Goal: Task Accomplishment & Management: Manage account settings

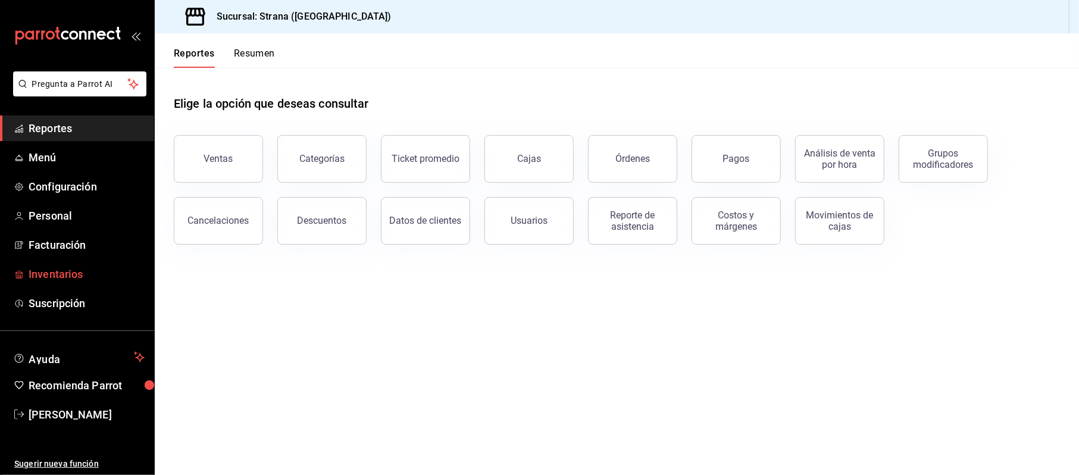
click at [40, 279] on span "Inventarios" at bounding box center [87, 274] width 116 height 16
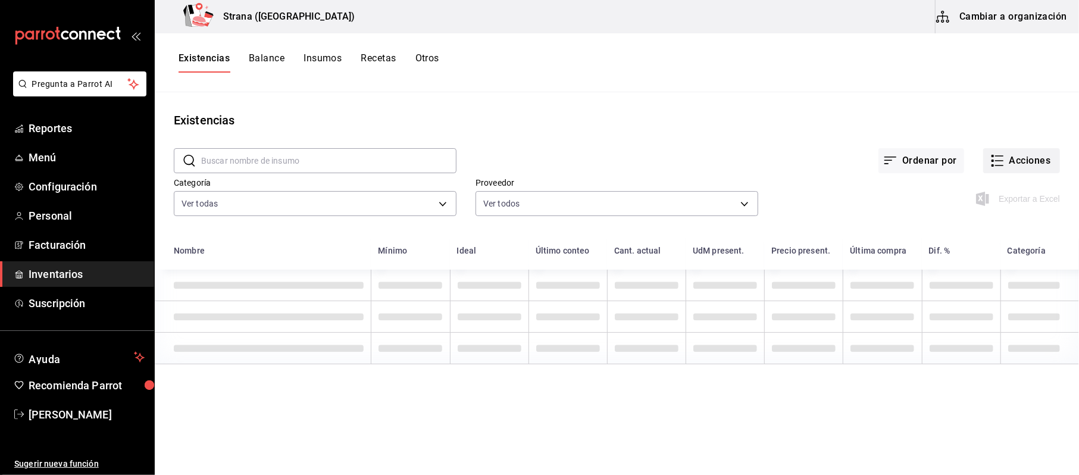
click at [1038, 173] on button "Acciones" at bounding box center [1021, 160] width 77 height 25
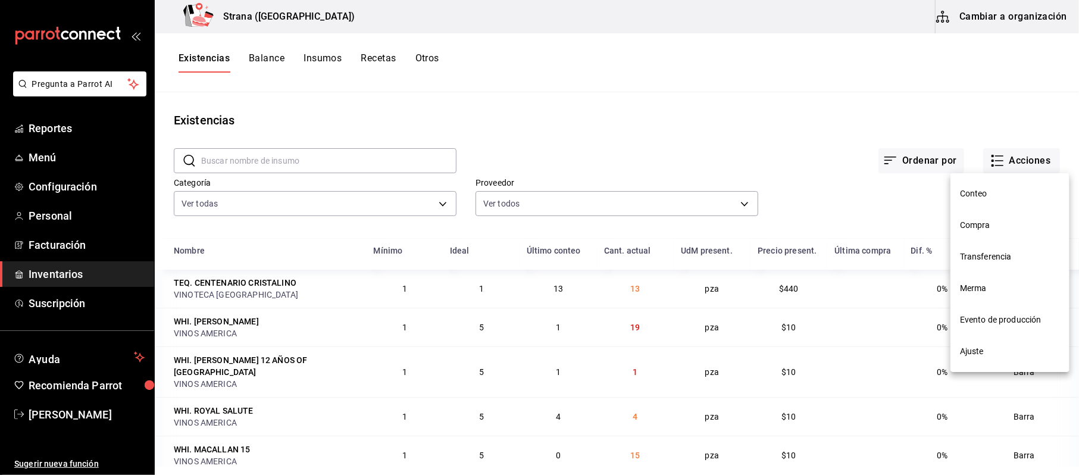
click at [987, 231] on span "Compra" at bounding box center [1010, 225] width 100 height 12
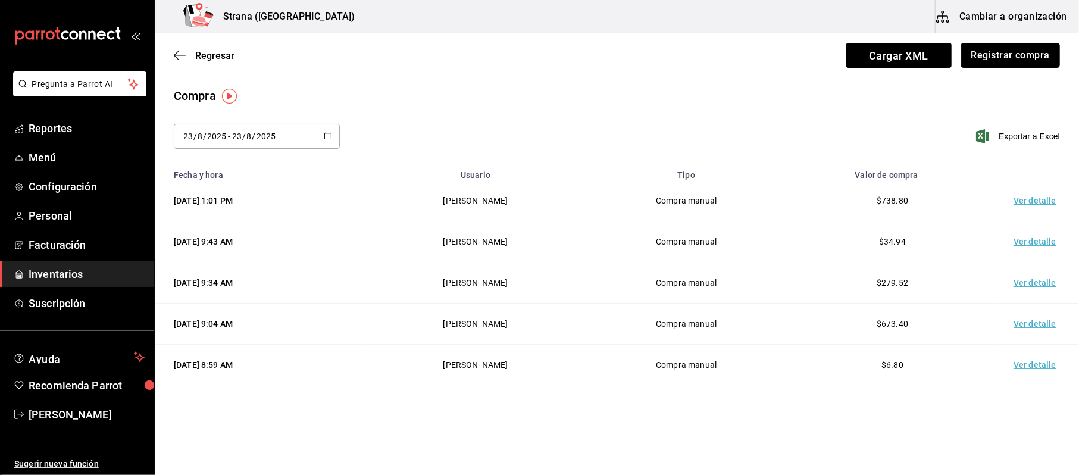
click at [994, 50] on button "Registrar compra" at bounding box center [1010, 55] width 99 height 25
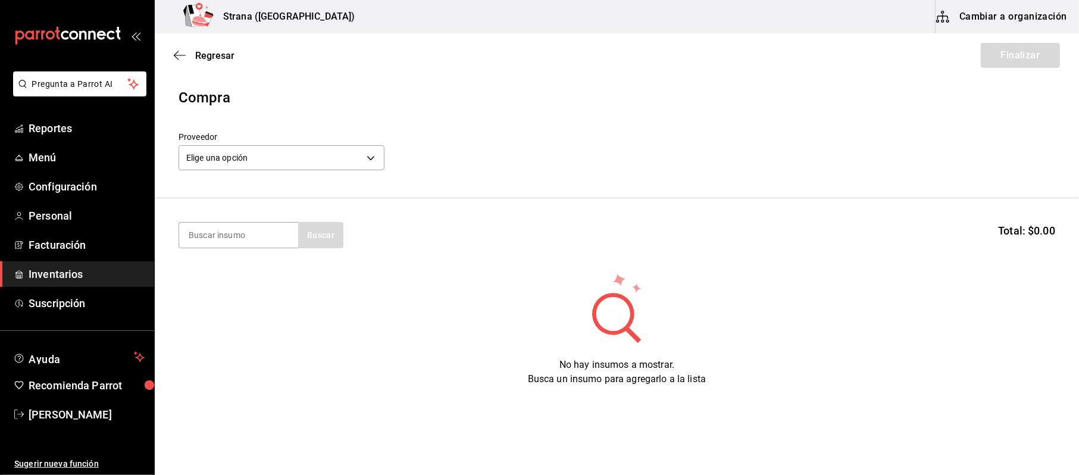
click at [170, 250] on section "Buscar Total: $0.00" at bounding box center [617, 235] width 924 height 74
click at [228, 242] on input at bounding box center [238, 235] width 119 height 25
type input "tortill"
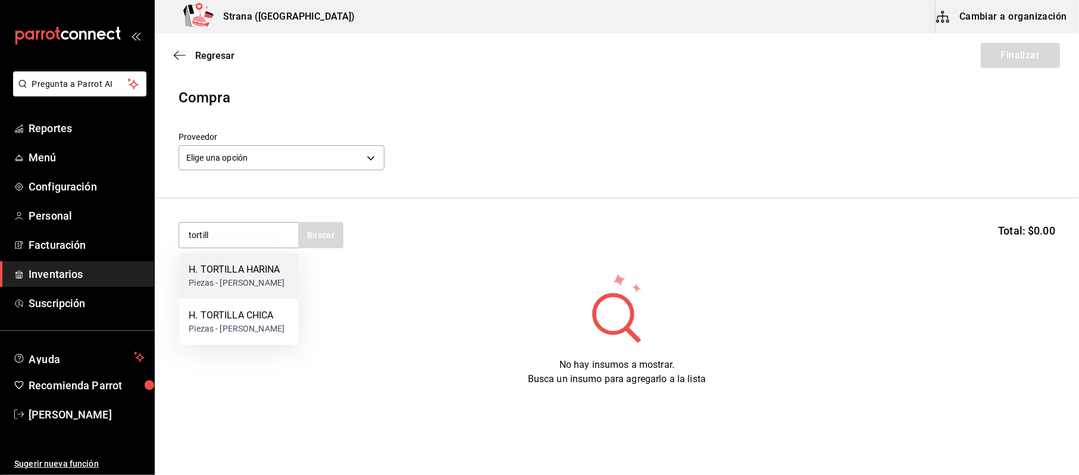
click at [248, 277] on div "Piezas - MARIA FERNANDA VERA" at bounding box center [237, 283] width 96 height 12
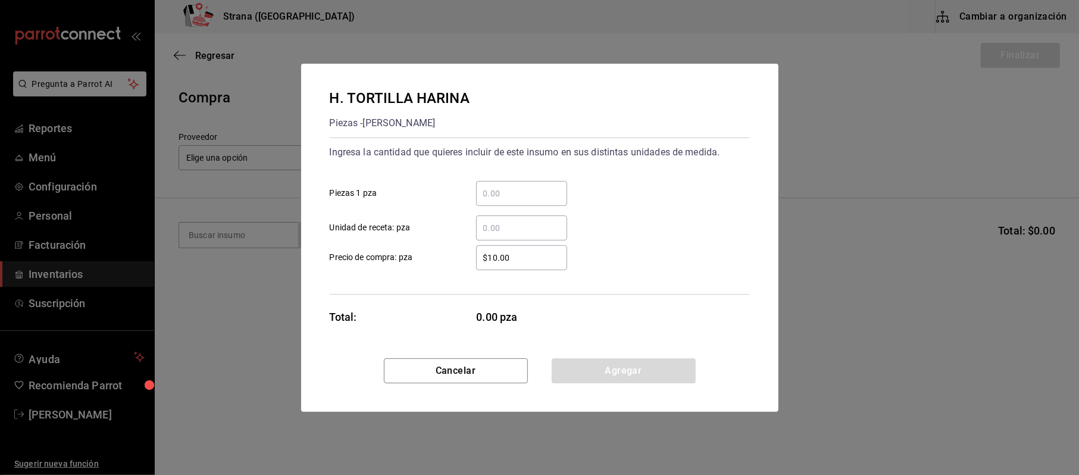
click at [519, 191] on input "​ Piezas 1 pza" at bounding box center [521, 193] width 91 height 14
type input "32"
click at [552, 262] on input "$10.00" at bounding box center [521, 258] width 91 height 14
click at [550, 261] on input "$10.00" at bounding box center [521, 258] width 91 height 14
drag, startPoint x: 450, startPoint y: 252, endPoint x: 422, endPoint y: 240, distance: 30.4
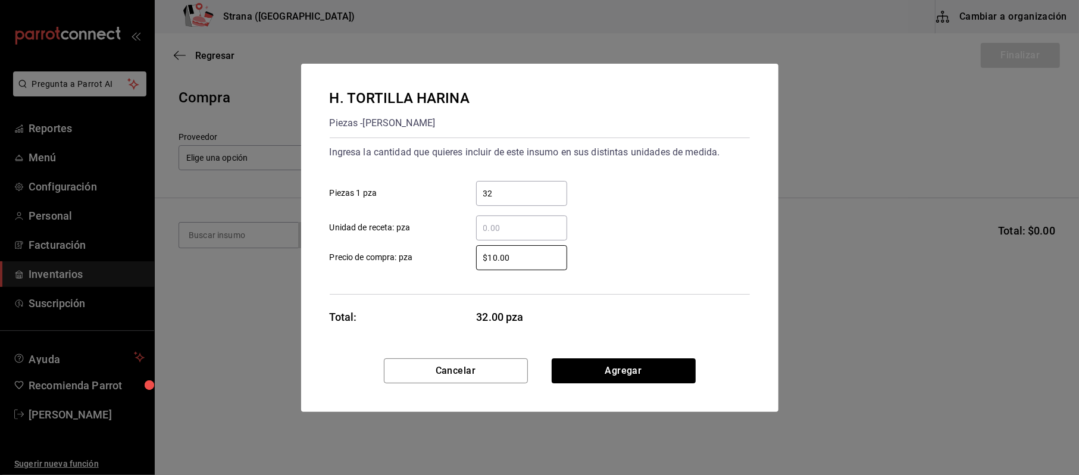
click at [422, 240] on div "$10.00 ​ Precio de compra: pza" at bounding box center [535, 253] width 430 height 35
type input "$7.87"
click at [569, 372] on button "Agregar" at bounding box center [624, 370] width 144 height 25
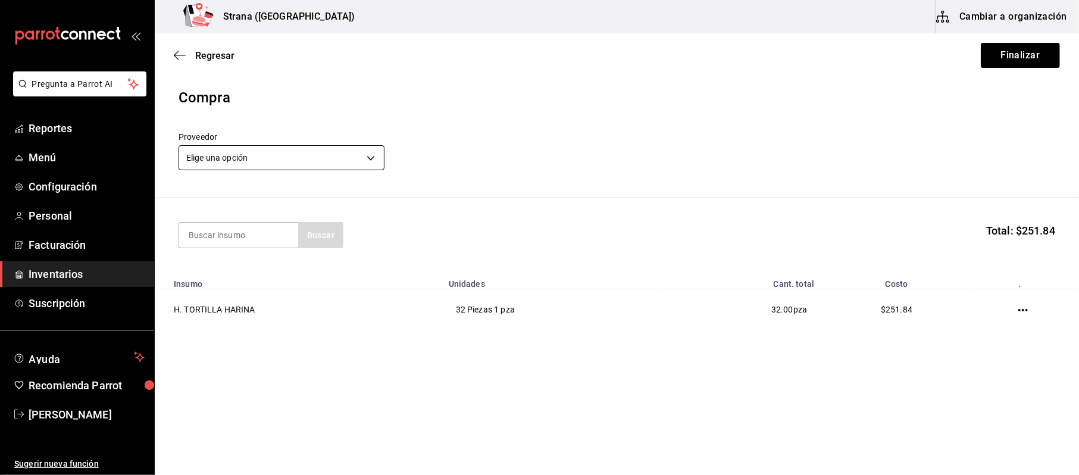
click at [281, 159] on body "Pregunta a Parrot AI Reportes Menú Configuración Personal Facturación Inventari…" at bounding box center [539, 204] width 1079 height 408
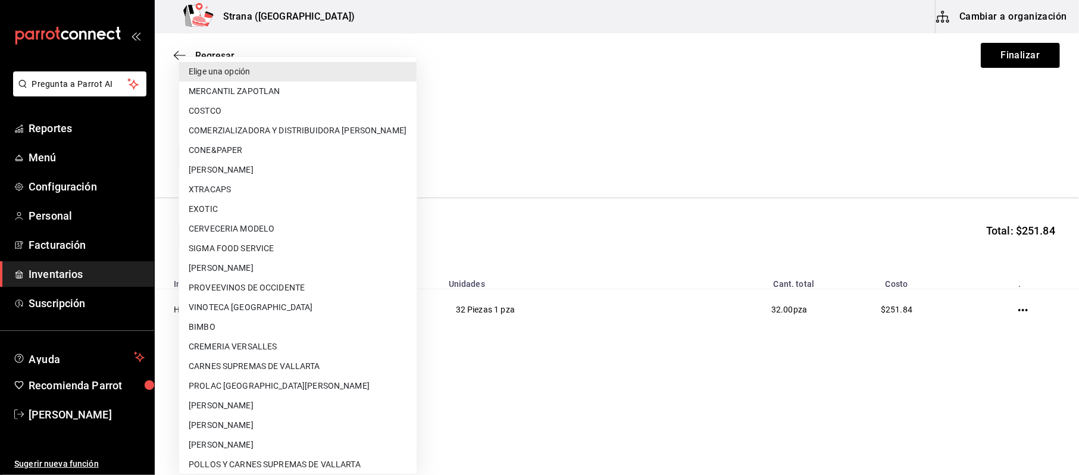
drag, startPoint x: 245, startPoint y: 272, endPoint x: 322, endPoint y: 267, distance: 76.9
click at [245, 271] on li "[PERSON_NAME]" at bounding box center [297, 268] width 237 height 20
type input "3ad3aca4-6a4f-4048-8bff-58992a1fe4b1"
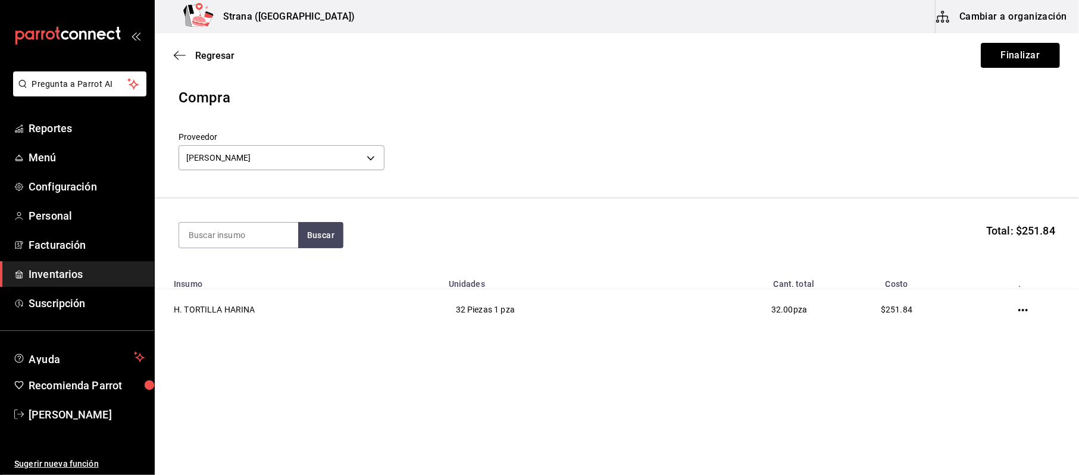
click at [1012, 57] on button "Finalizar" at bounding box center [1020, 55] width 79 height 25
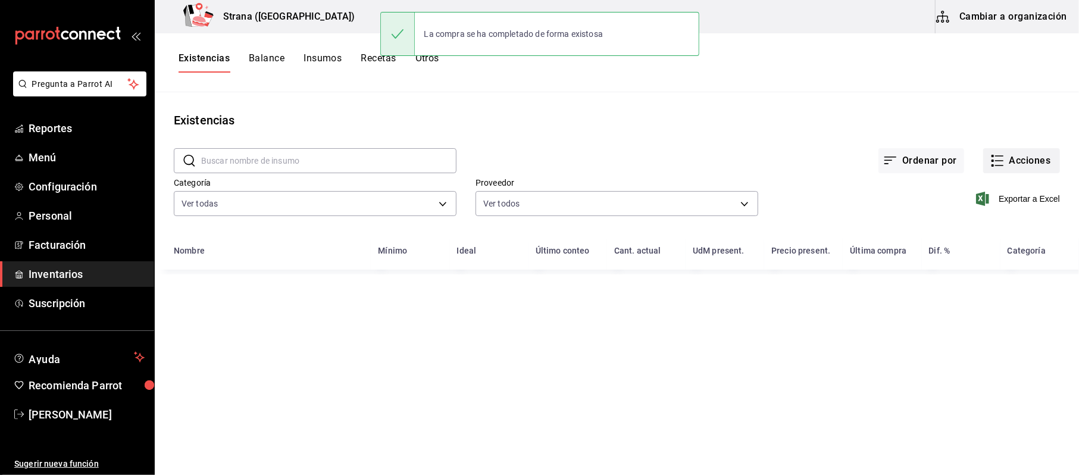
click at [1003, 155] on icon "button" at bounding box center [997, 161] width 14 height 14
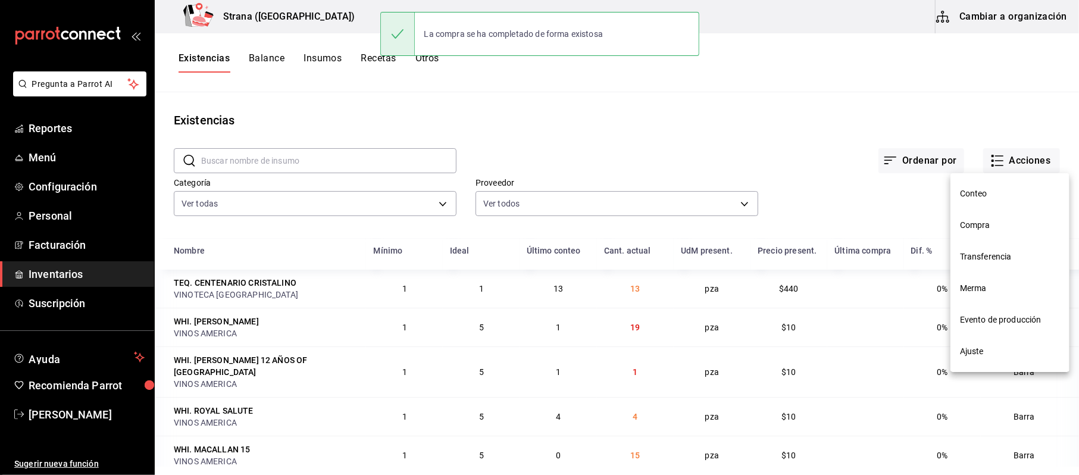
click at [972, 231] on li "Compra" at bounding box center [1009, 225] width 119 height 32
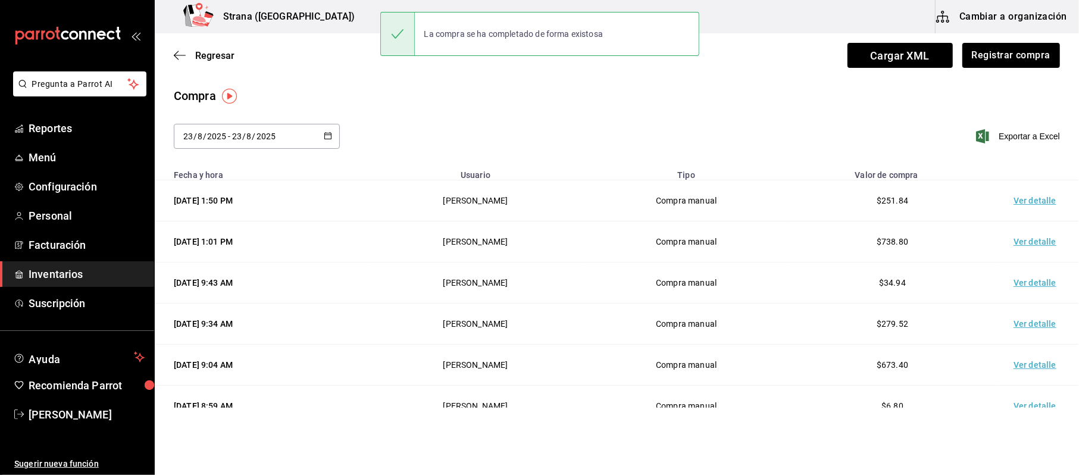
click at [1021, 198] on td "Ver detalle" at bounding box center [1037, 200] width 83 height 41
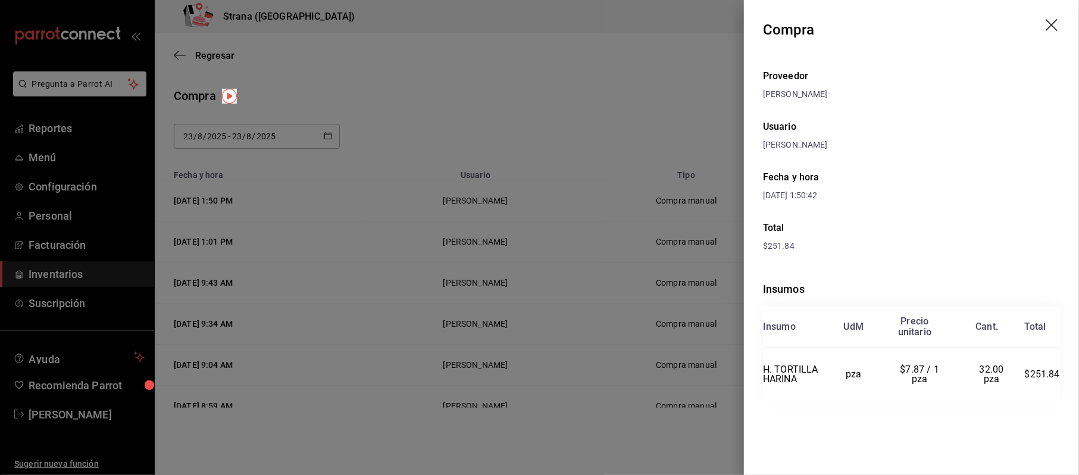
click at [583, 69] on div at bounding box center [539, 237] width 1079 height 475
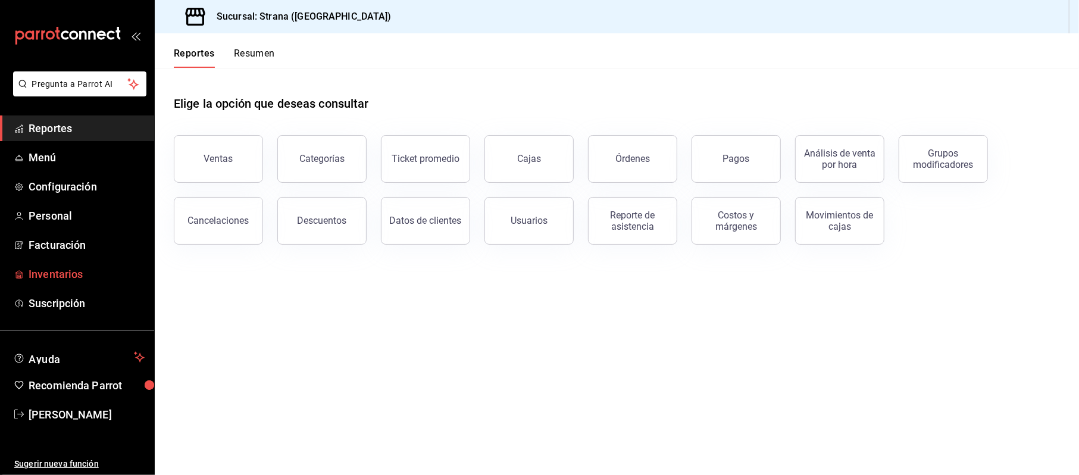
click at [93, 261] on link "Inventarios" at bounding box center [77, 274] width 154 height 26
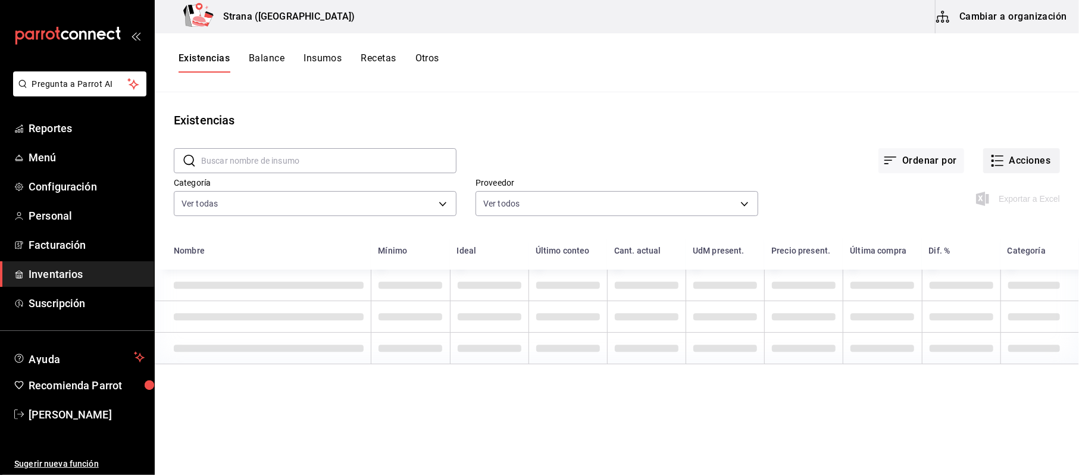
click at [1040, 158] on button "Acciones" at bounding box center [1021, 160] width 77 height 25
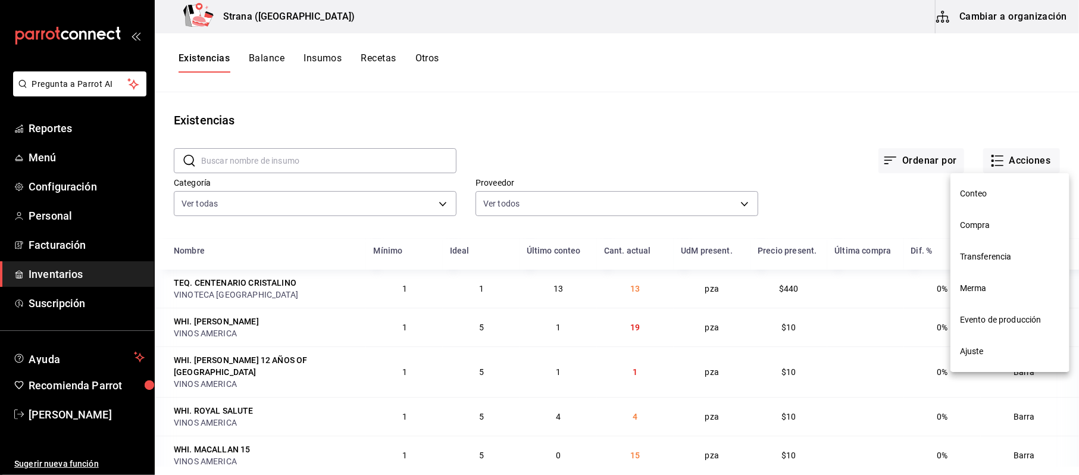
click at [984, 231] on li "Compra" at bounding box center [1009, 225] width 119 height 32
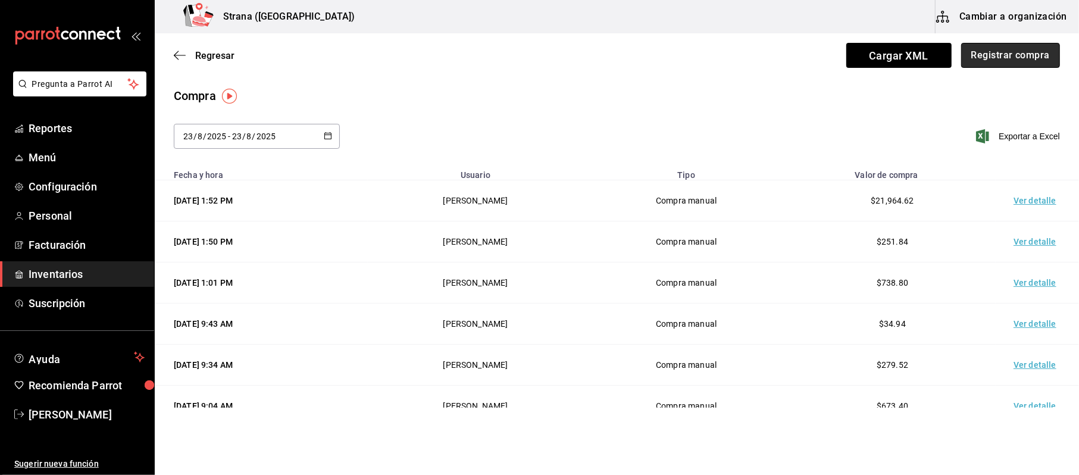
click at [1031, 62] on button "Registrar compra" at bounding box center [1010, 55] width 99 height 25
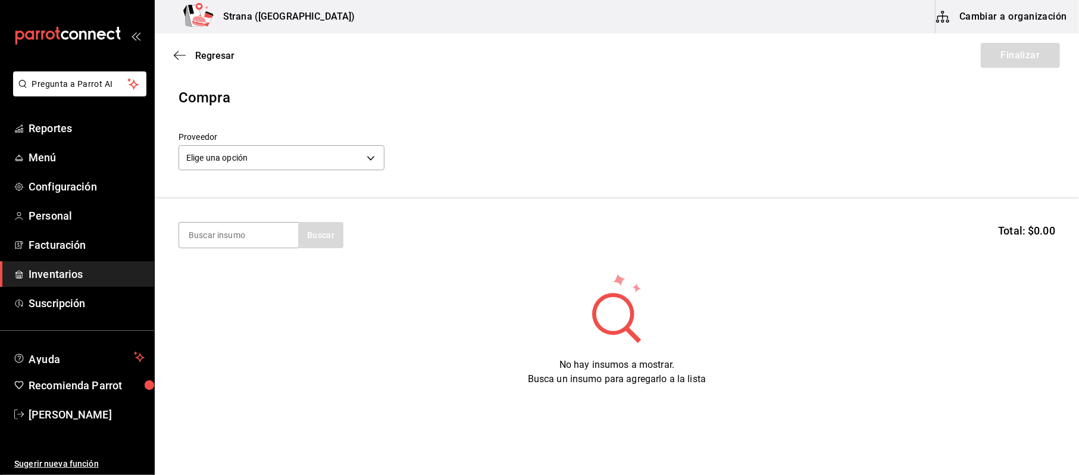
click at [236, 251] on section "Buscar Total: $0.00" at bounding box center [617, 235] width 924 height 74
click at [236, 243] on input at bounding box center [238, 235] width 119 height 25
type input "CEBOLL"
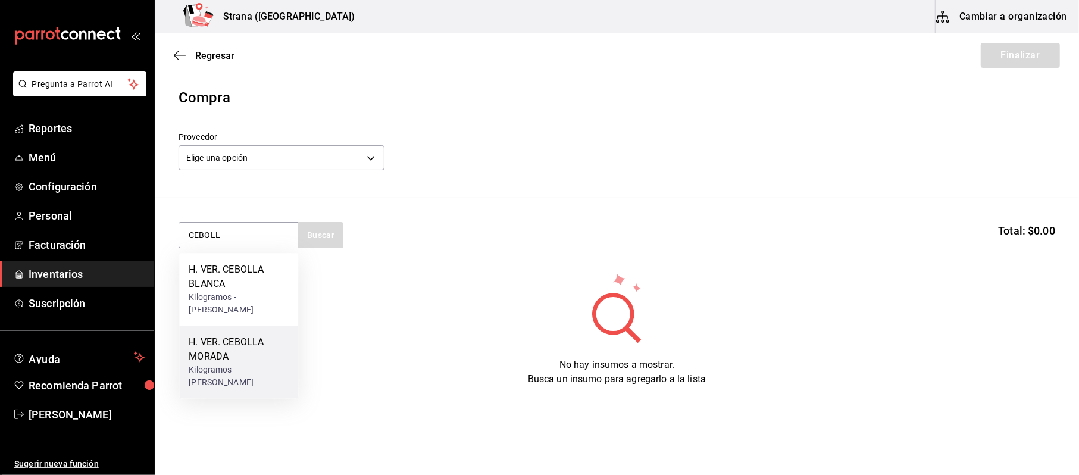
click at [215, 348] on div "H. VER. CEBOLLA MORADA" at bounding box center [239, 349] width 100 height 29
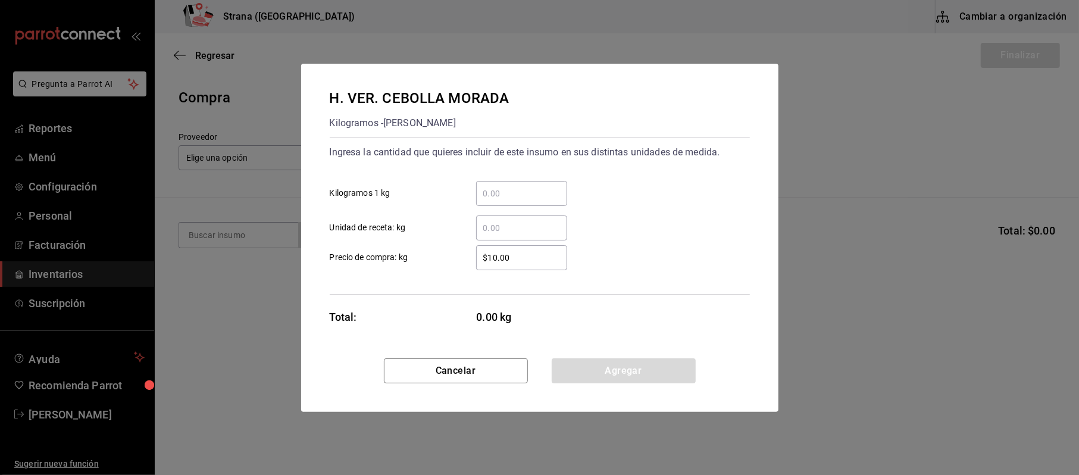
click at [481, 189] on input "​ Kilogramos 1 kg" at bounding box center [521, 193] width 91 height 14
type input "0.78"
type input "$2"
type input "$15"
click button "Agregar" at bounding box center [624, 370] width 144 height 25
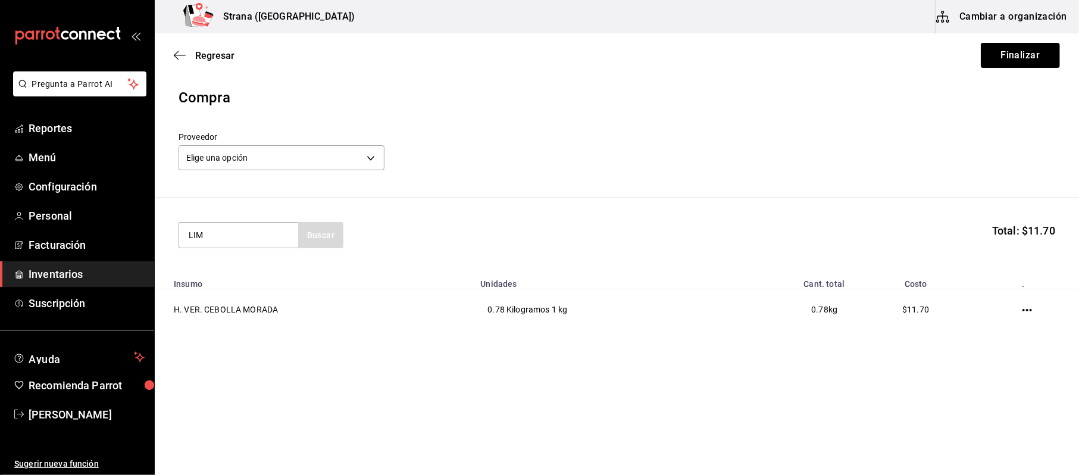
type input "LIM"
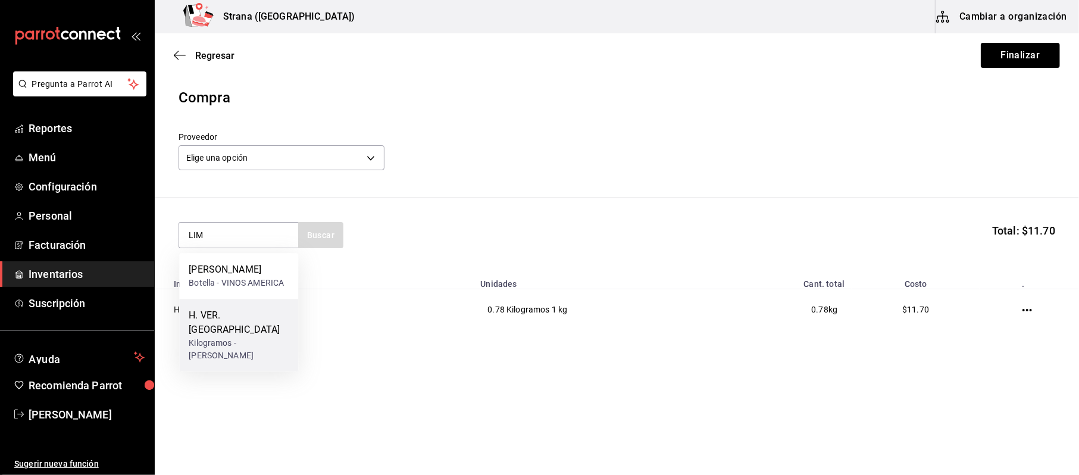
click at [224, 320] on div "H. VER. LIMÓN" at bounding box center [239, 322] width 100 height 29
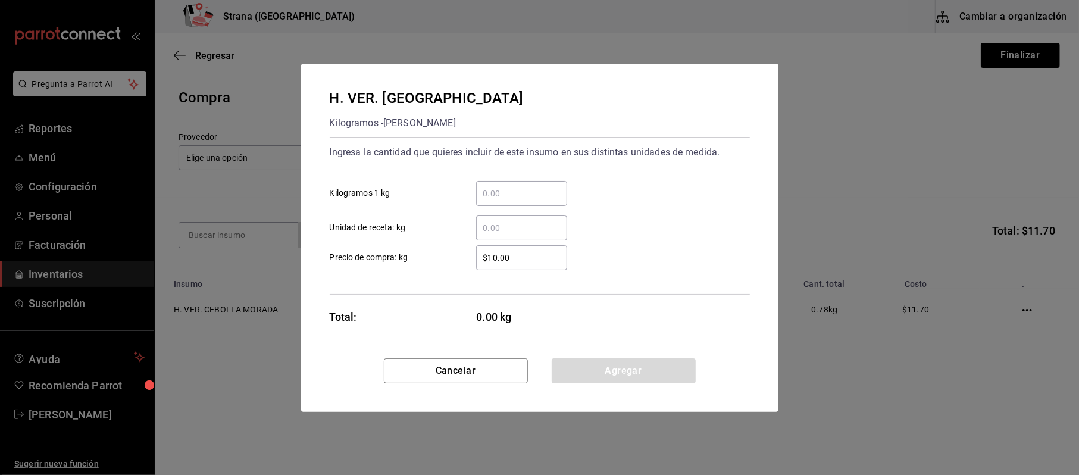
click at [500, 205] on div "​" at bounding box center [521, 193] width 91 height 25
click at [500, 201] on input "​ Kilogramos 1 kg" at bounding box center [521, 193] width 91 height 14
click at [501, 196] on input "​ Kilogramos 1 kg" at bounding box center [521, 193] width 91 height 14
type input "0.49"
type input "$5"
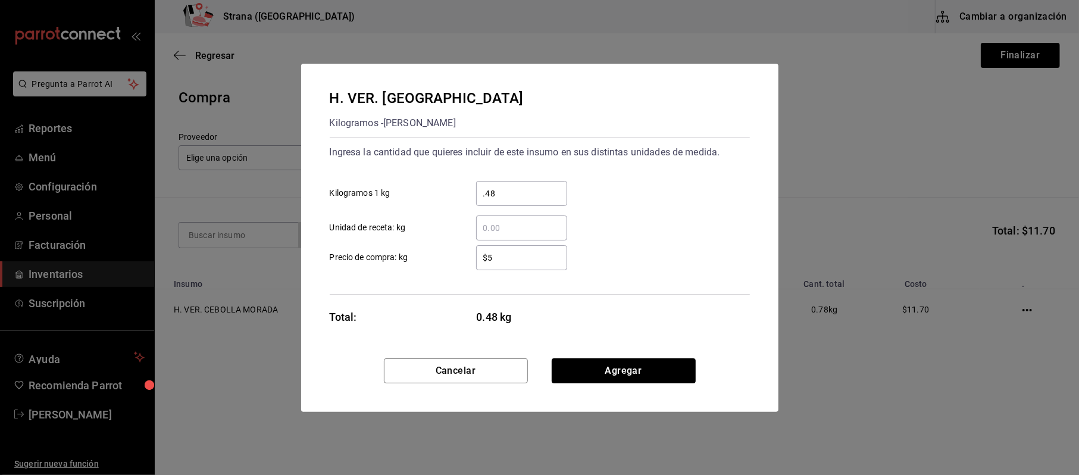
type input "0.48"
type input "$25"
click button "Agregar" at bounding box center [624, 370] width 144 height 25
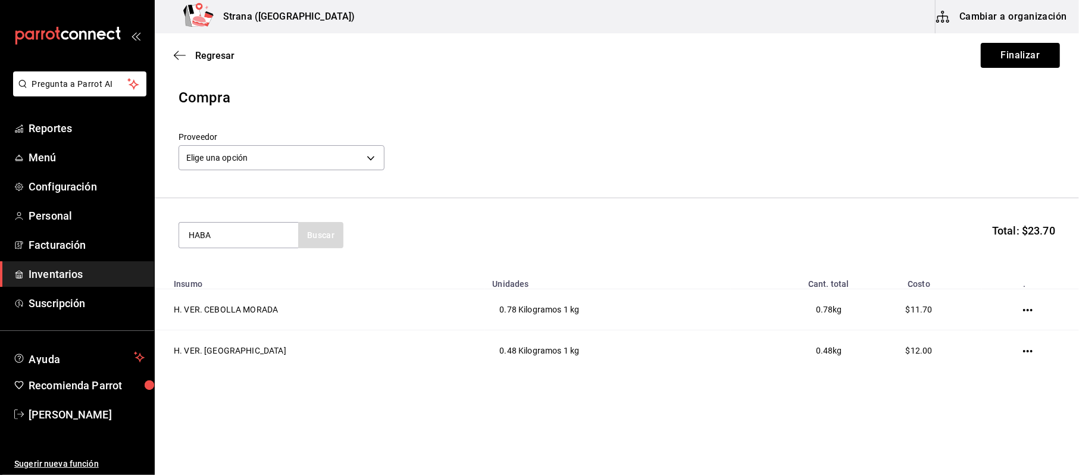
type input "HABA"
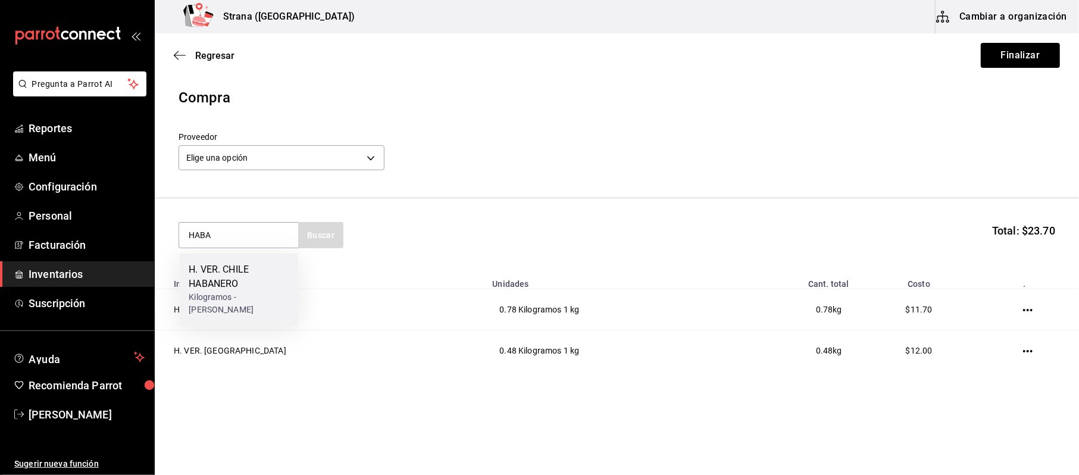
click at [245, 255] on div "H. VER. CHILE HABANERO Kilogramos - CAROLINA PARRA RICO" at bounding box center [238, 289] width 119 height 73
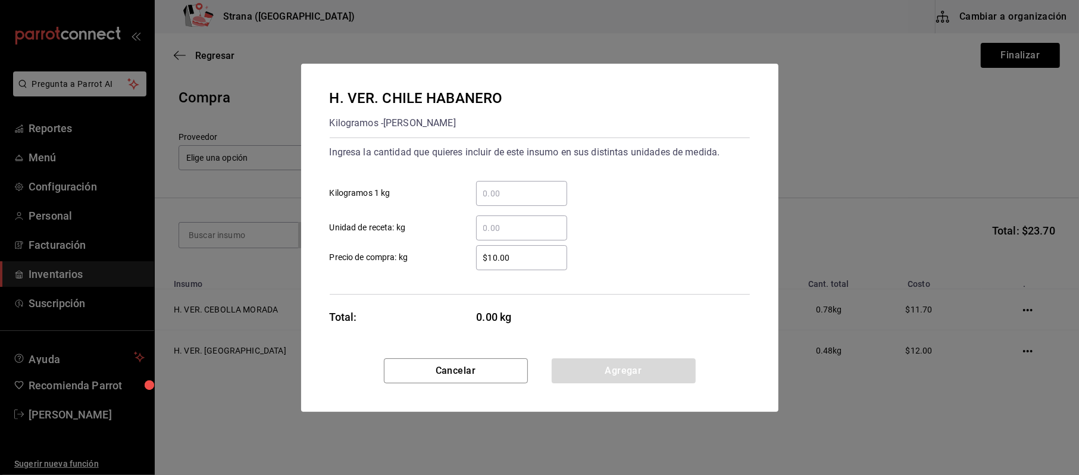
click at [461, 196] on div "​" at bounding box center [512, 193] width 110 height 25
click at [476, 196] on input "​ Kilogramos 1 kg" at bounding box center [521, 193] width 91 height 14
click at [493, 196] on input "​ Kilogramos 1 kg" at bounding box center [521, 193] width 91 height 14
type input "0.5"
type input "$130"
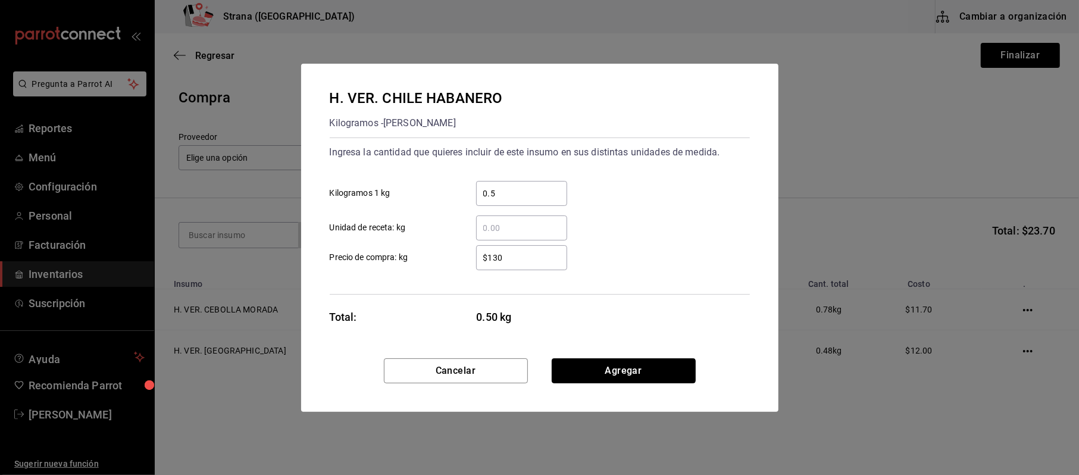
click button "Agregar" at bounding box center [624, 370] width 144 height 25
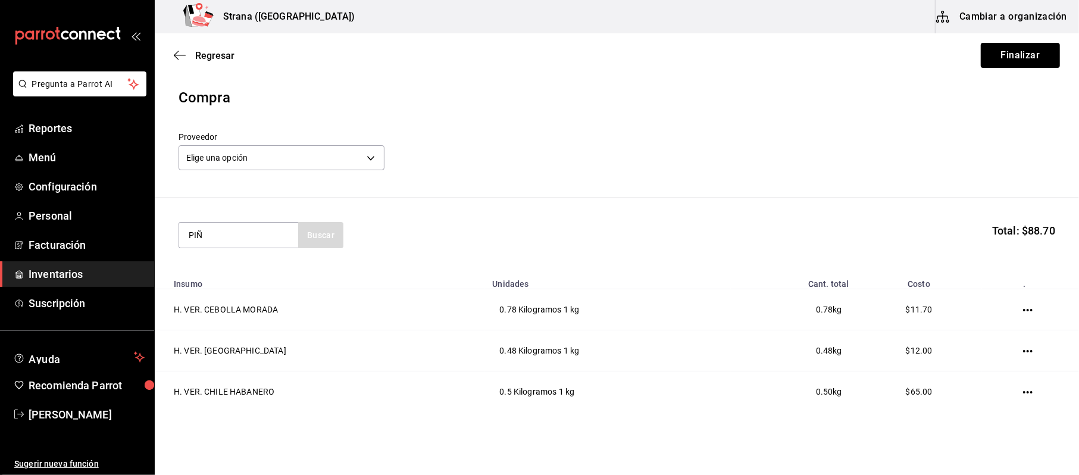
type input "PIÑ"
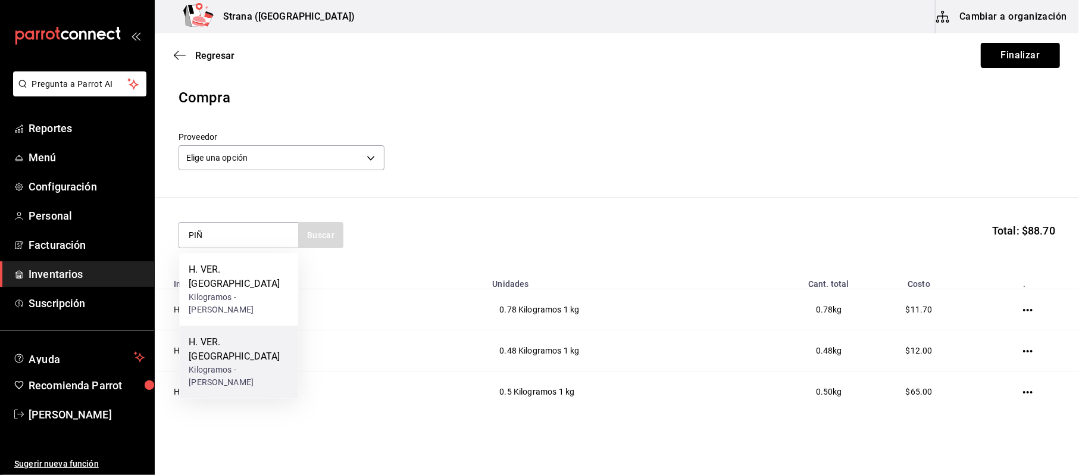
click at [229, 364] on div "Kilogramos - CAROLINA PARRA RICO" at bounding box center [239, 376] width 100 height 25
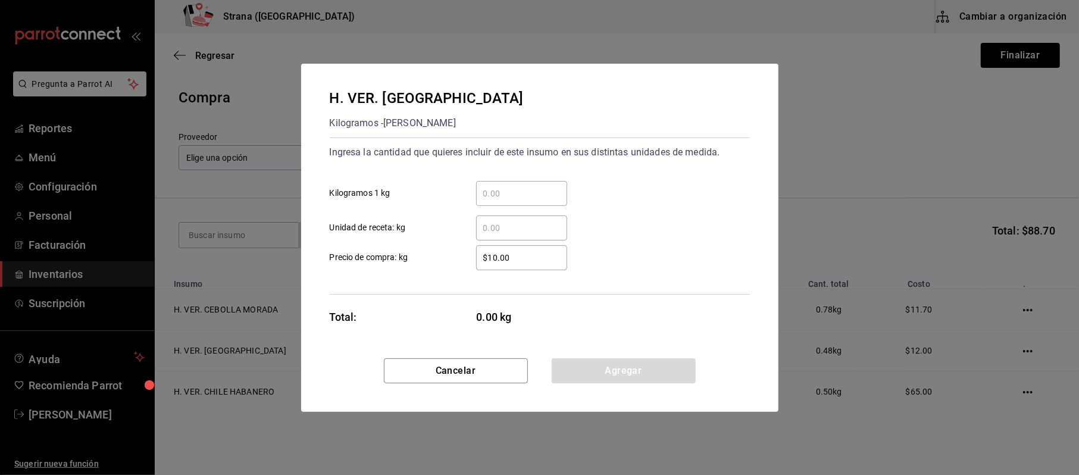
click at [531, 195] on input "​ Kilogramos 1 kg" at bounding box center [521, 193] width 91 height 14
type input "3.46"
type input "$29"
click button "Agregar" at bounding box center [624, 370] width 144 height 25
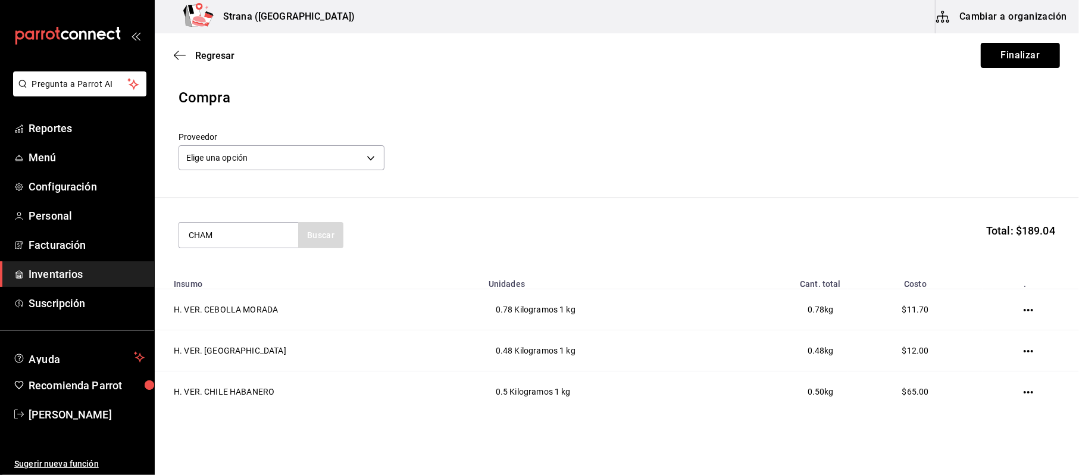
type input "CHAM"
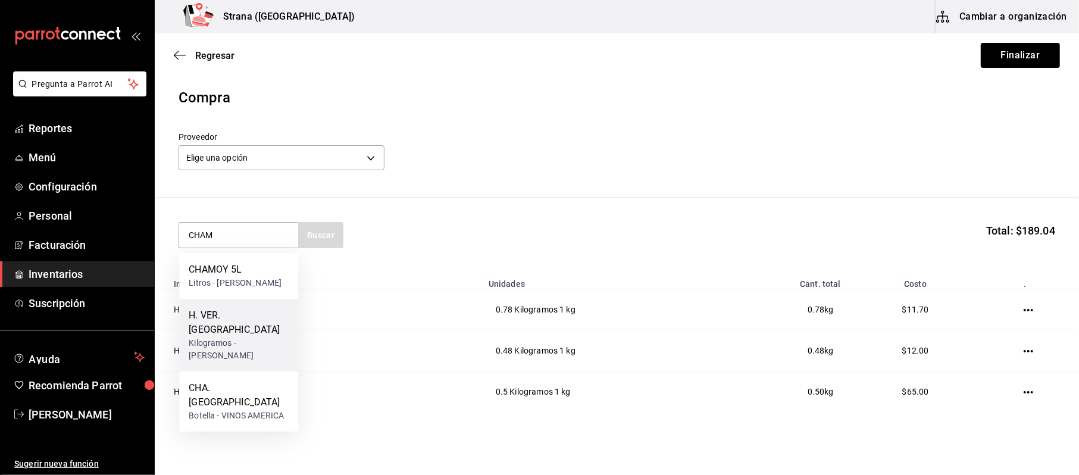
click at [262, 353] on div "Kilogramos - CAROLINA PARRA RICO" at bounding box center [239, 349] width 100 height 25
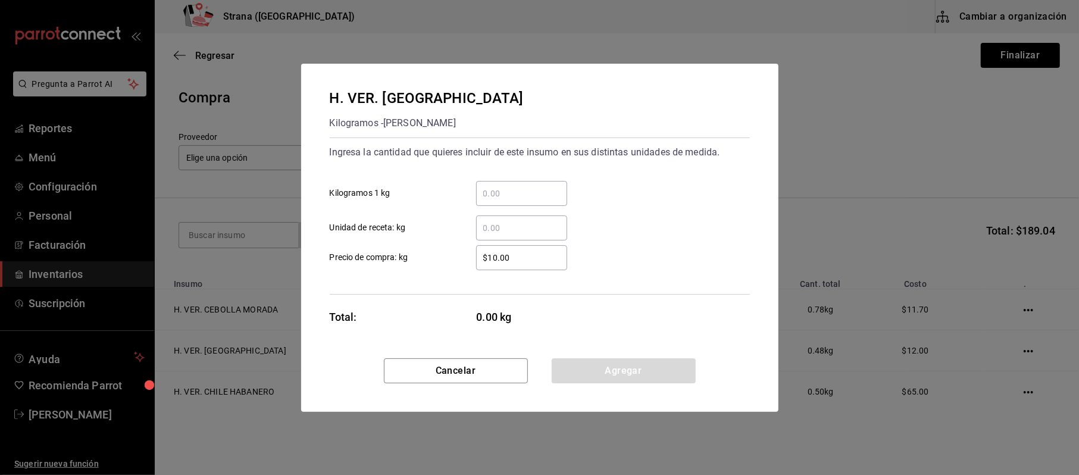
click at [532, 184] on div "​" at bounding box center [521, 193] width 91 height 25
click at [532, 186] on input "​ Kilogramos 1 kg" at bounding box center [521, 193] width 91 height 14
type input "0.52"
type input "$105"
click button "Agregar" at bounding box center [624, 370] width 144 height 25
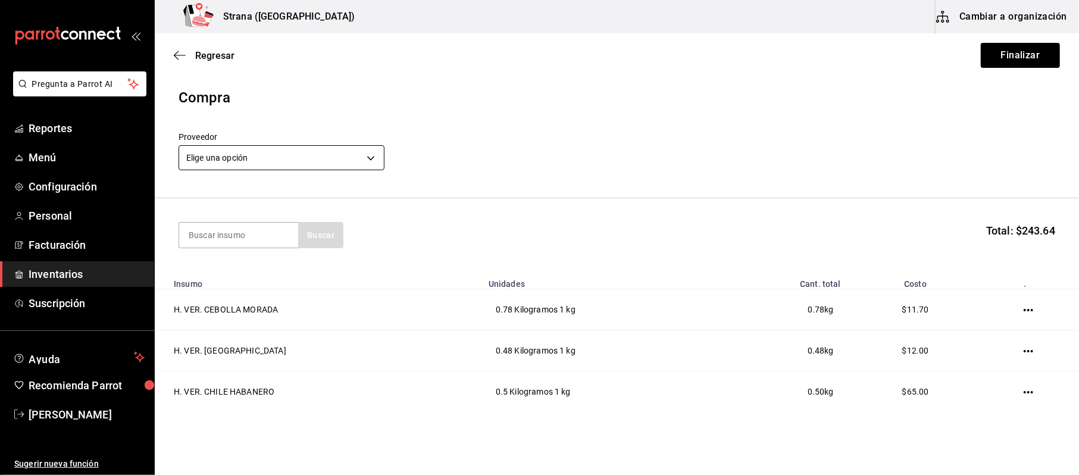
click at [229, 149] on body "Pregunta a Parrot AI Reportes Menú Configuración Personal Facturación Inventari…" at bounding box center [539, 204] width 1079 height 408
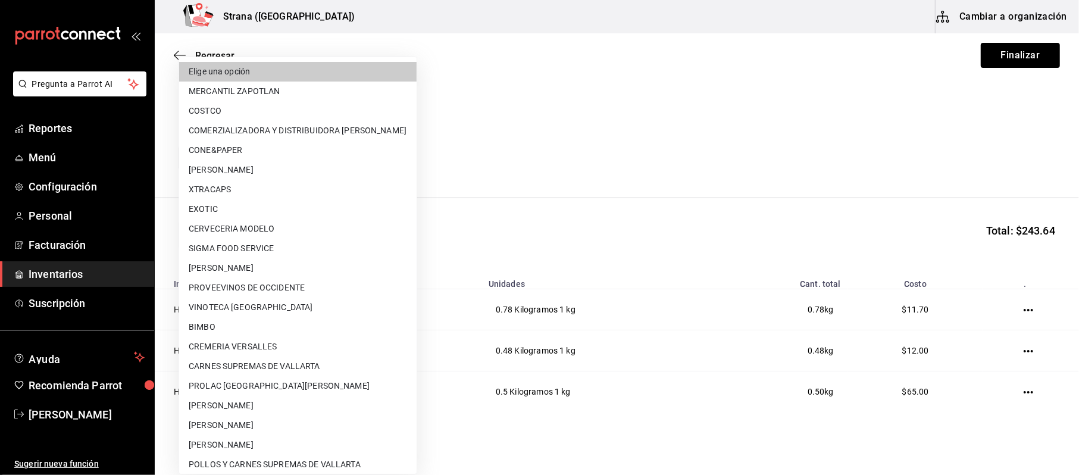
scroll to position [123, 0]
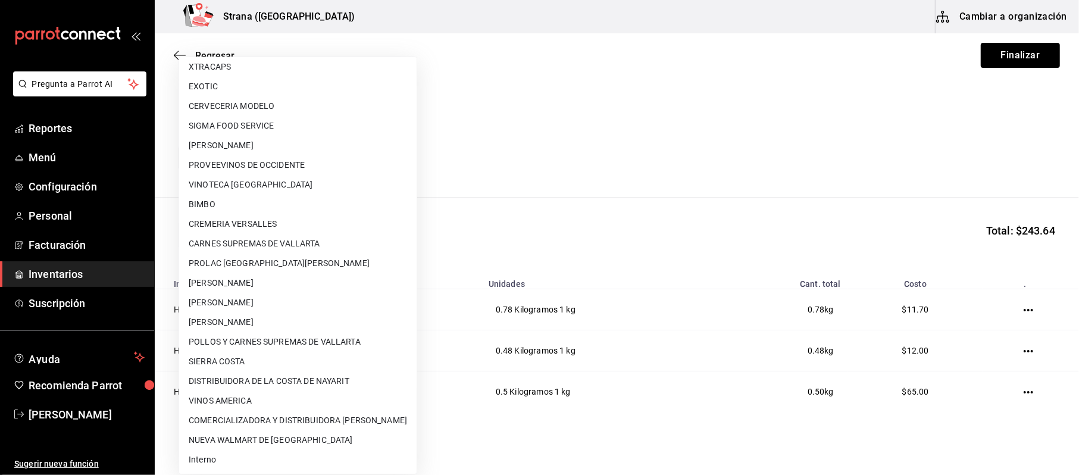
click at [209, 293] on li "CAROLINA PARRA RICO" at bounding box center [297, 303] width 237 height 20
type input "74b806cb-be94-4170-bb10-e4df0f3a53eb"
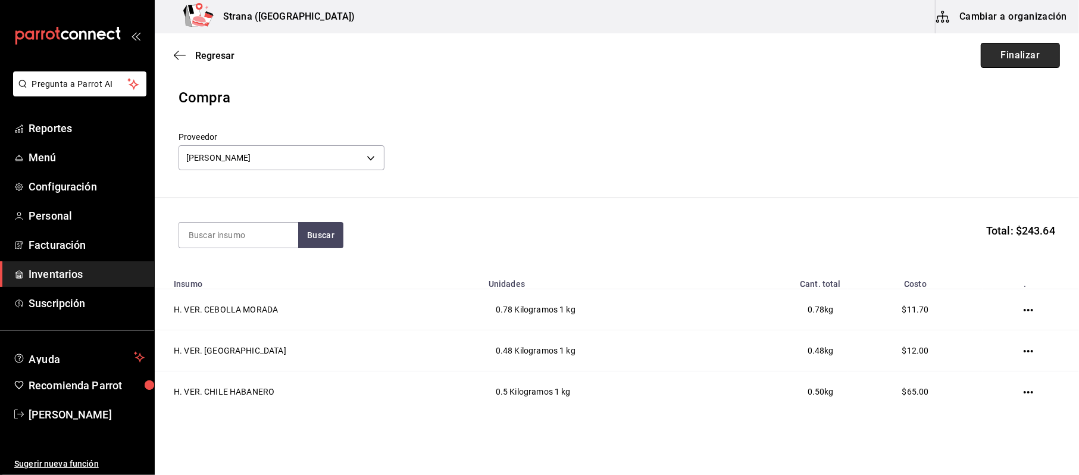
click at [1019, 67] on button "Finalizar" at bounding box center [1020, 55] width 79 height 25
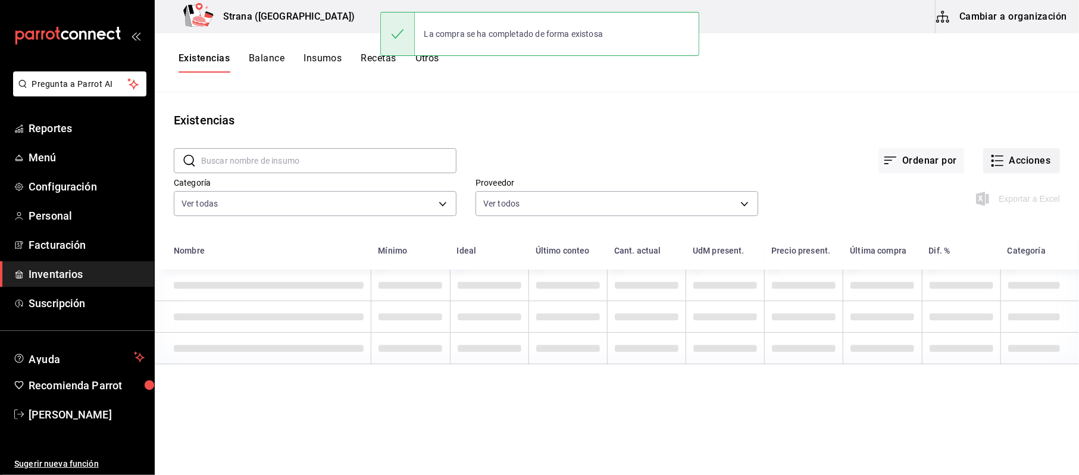
click at [1010, 158] on button "Acciones" at bounding box center [1021, 160] width 77 height 25
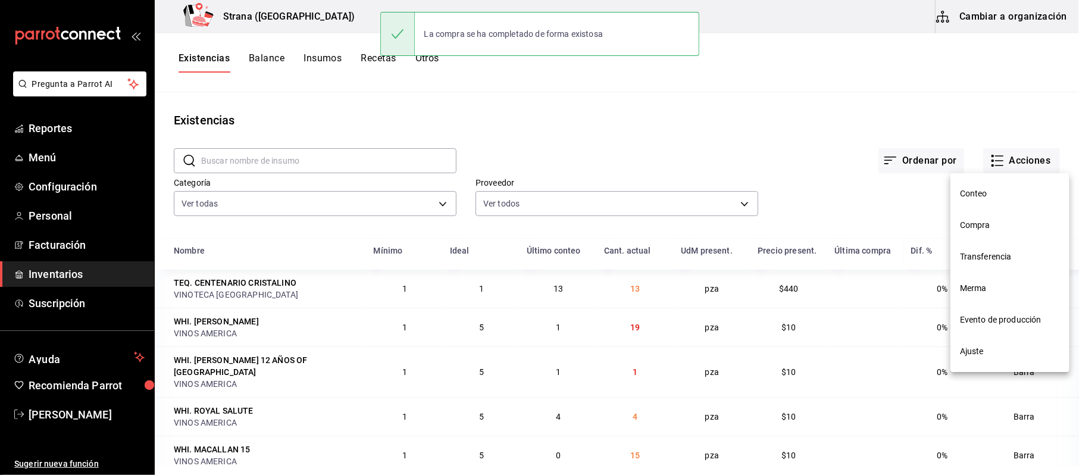
click at [965, 217] on li "Compra" at bounding box center [1009, 225] width 119 height 32
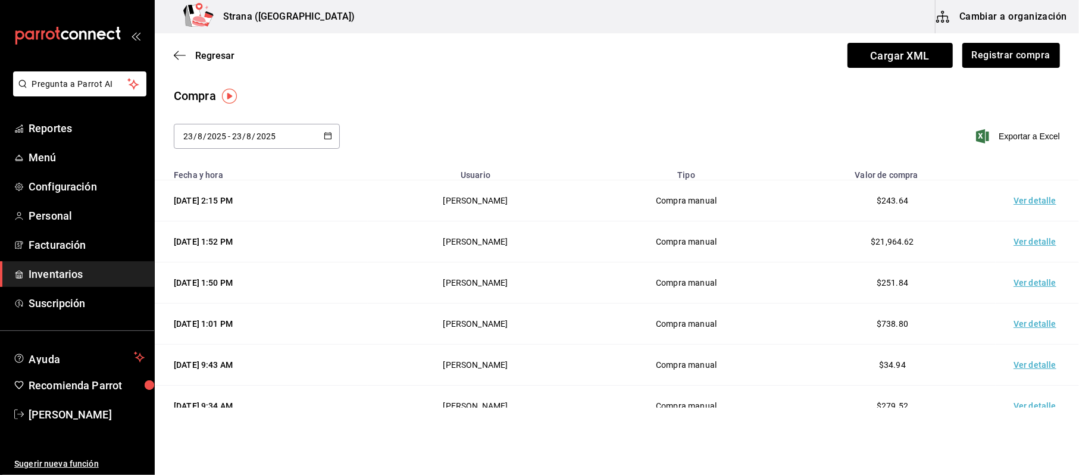
click at [1022, 193] on td "Ver detalle" at bounding box center [1037, 200] width 83 height 41
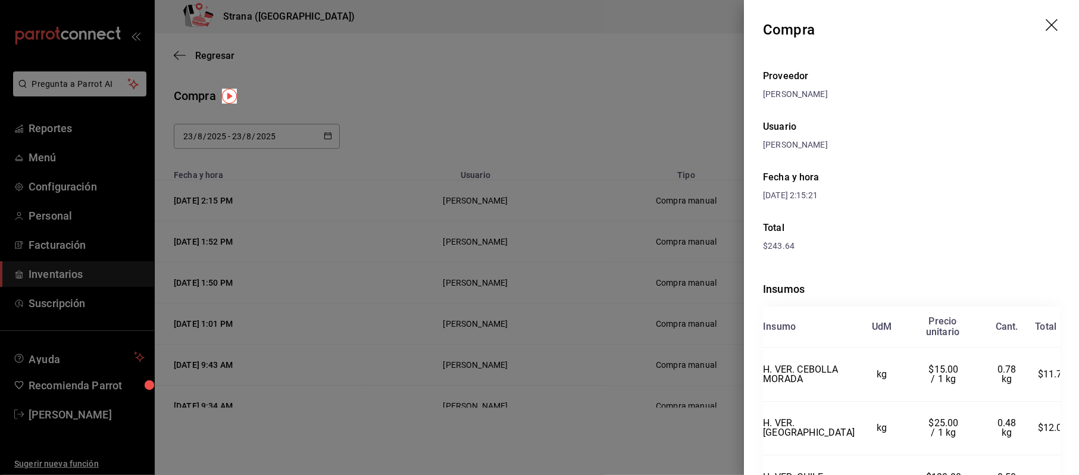
click at [115, 281] on div at bounding box center [539, 237] width 1079 height 475
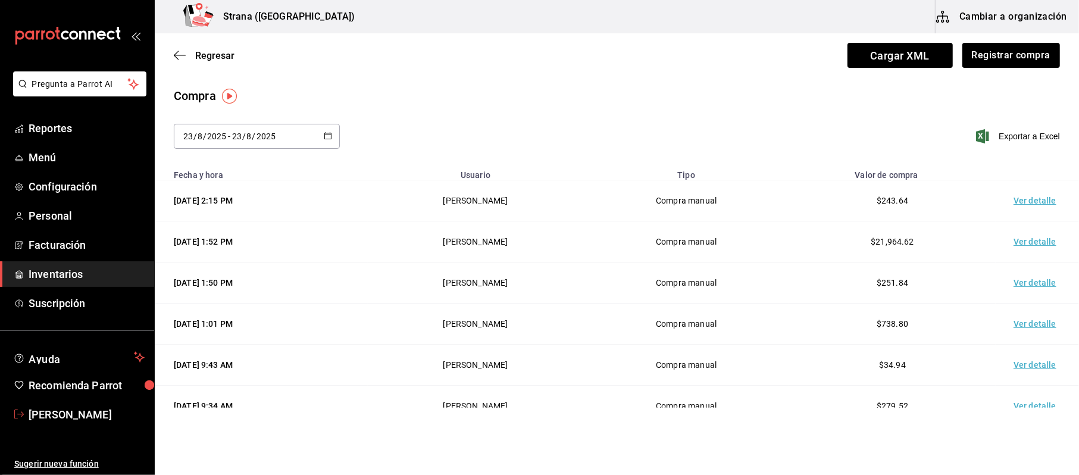
drag, startPoint x: 83, startPoint y: 408, endPoint x: 81, endPoint y: 402, distance: 6.4
click at [82, 409] on span "[PERSON_NAME]" at bounding box center [87, 414] width 116 height 16
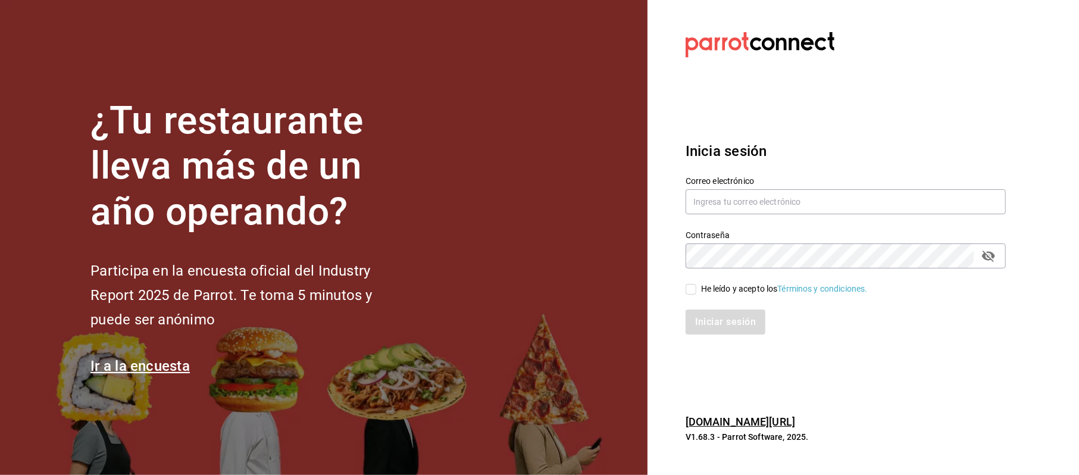
click at [863, 221] on div "Contraseña Contraseña" at bounding box center [838, 242] width 334 height 52
click at [858, 209] on input "text" at bounding box center [845, 201] width 320 height 25
type input "cinthiasgs15@gmail.com"
click at [719, 294] on div "He leído y acepto los Términos y condiciones." at bounding box center [784, 289] width 167 height 12
click at [696, 294] on input "He leído y acepto los Términos y condiciones." at bounding box center [690, 289] width 11 height 11
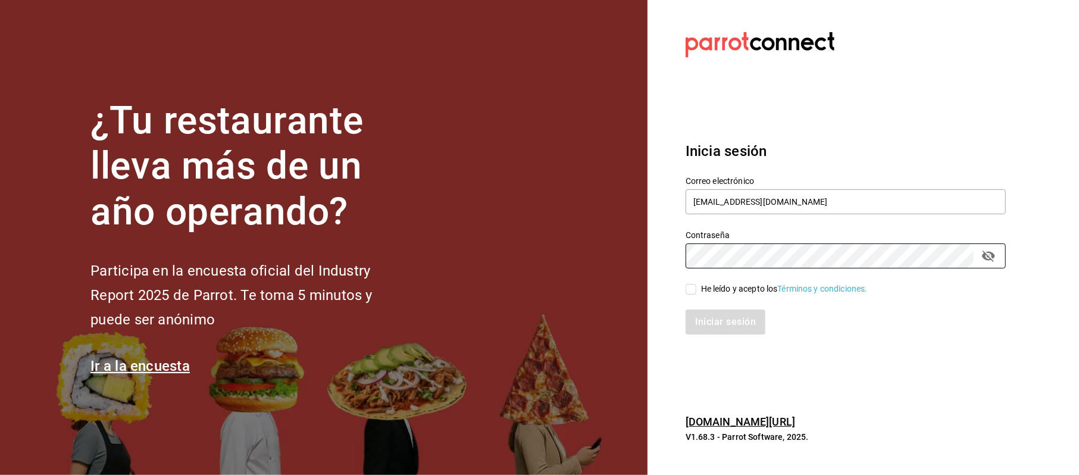
checkbox input "true"
click at [722, 311] on button "Iniciar sesión" at bounding box center [725, 321] width 81 height 25
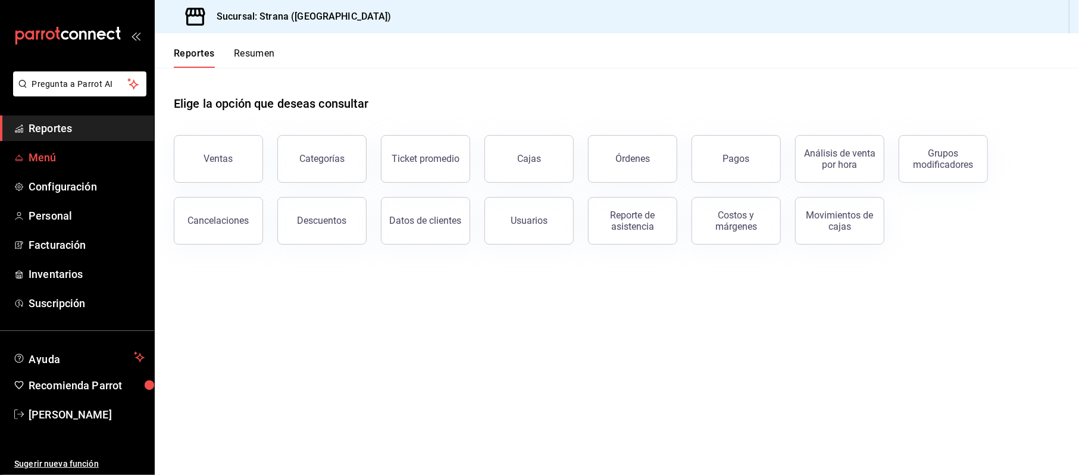
click at [52, 155] on span "Menú" at bounding box center [87, 157] width 116 height 16
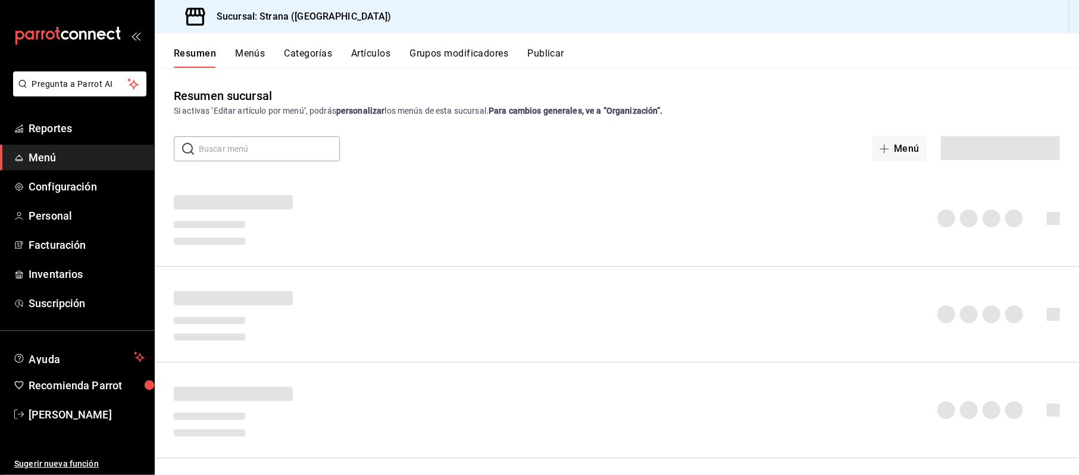
click at [361, 52] on button "Artículos" at bounding box center [370, 58] width 39 height 20
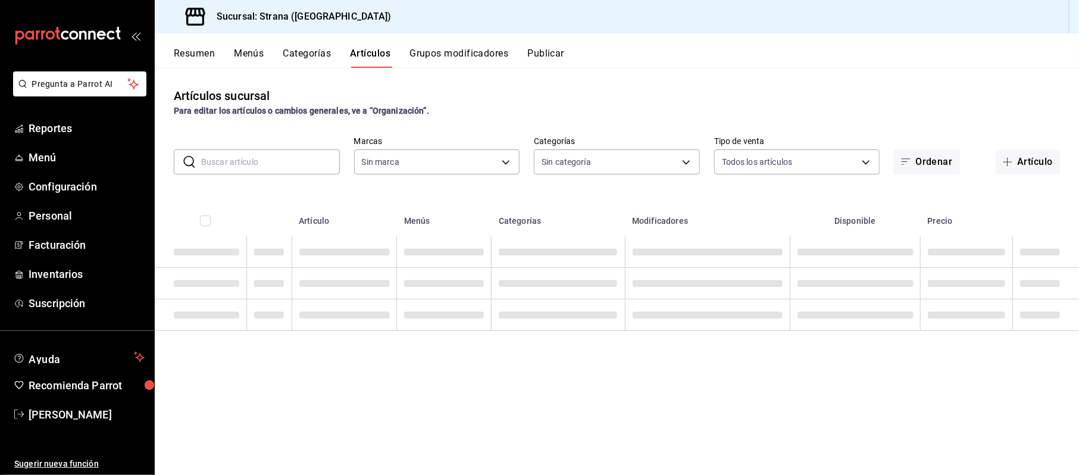
type input "b4318c79-cd7f-451b-8559-401d011d0110,aa2b32eb-16a2-466f-9024-6e4341b6453f,789ed…"
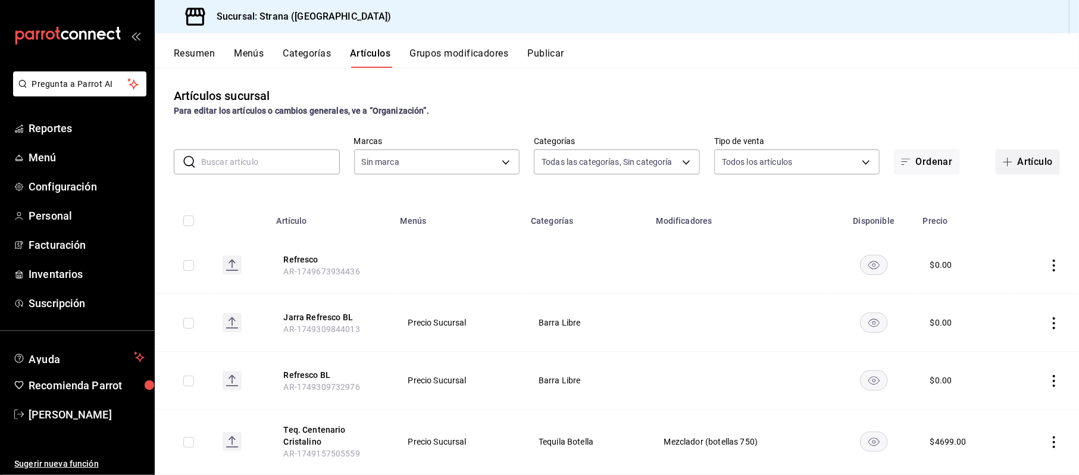
type input "4106bc60-c81d-48da-9404-f1319fbcfb4f,f77b866f-996c-4b01-97e1-e59c7d7a0a4a"
click at [1003, 157] on span "button" at bounding box center [1010, 162] width 14 height 10
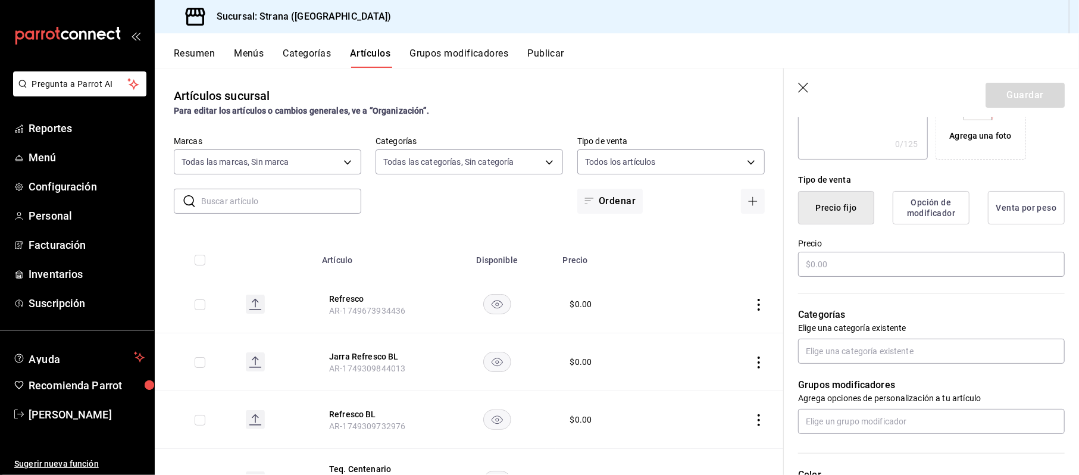
scroll to position [158, 0]
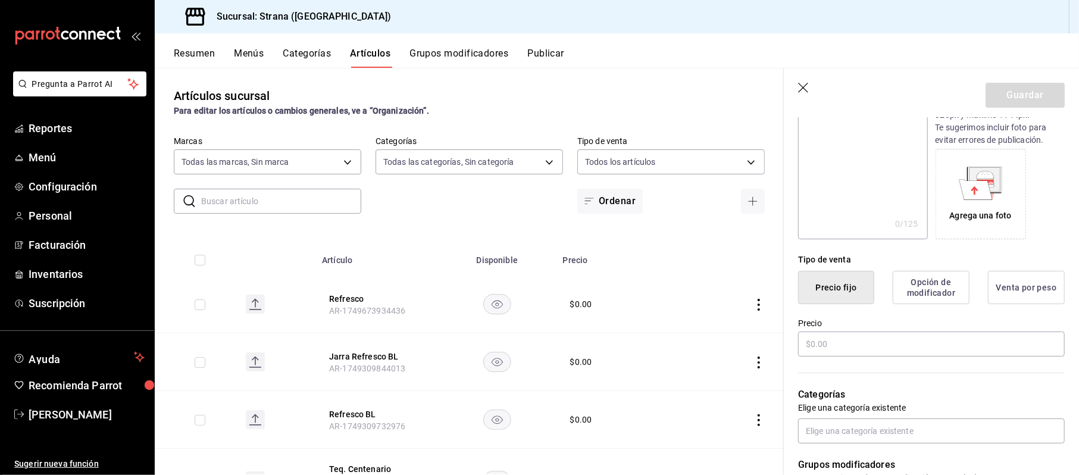
type input "Bot. Don Julio Ceniza"
click at [985, 198] on icon at bounding box center [975, 189] width 33 height 20
click at [857, 342] on input "text" at bounding box center [931, 343] width 267 height 25
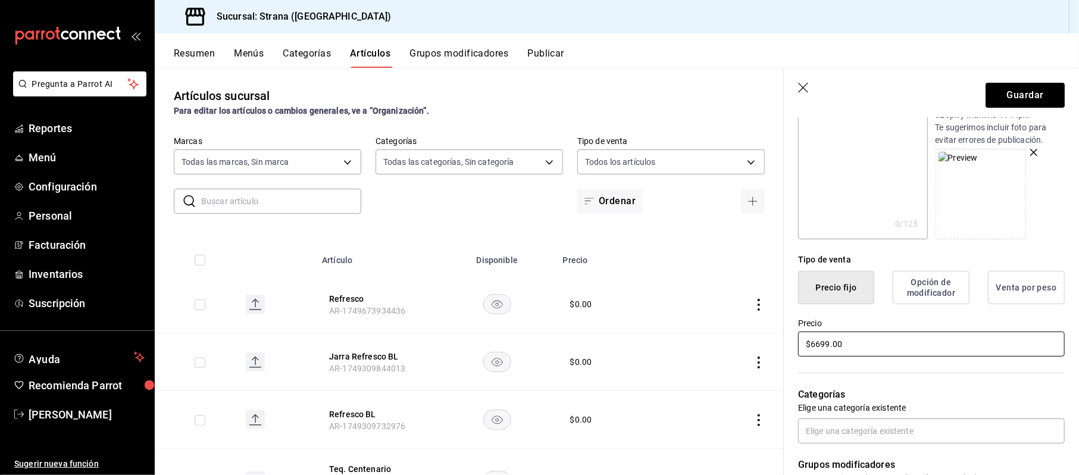
click at [871, 349] on input "$6699.00" at bounding box center [931, 343] width 267 height 25
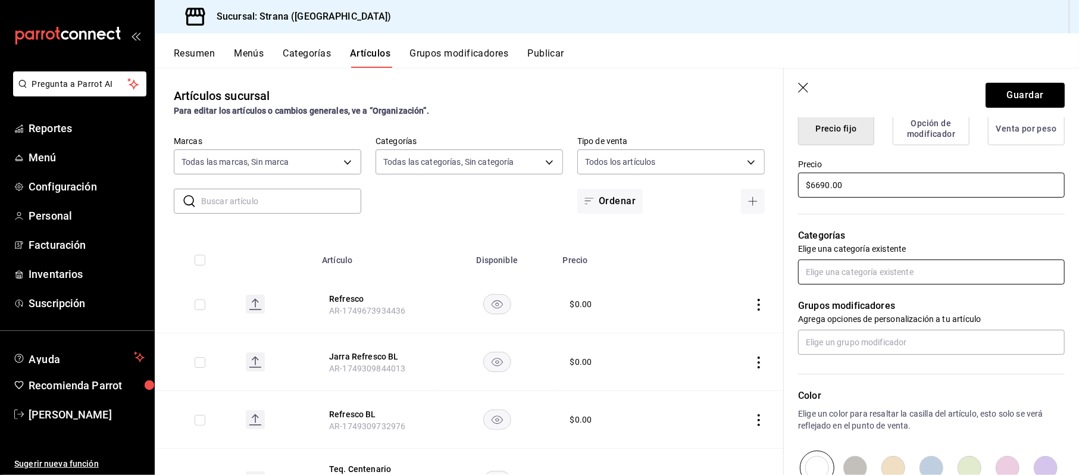
type input "$6690.00"
click at [841, 277] on input "text" at bounding box center [931, 271] width 267 height 25
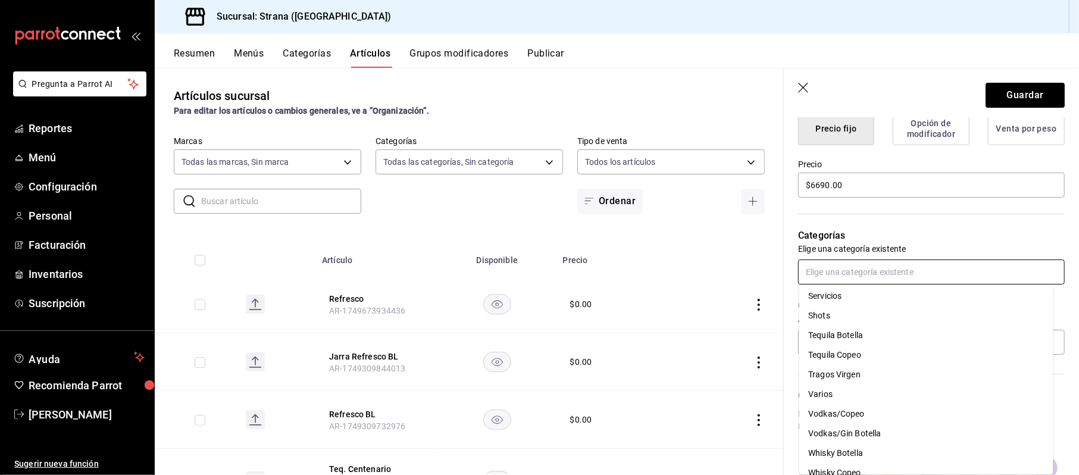
scroll to position [408, 0]
click at [864, 324] on li "Tequila Botella" at bounding box center [926, 324] width 254 height 20
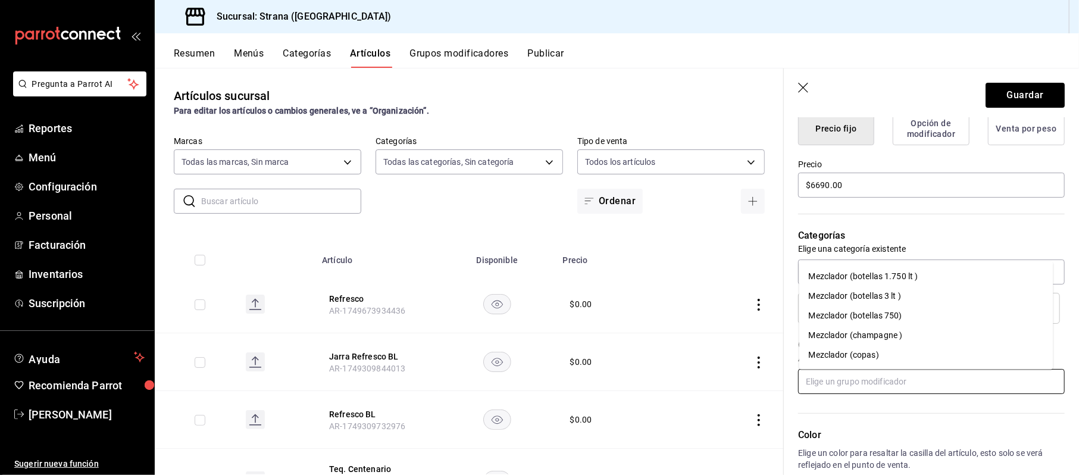
click at [860, 382] on input "text" at bounding box center [931, 381] width 267 height 25
click at [900, 320] on div "Mezclador (botellas 750)" at bounding box center [855, 315] width 93 height 12
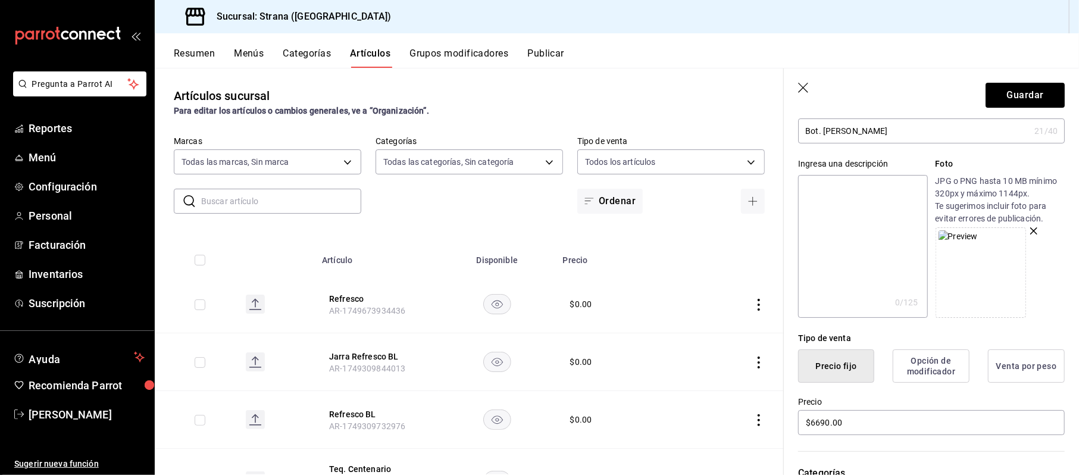
scroll to position [1, 0]
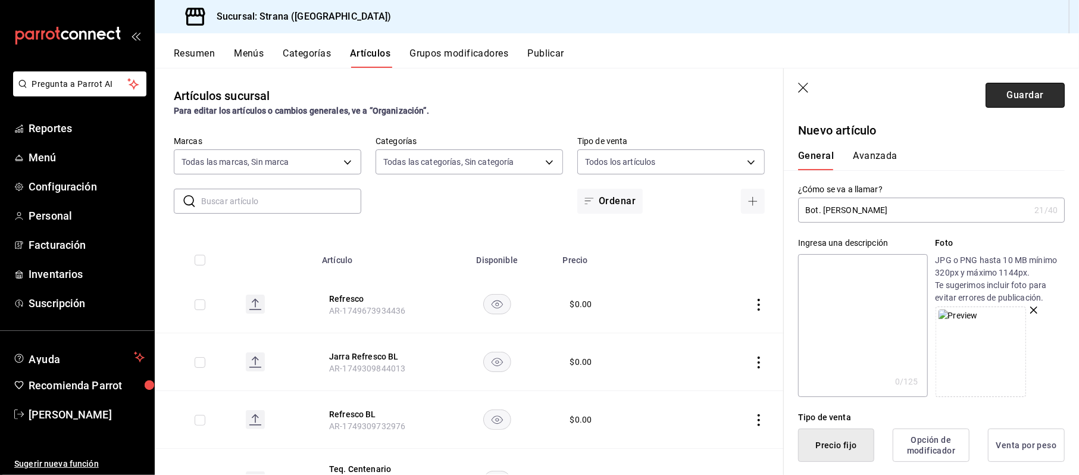
click at [1016, 96] on button "Guardar" at bounding box center [1024, 95] width 79 height 25
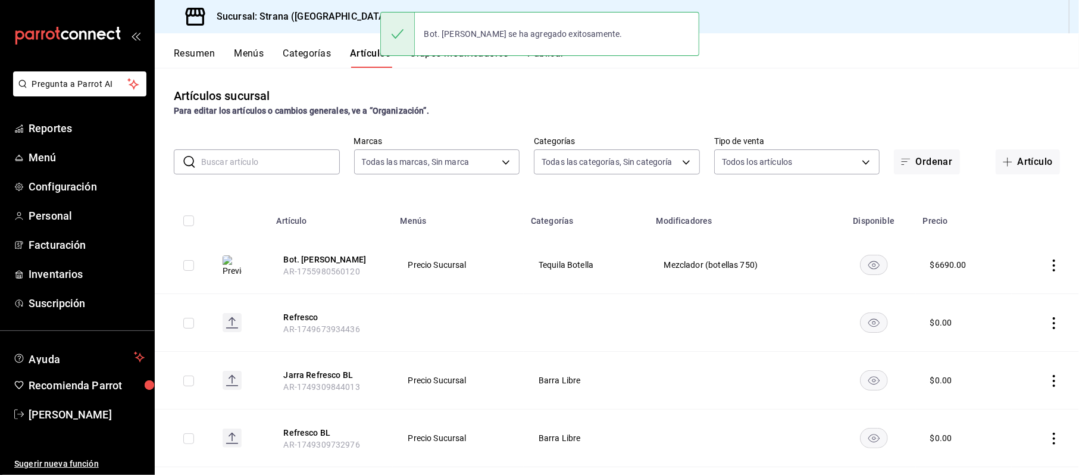
click at [231, 261] on img at bounding box center [232, 265] width 19 height 21
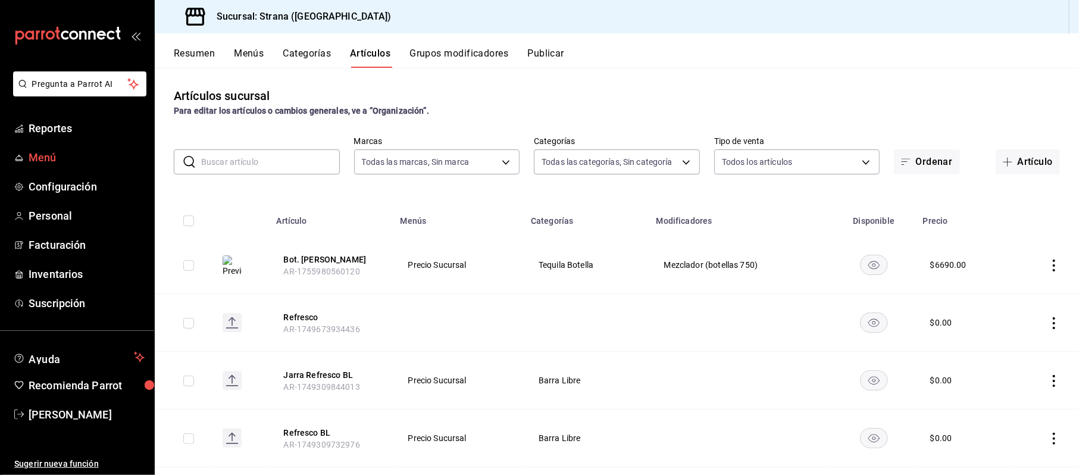
drag, startPoint x: 57, startPoint y: 153, endPoint x: 63, endPoint y: 148, distance: 7.6
click at [57, 154] on span "Menú" at bounding box center [87, 157] width 116 height 16
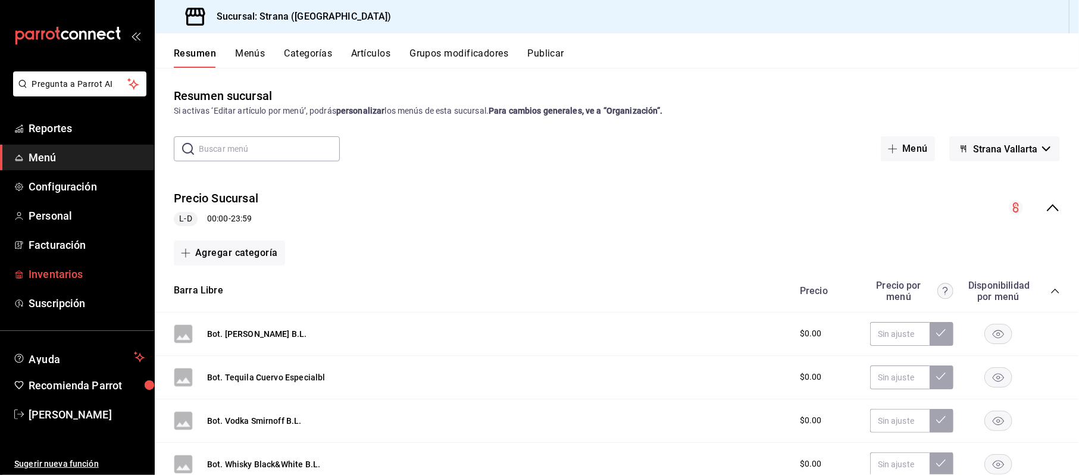
click at [74, 278] on span "Inventarios" at bounding box center [87, 274] width 116 height 16
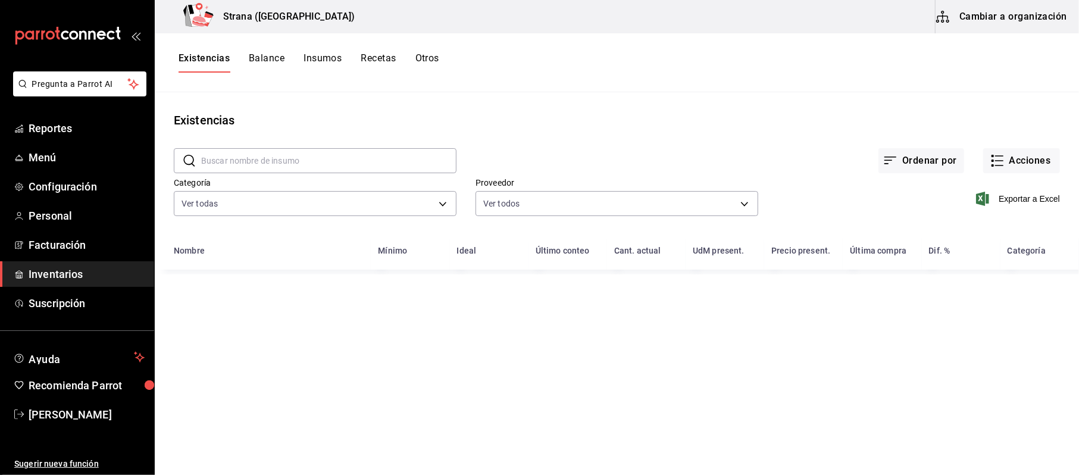
click at [1050, 18] on button "Cambiar a organización" at bounding box center [1002, 16] width 134 height 33
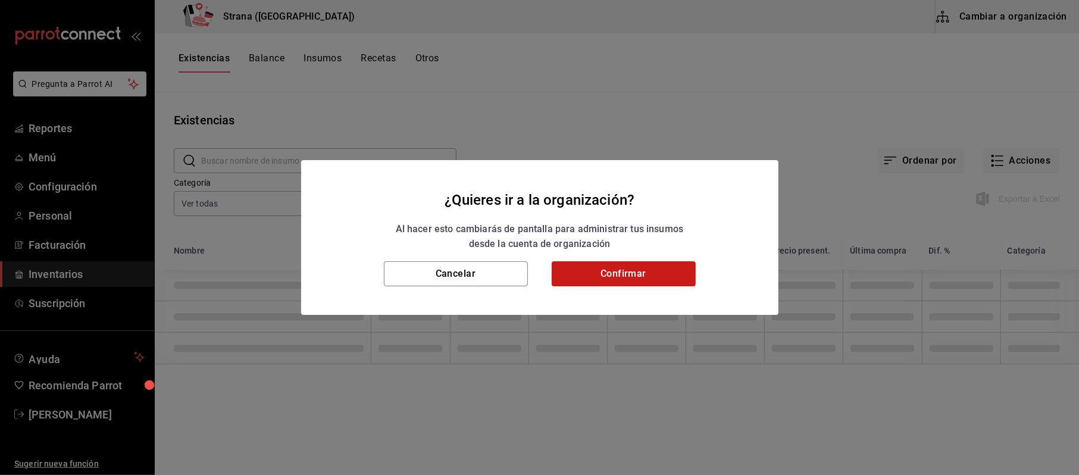
drag, startPoint x: 562, startPoint y: 279, endPoint x: 539, endPoint y: 281, distance: 22.7
click at [565, 279] on button "Confirmar" at bounding box center [624, 273] width 144 height 25
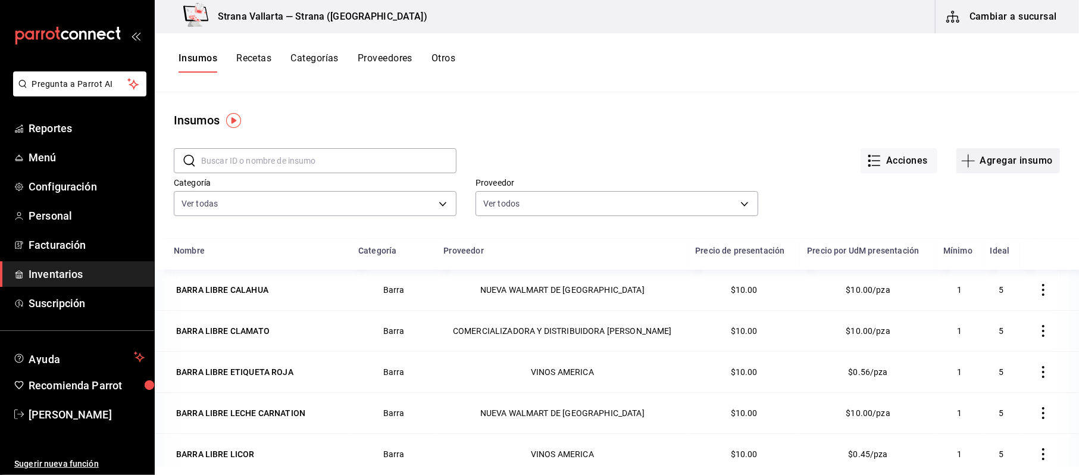
click at [1029, 155] on button "Agregar insumo" at bounding box center [1008, 160] width 104 height 25
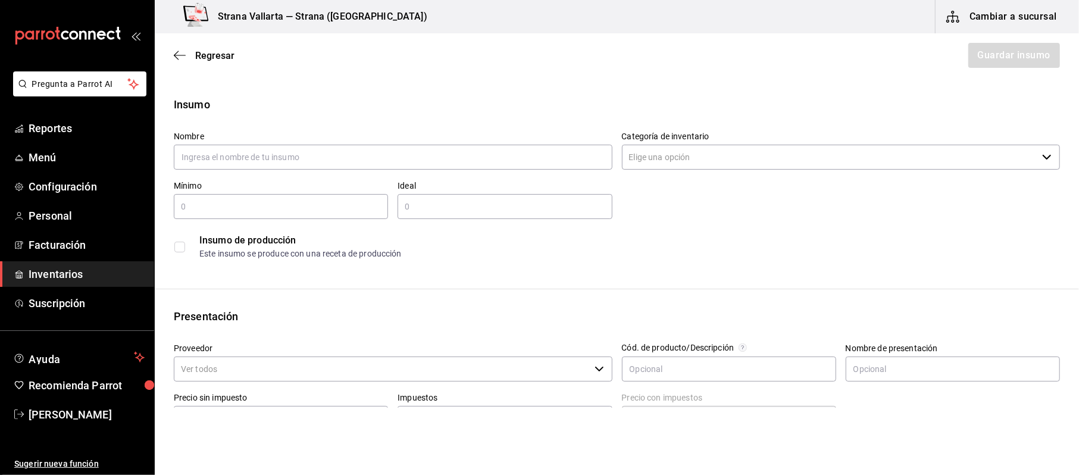
type input "d"
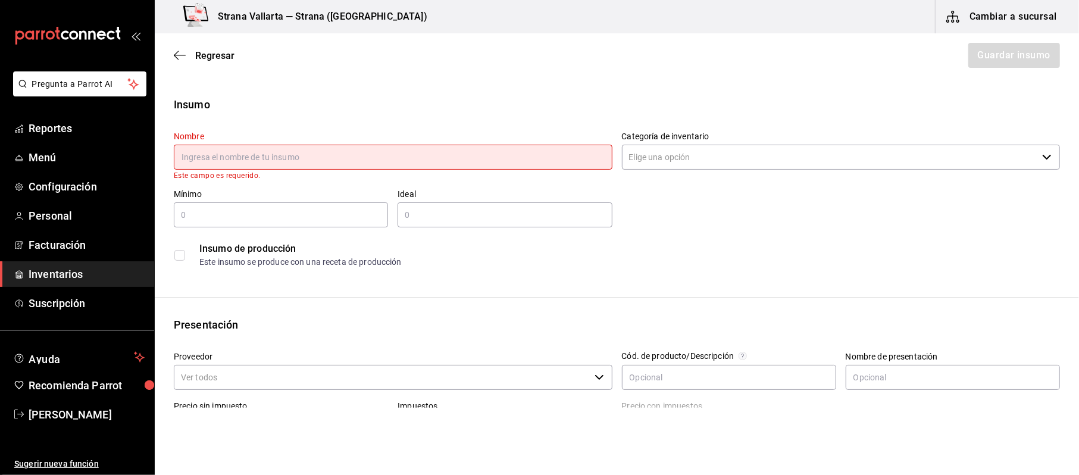
type input "d"
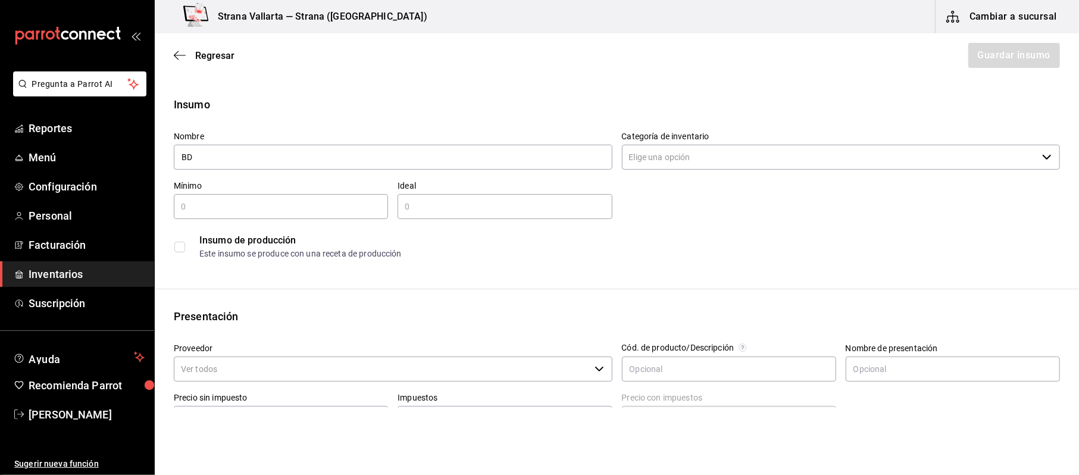
type input "B"
type input "Don Julio Cenizo"
click at [298, 200] on div "​" at bounding box center [281, 206] width 214 height 25
type input "1"
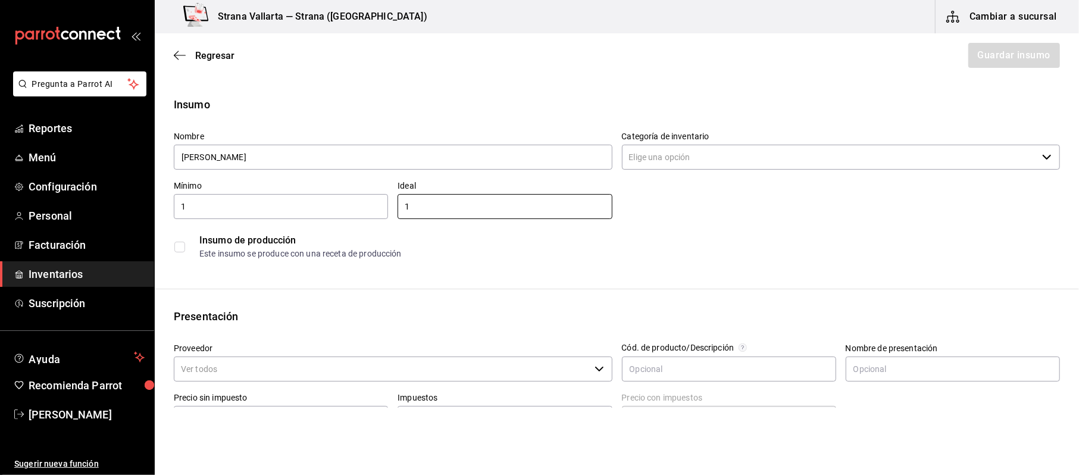
click at [769, 165] on input "Categoría de inventario" at bounding box center [830, 157] width 416 height 25
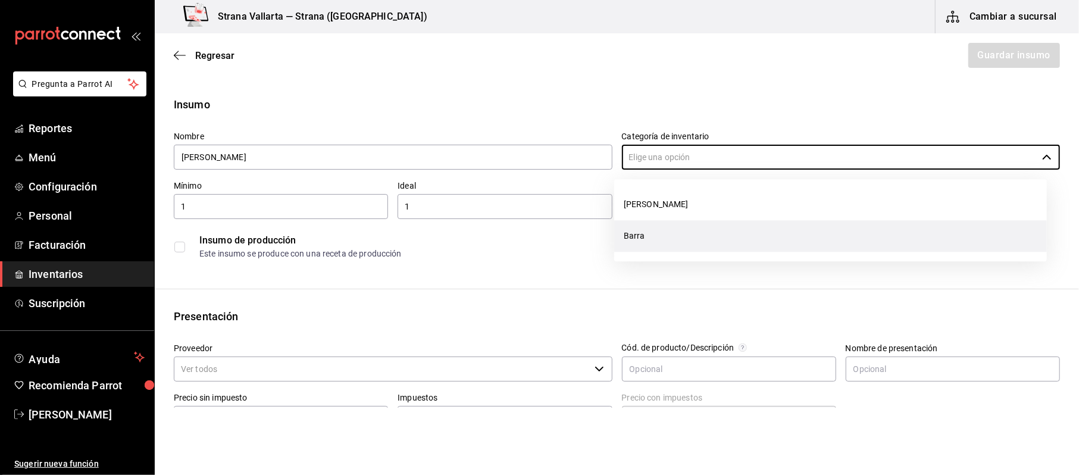
click at [663, 237] on li "Barra" at bounding box center [830, 236] width 433 height 32
type input "Barra"
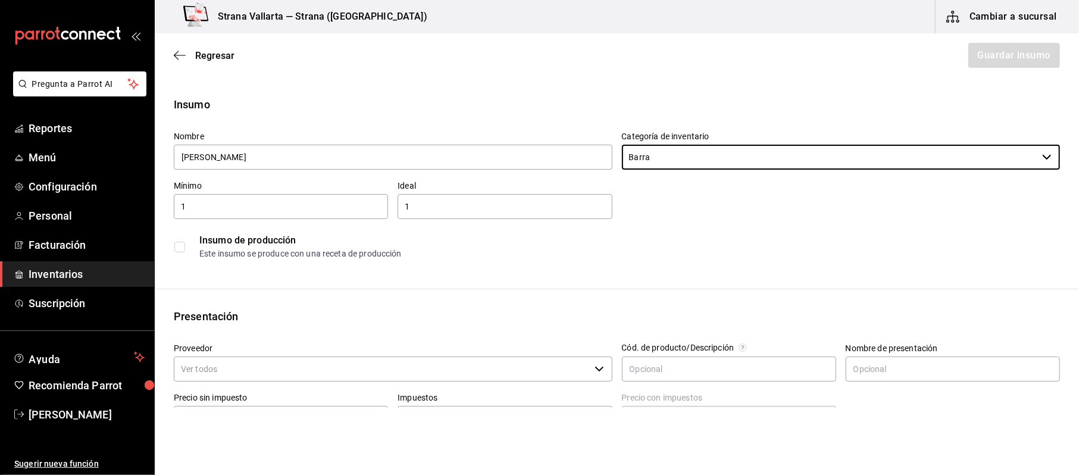
scroll to position [158, 0]
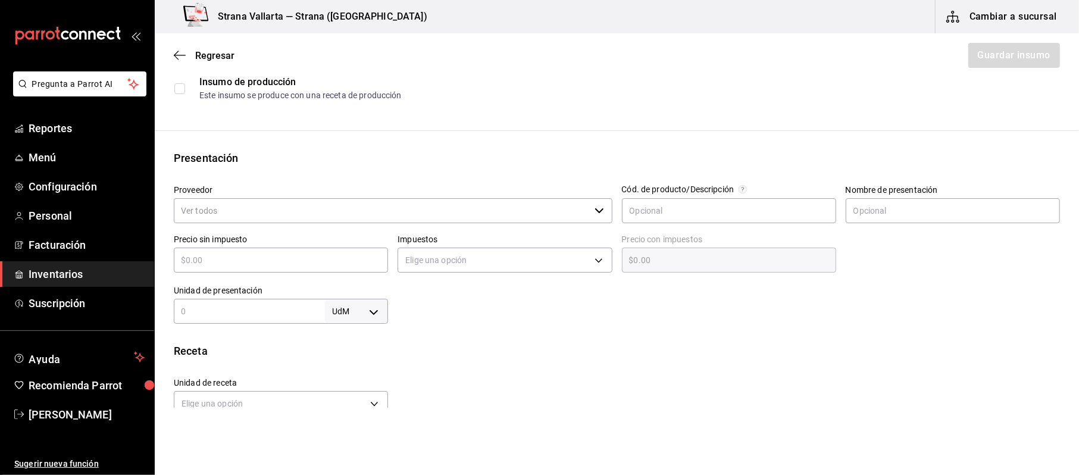
click at [263, 217] on input "Proveedor" at bounding box center [382, 210] width 416 height 25
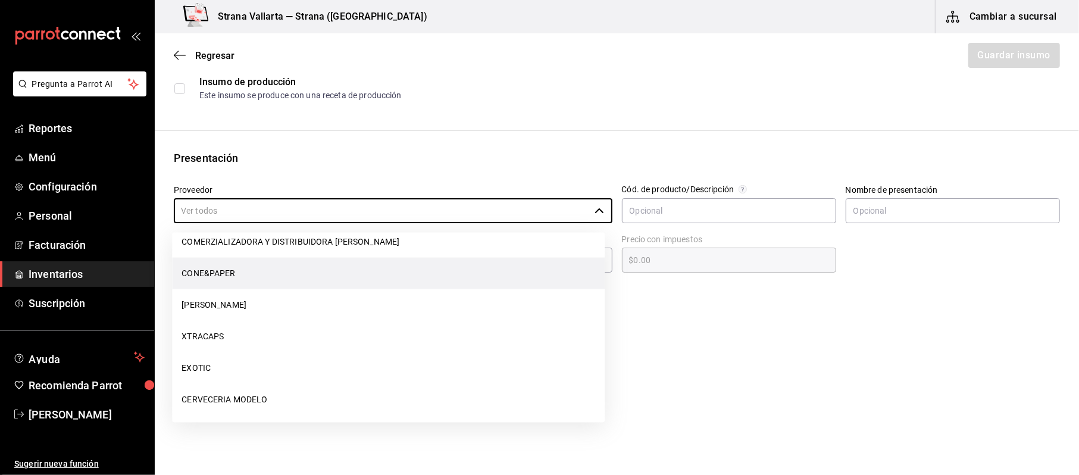
scroll to position [0, 0]
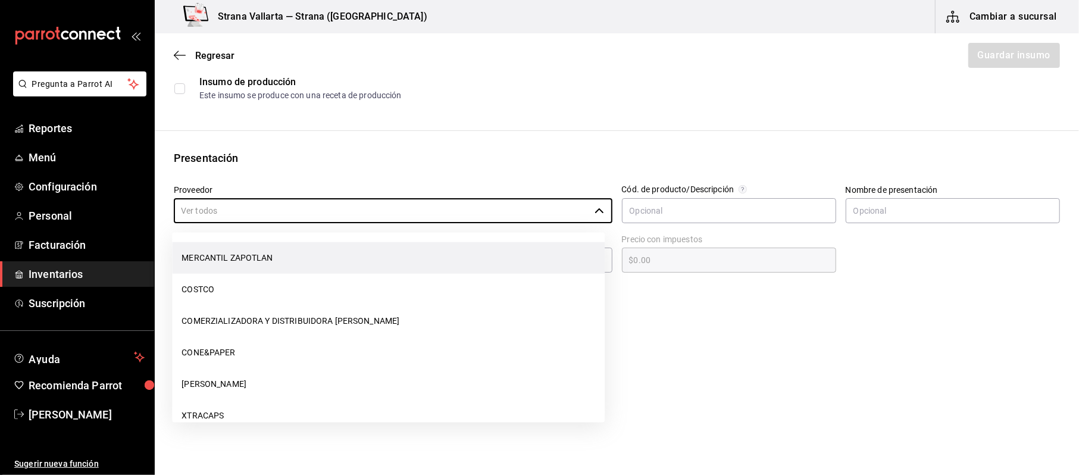
click at [264, 259] on li "MERCANTIL ZAPOTLAN" at bounding box center [388, 258] width 433 height 32
type input "MERCANTIL ZAPOTLAN"
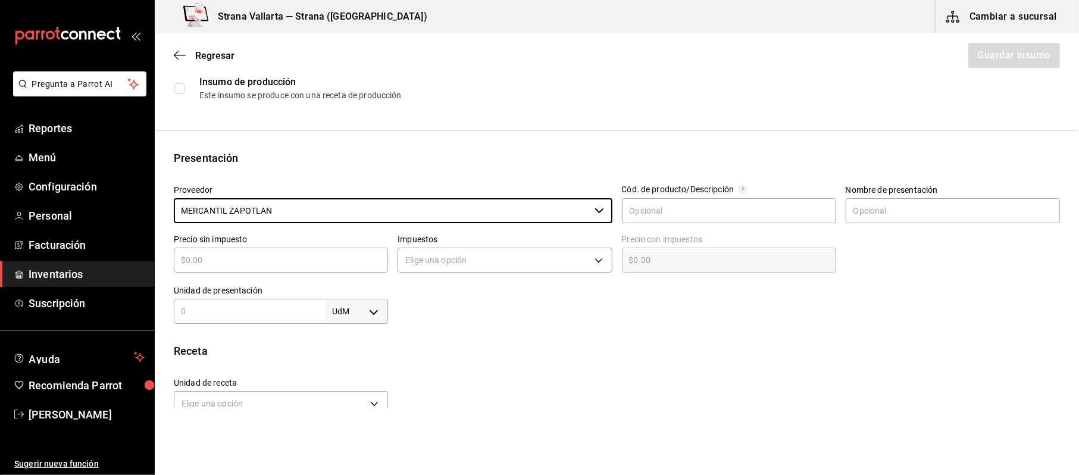
click at [341, 258] on input "text" at bounding box center [281, 260] width 214 height 14
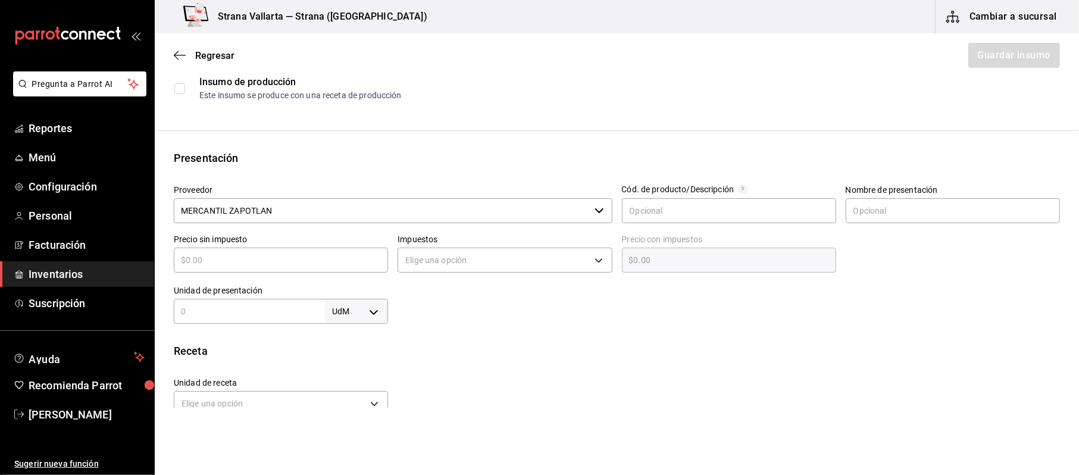
type input "$10"
type input "$10.00"
click at [439, 267] on body "Pregunta a Parrot AI Reportes Menú Configuración Personal Facturación Inventari…" at bounding box center [539, 204] width 1079 height 408
click at [412, 334] on li "IVA 16%" at bounding box center [500, 337] width 210 height 20
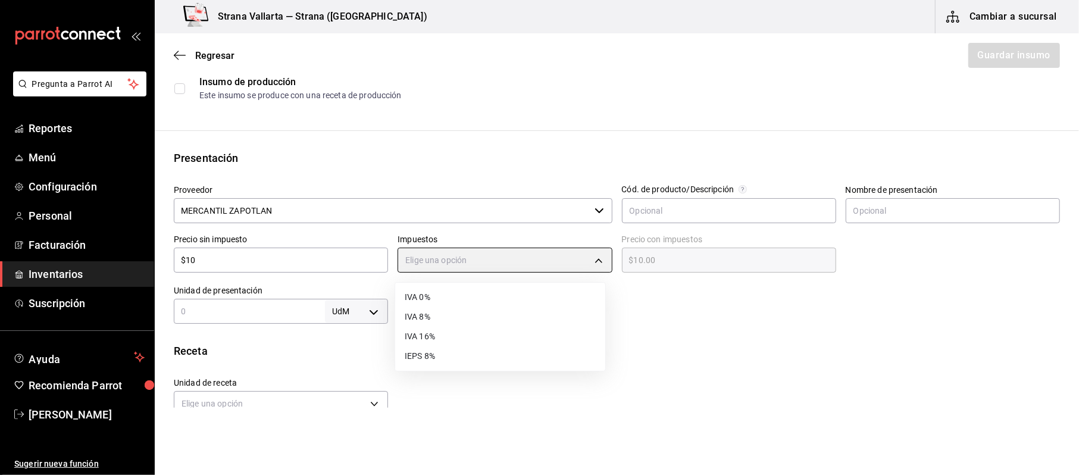
type input "IVA_16"
type input "$11.60"
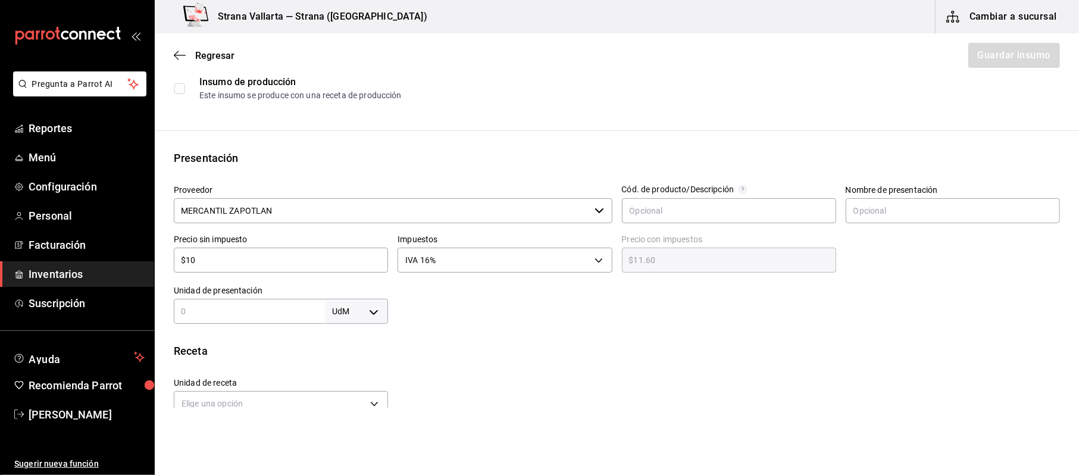
click at [278, 305] on input "text" at bounding box center [249, 311] width 151 height 14
type input "1"
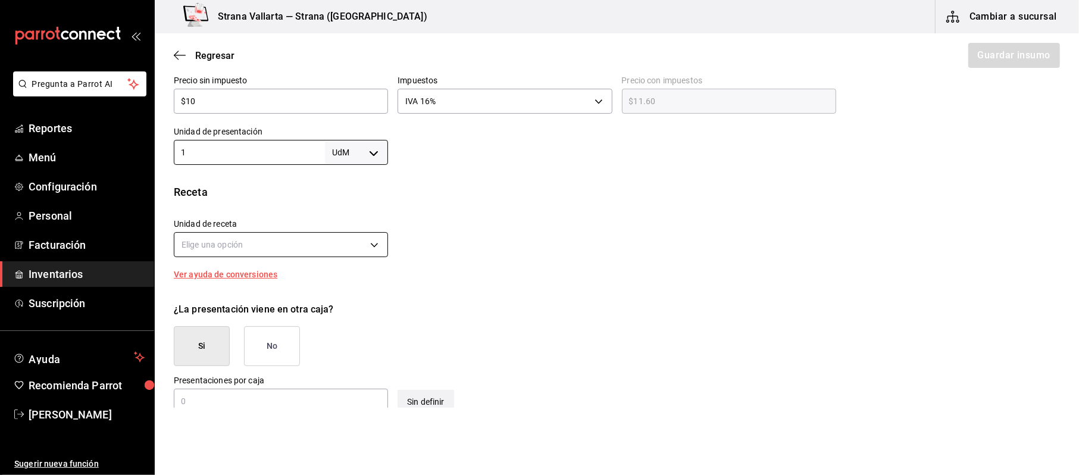
click at [262, 242] on body "Pregunta a Parrot AI Reportes Menú Configuración Personal Facturación Inventari…" at bounding box center [539, 204] width 1079 height 408
drag, startPoint x: 253, startPoint y: 262, endPoint x: 253, endPoint y: 248, distance: 14.9
click at [248, 257] on div at bounding box center [539, 237] width 1079 height 475
click at [253, 242] on body "Pregunta a Parrot AI Reportes Menú Configuración Personal Facturación Inventari…" at bounding box center [539, 204] width 1079 height 408
click at [339, 250] on div at bounding box center [539, 237] width 1079 height 475
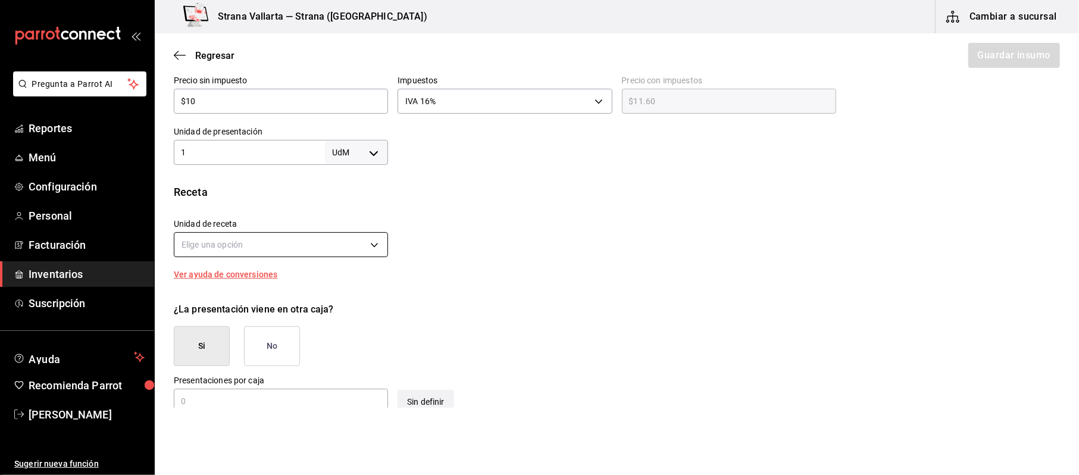
click at [365, 255] on body "Pregunta a Parrot AI Reportes Menú Configuración Personal Facturación Inventari…" at bounding box center [539, 204] width 1079 height 408
click at [367, 250] on div at bounding box center [539, 237] width 1079 height 475
click at [405, 158] on div at bounding box center [724, 141] width 672 height 48
click at [345, 159] on body "Pregunta a Parrot AI Reportes Menú Configuración Personal Facturación Inventari…" at bounding box center [539, 204] width 1079 height 408
click at [348, 289] on li "pza" at bounding box center [354, 287] width 62 height 20
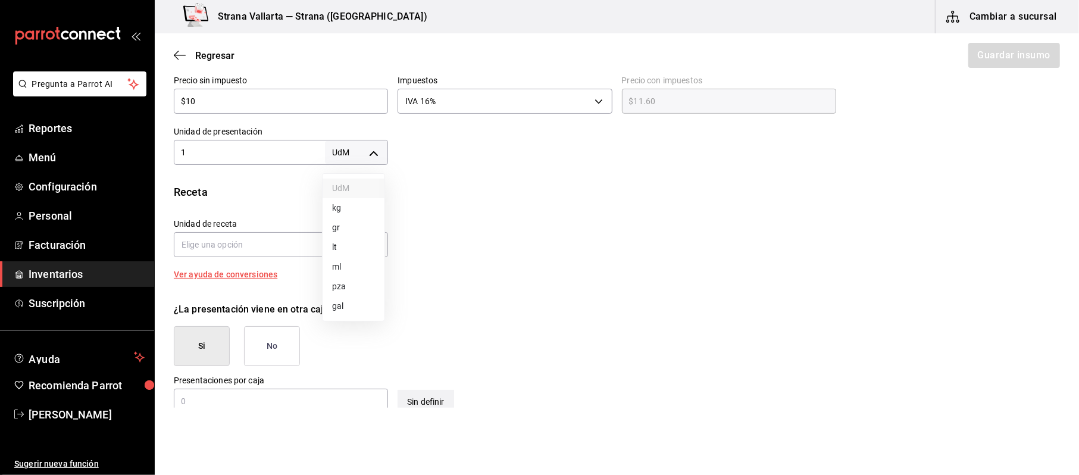
type input "UNIT"
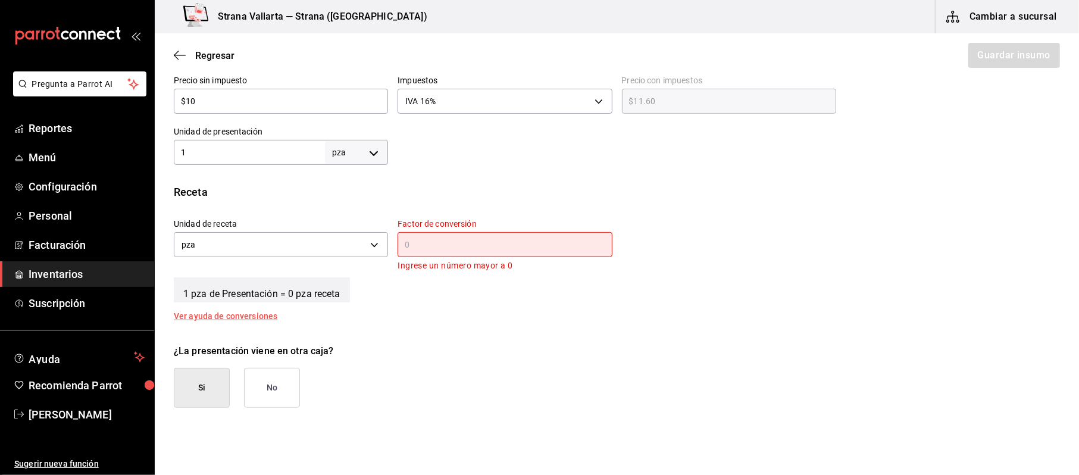
drag, startPoint x: 524, startPoint y: 267, endPoint x: 512, endPoint y: 260, distance: 13.6
click at [522, 267] on p "Ingrese un número mayor a 0" at bounding box center [504, 266] width 214 height 14
click at [505, 255] on div "​" at bounding box center [504, 244] width 214 height 25
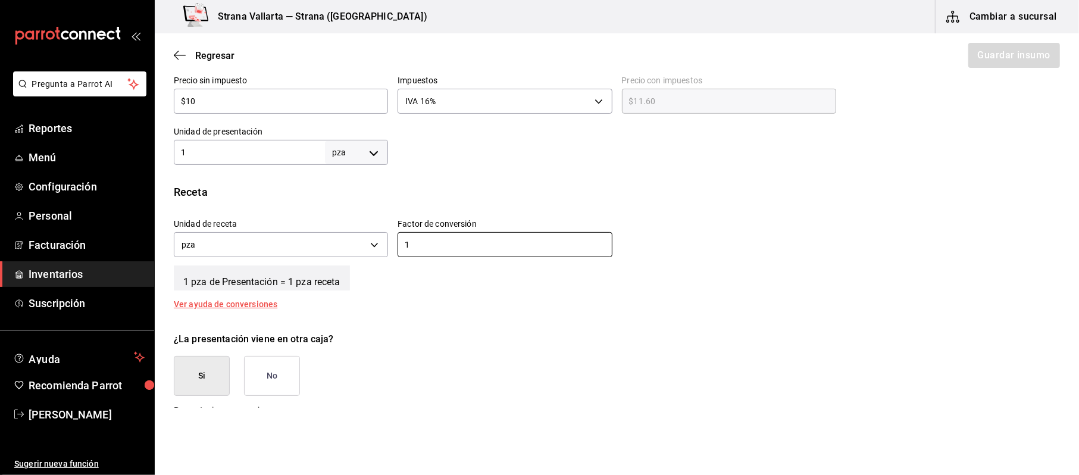
type input "1"
click at [392, 327] on div "¿La presentación viene en otra caja? Si No" at bounding box center [612, 359] width 896 height 73
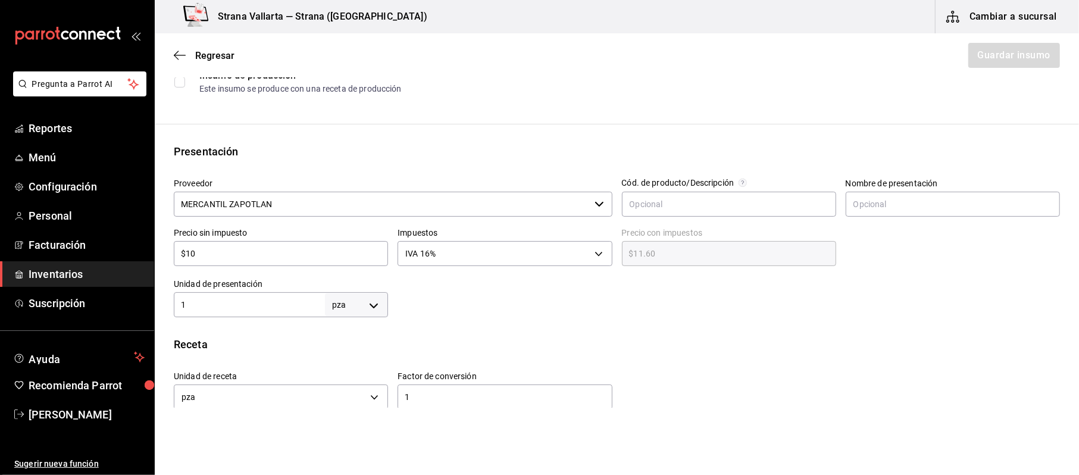
scroll to position [86, 0]
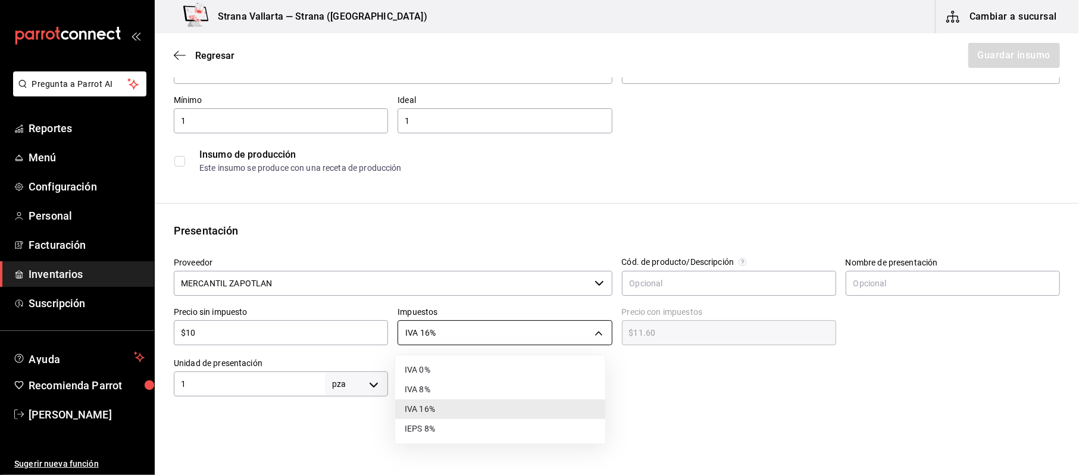
click at [493, 336] on body "Pregunta a Parrot AI Reportes Menú Configuración Personal Facturación Inventari…" at bounding box center [539, 204] width 1079 height 408
click at [427, 372] on li "IVA 0%" at bounding box center [500, 370] width 210 height 20
type input "IVA_0"
type input "$10.00"
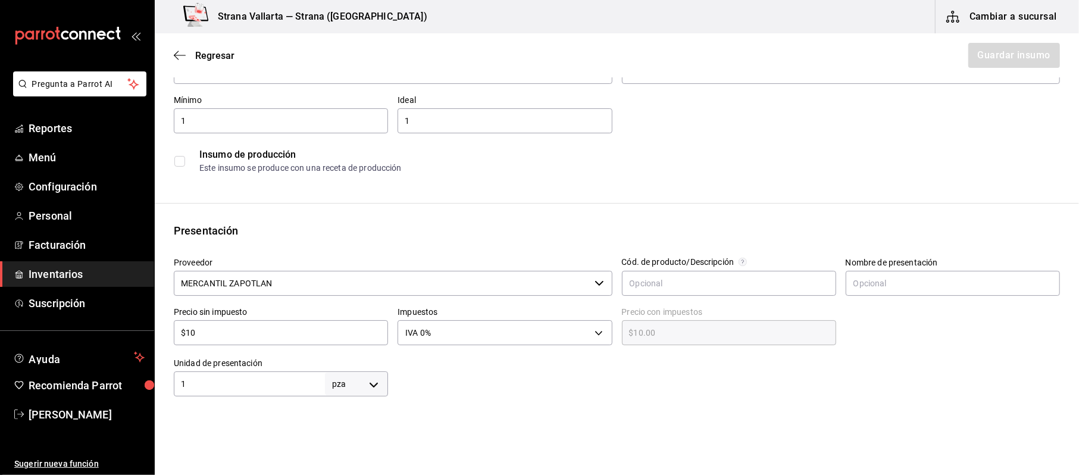
click at [803, 364] on div at bounding box center [724, 373] width 672 height 48
click at [796, 290] on input "text" at bounding box center [729, 283] width 214 height 25
click at [884, 294] on input "text" at bounding box center [953, 283] width 214 height 25
click at [876, 212] on div "Insumo Nombre Don Julio Cenizo Categoría de inventario Barra ​ Mínimo 1 ​ Ideal…" at bounding box center [617, 379] width 924 height 737
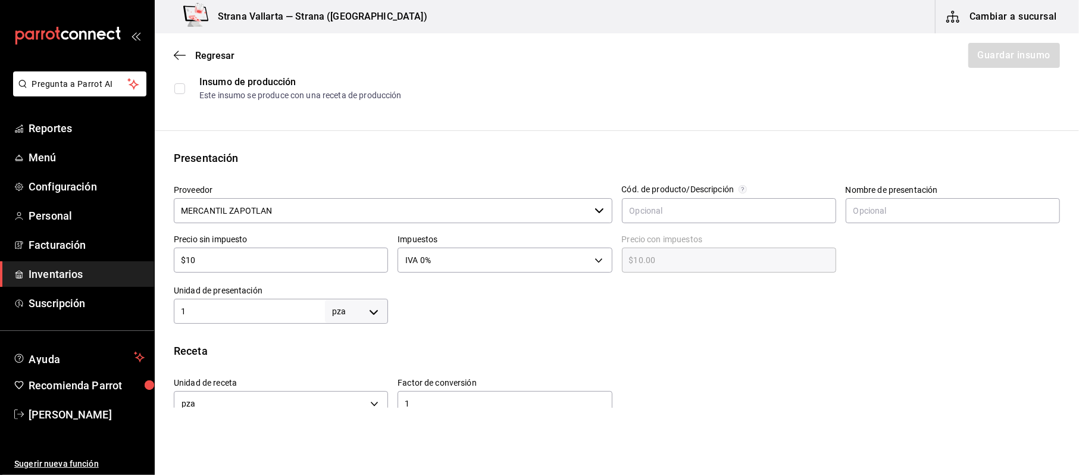
scroll to position [396, 0]
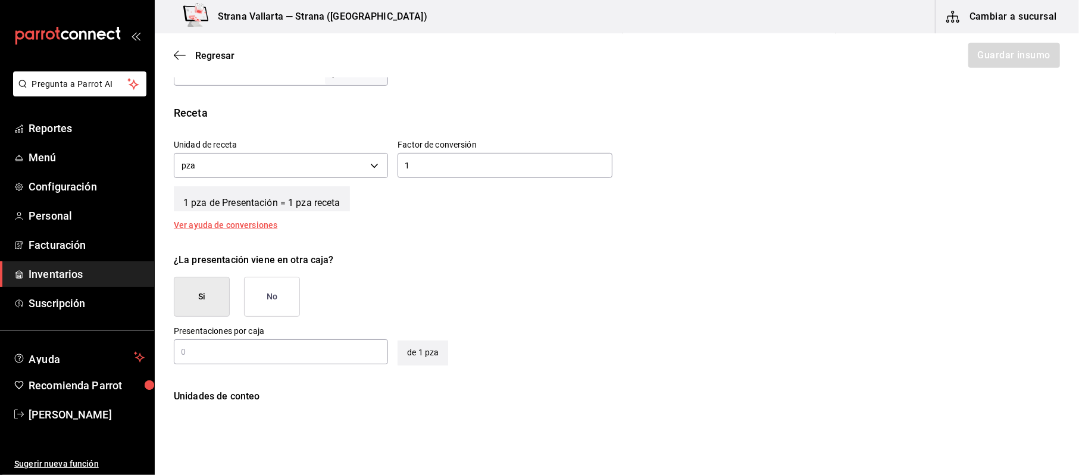
click at [273, 348] on input "text" at bounding box center [281, 352] width 214 height 14
click at [268, 300] on button "No" at bounding box center [272, 297] width 56 height 40
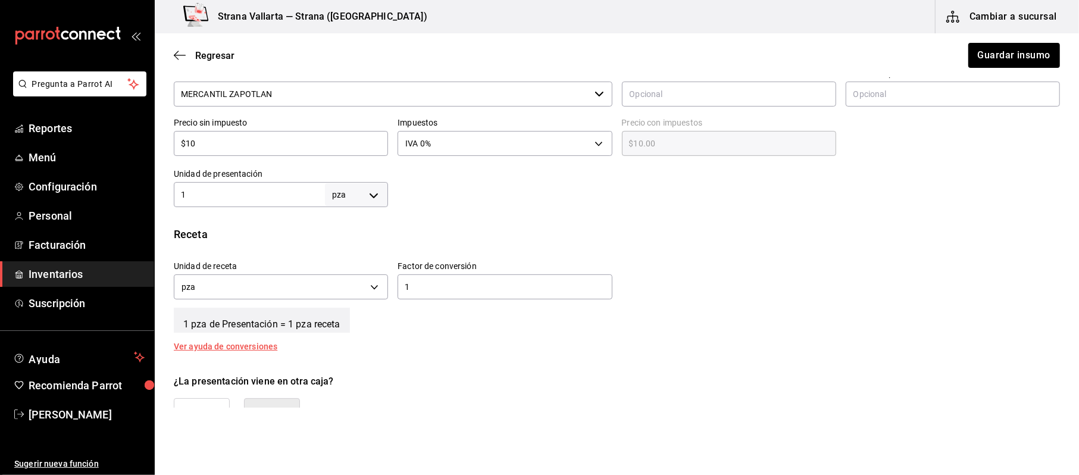
scroll to position [37, 0]
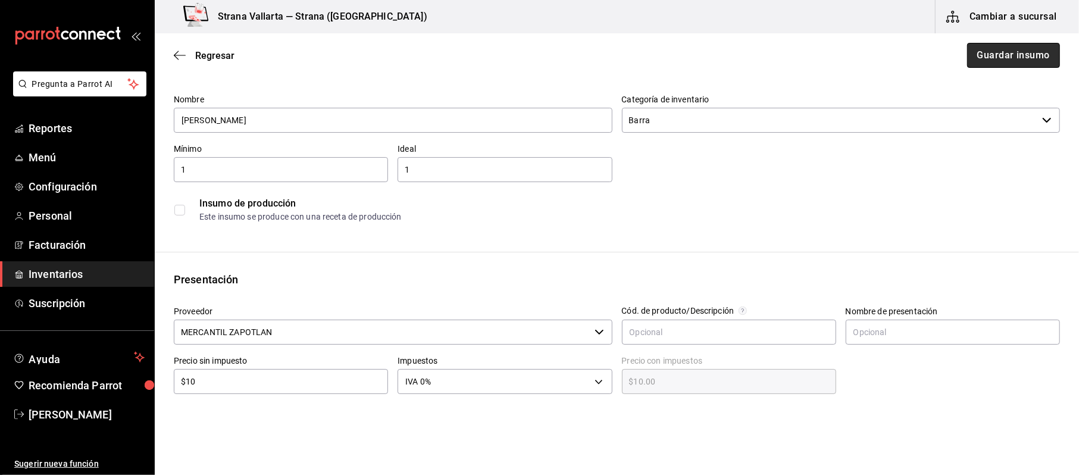
click at [1002, 54] on button "Guardar insumo" at bounding box center [1013, 55] width 93 height 25
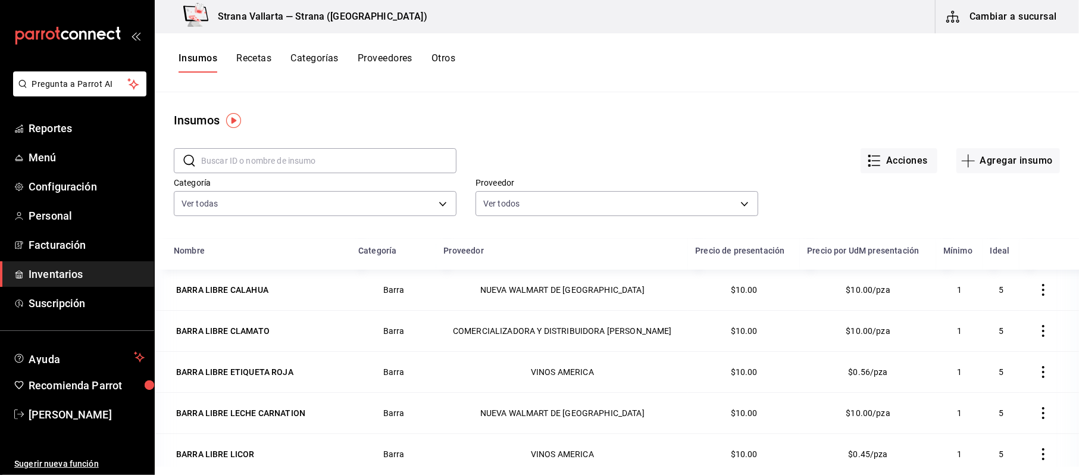
click at [260, 52] on button "Recetas" at bounding box center [253, 62] width 35 height 20
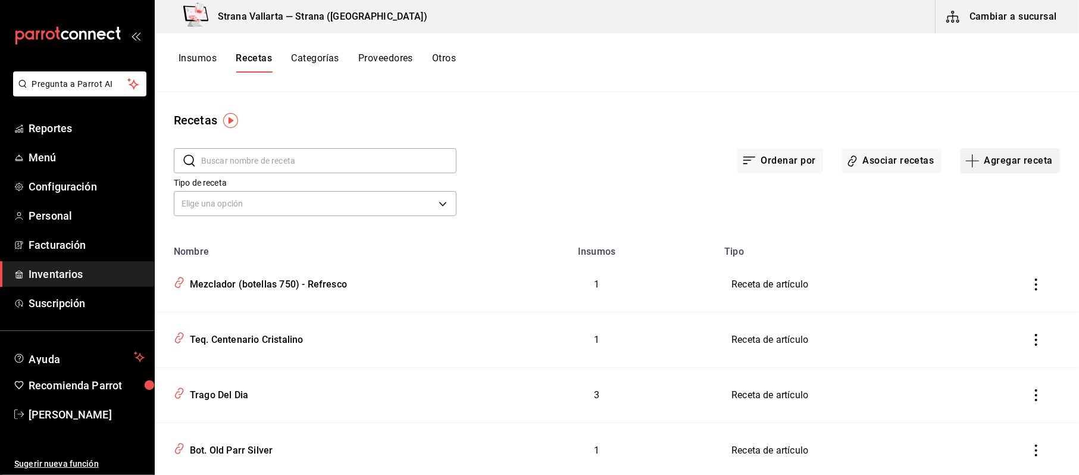
click at [970, 157] on button "Agregar receta" at bounding box center [1009, 160] width 99 height 25
click at [875, 157] on div at bounding box center [539, 237] width 1079 height 475
click at [875, 158] on button "Asociar recetas" at bounding box center [891, 160] width 99 height 25
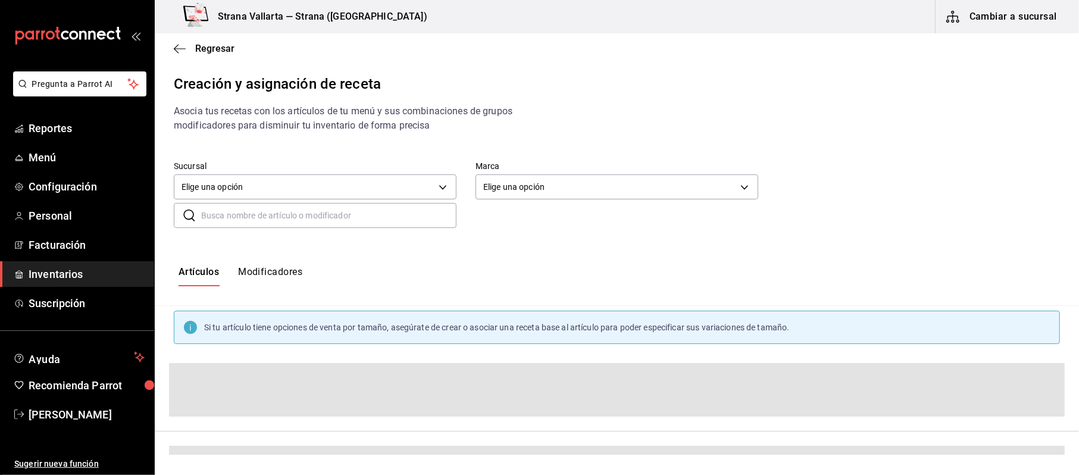
click at [282, 210] on input "text" at bounding box center [328, 216] width 255 height 24
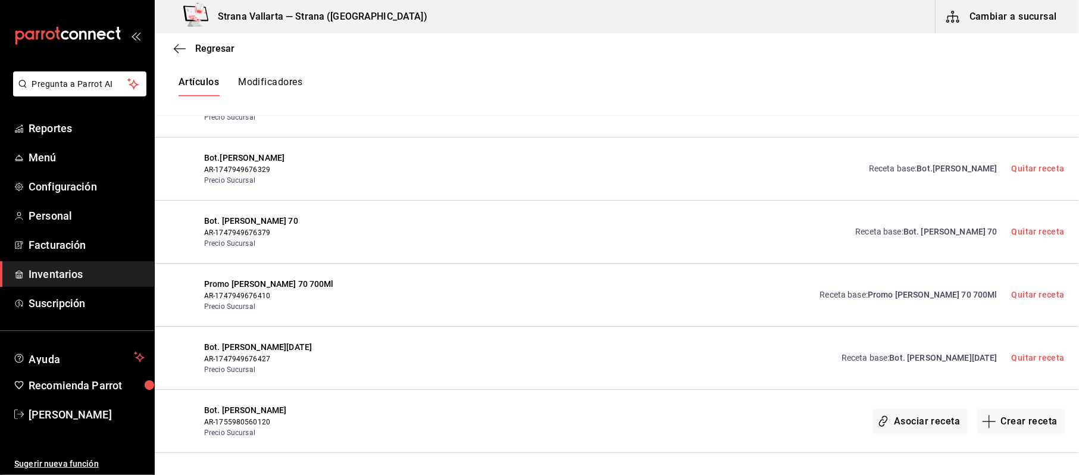
scroll to position [527, 0]
type input "julio"
click at [940, 422] on button "Asociar receta" at bounding box center [920, 423] width 94 height 25
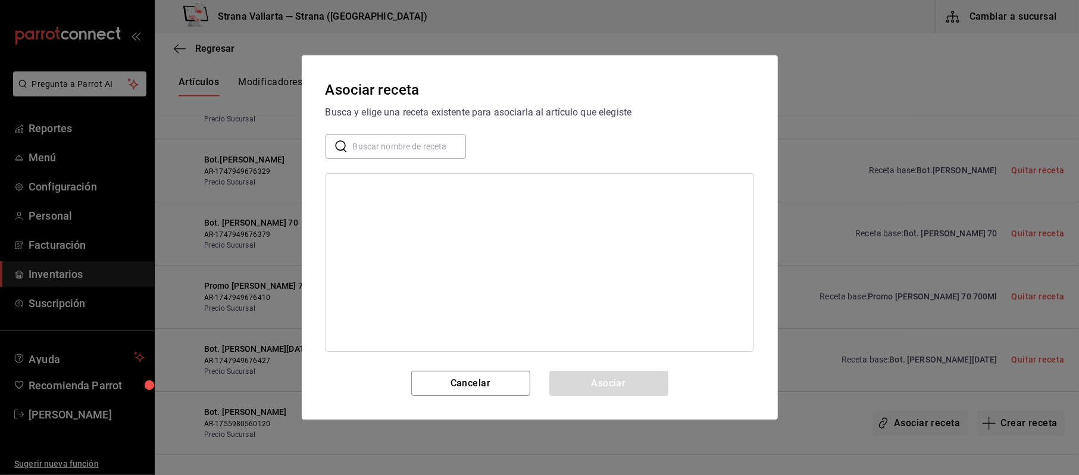
click at [374, 151] on input "text" at bounding box center [409, 146] width 113 height 24
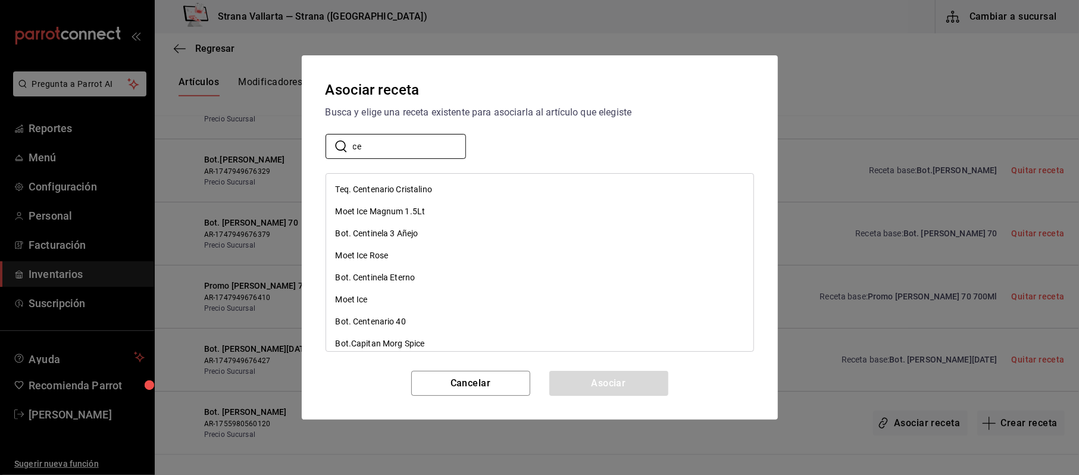
type input "c"
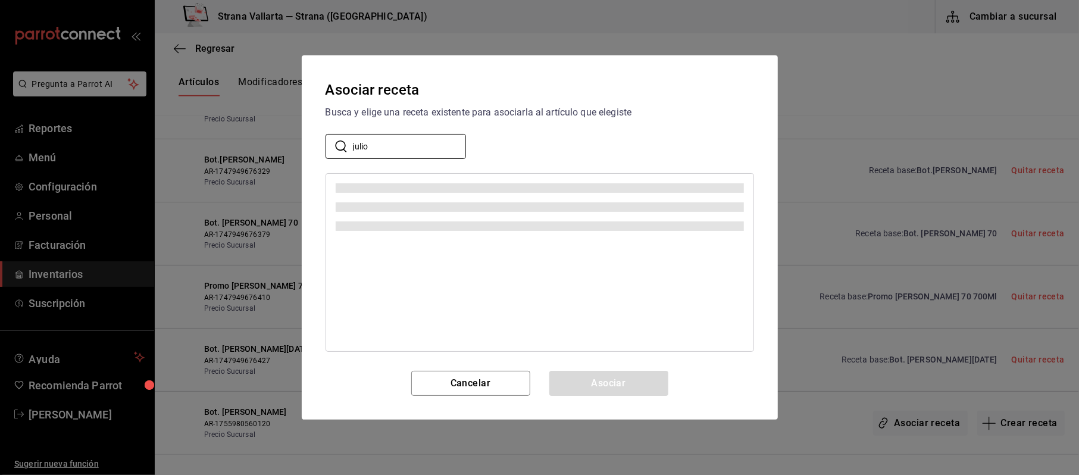
scroll to position [0, 0]
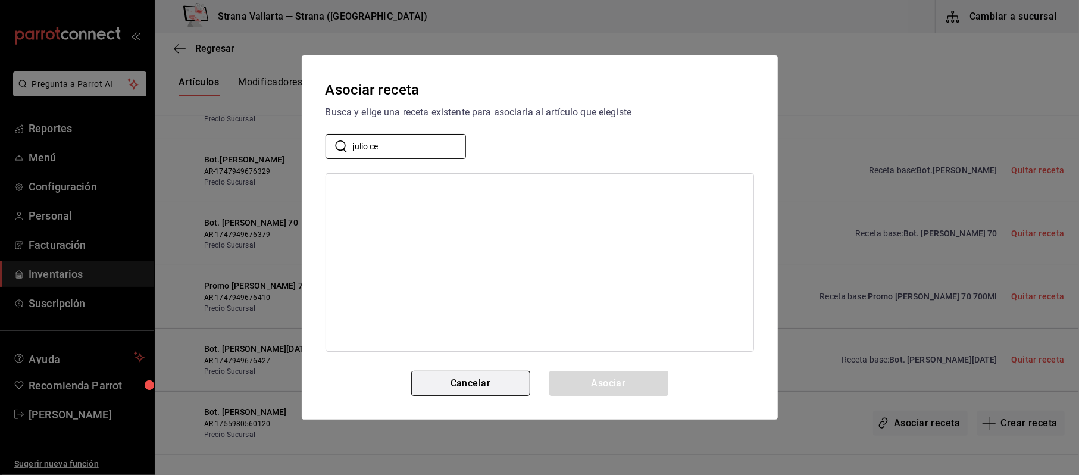
type input "julio ce"
click at [475, 376] on button "Cancelar" at bounding box center [470, 383] width 119 height 25
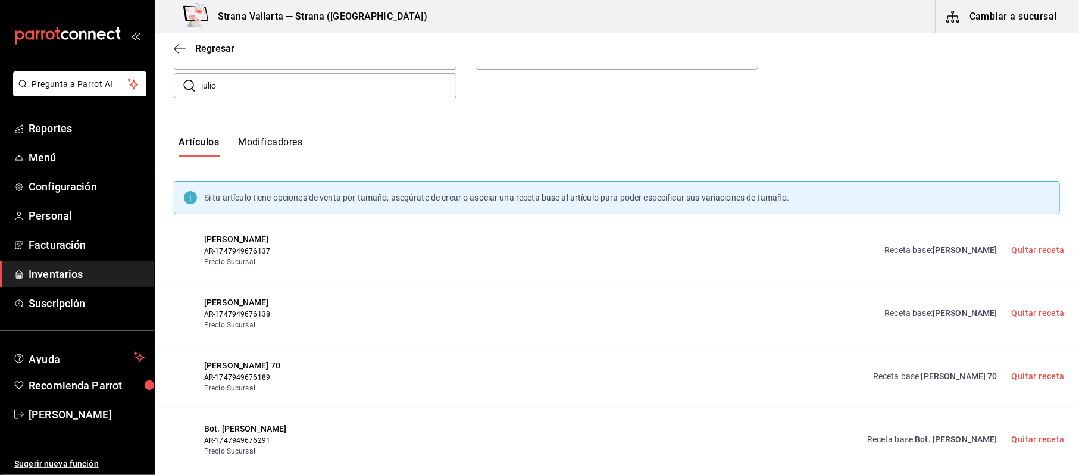
scroll to position [51, 0]
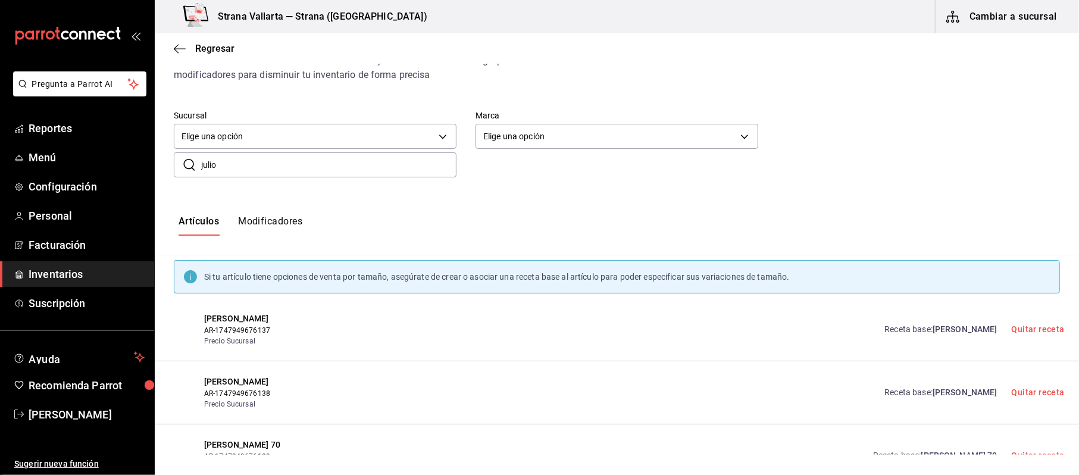
click at [212, 40] on div "Regresar" at bounding box center [617, 48] width 924 height 30
click at [208, 45] on span "Regresar" at bounding box center [214, 48] width 39 height 11
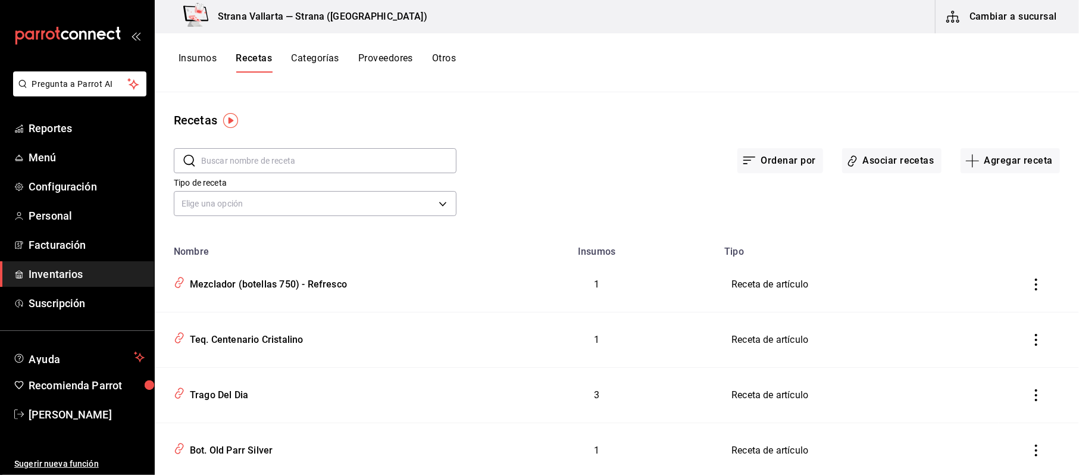
click at [315, 54] on button "Categorías" at bounding box center [315, 62] width 48 height 20
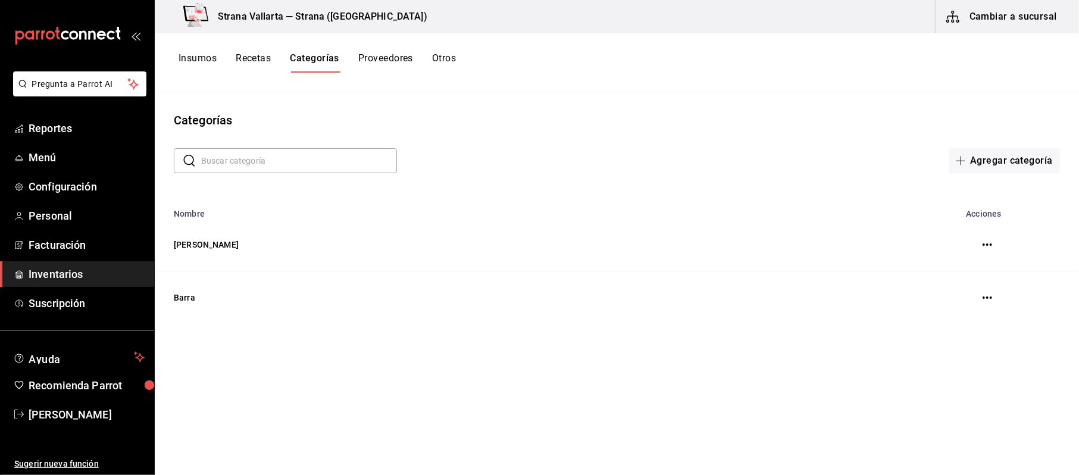
click at [201, 57] on button "Insumos" at bounding box center [198, 62] width 38 height 20
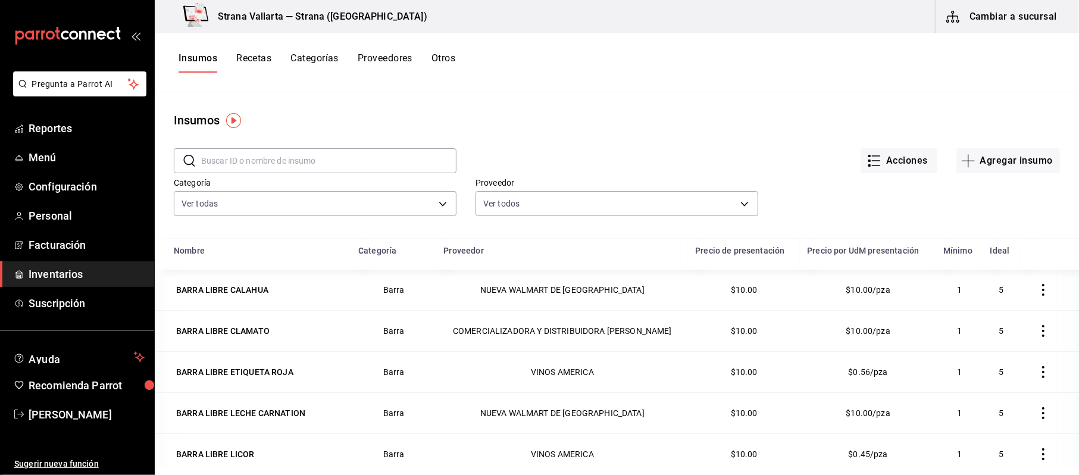
click at [248, 60] on button "Recetas" at bounding box center [253, 62] width 35 height 20
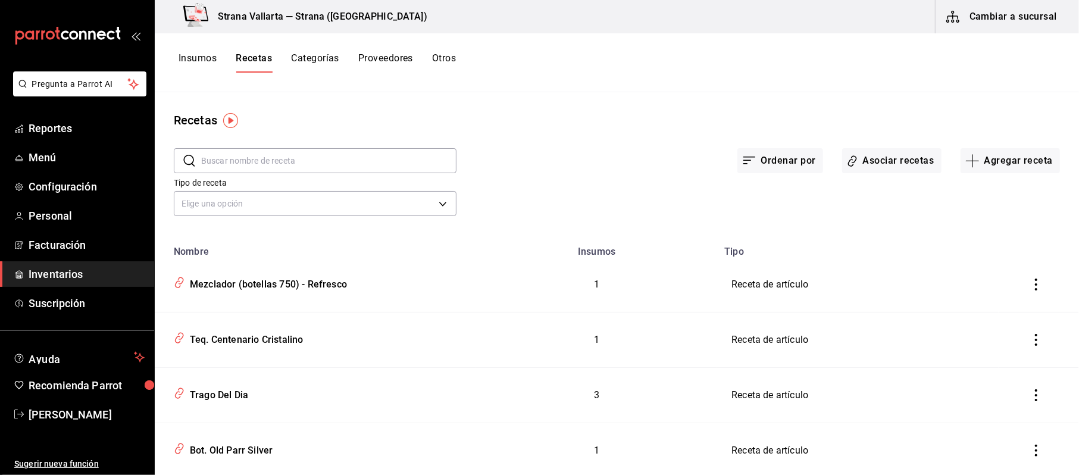
click at [299, 217] on div "Elige una opción default" at bounding box center [315, 202] width 283 height 32
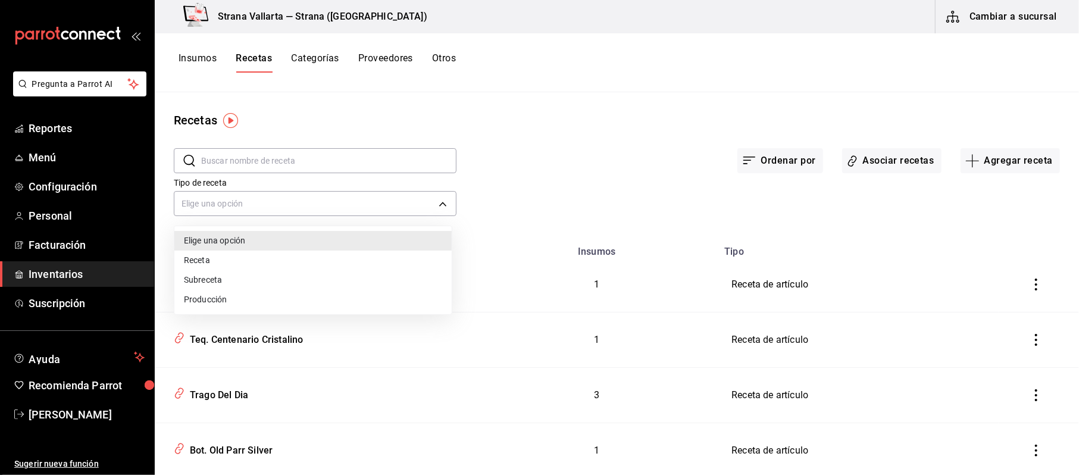
click at [293, 209] on body "Pregunta a Parrot AI Reportes Menú Configuración Personal Facturación Inventari…" at bounding box center [539, 233] width 1079 height 467
drag, startPoint x: 271, startPoint y: 198, endPoint x: 265, endPoint y: 196, distance: 6.4
click at [265, 196] on div at bounding box center [539, 237] width 1079 height 475
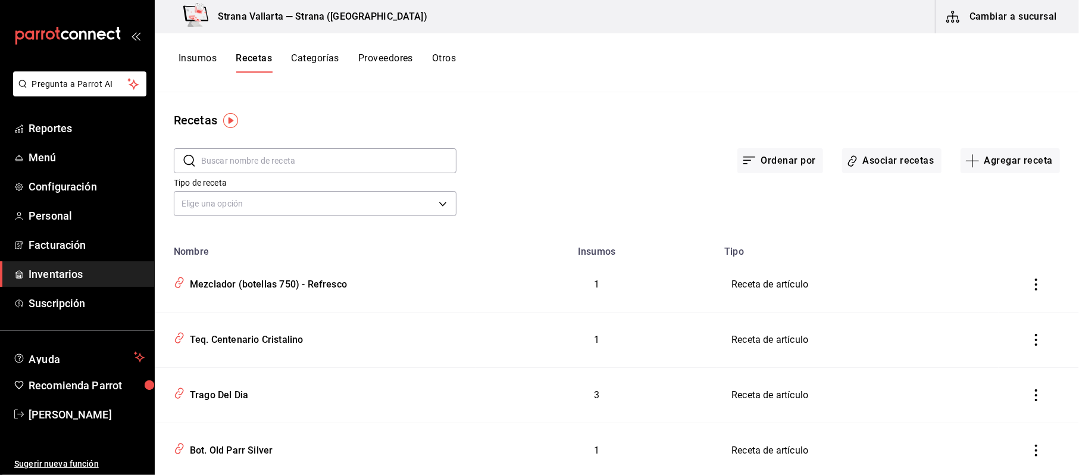
click at [255, 175] on div "Tipo de receta Elige una opción default" at bounding box center [306, 189] width 302 height 61
click at [261, 151] on input "text" at bounding box center [328, 161] width 255 height 24
type input "c"
type input "k"
type input "julio"
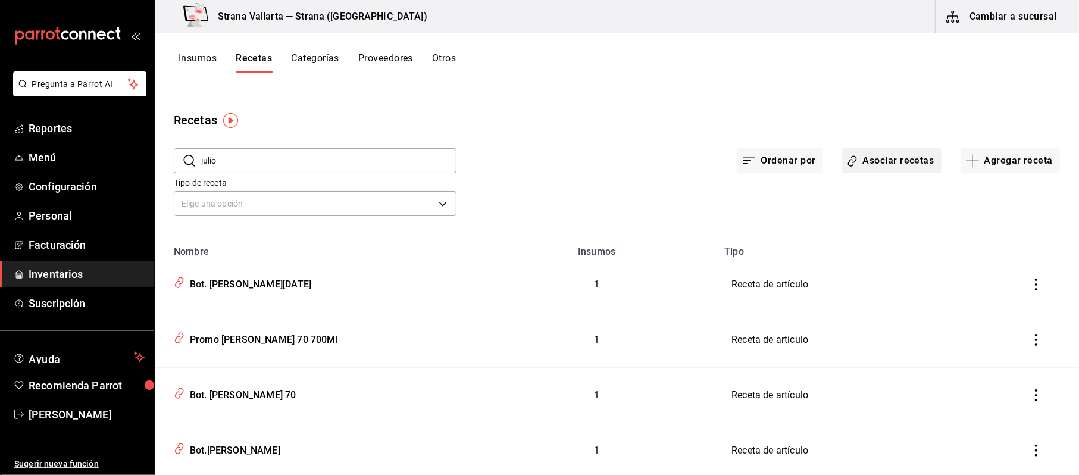
click at [864, 160] on button "Asociar recetas" at bounding box center [891, 160] width 99 height 25
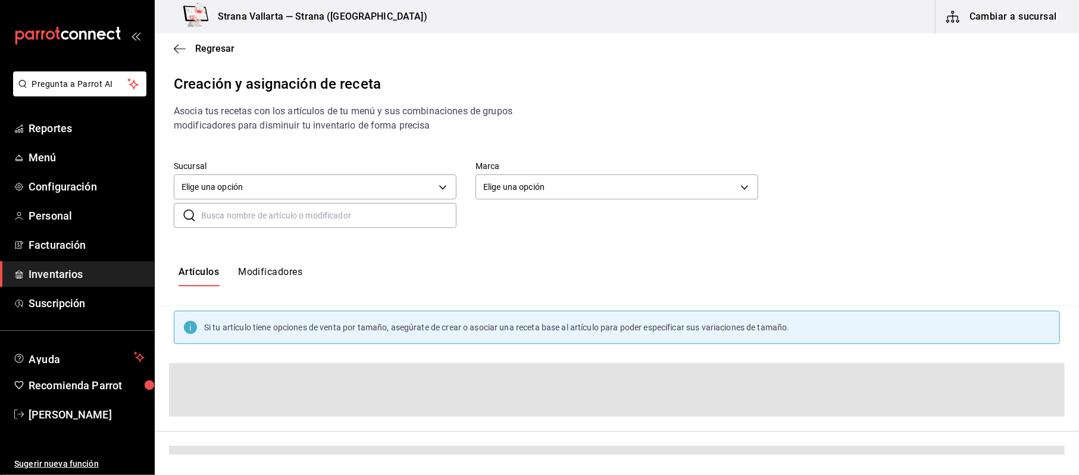
click at [273, 214] on input "text" at bounding box center [328, 216] width 255 height 24
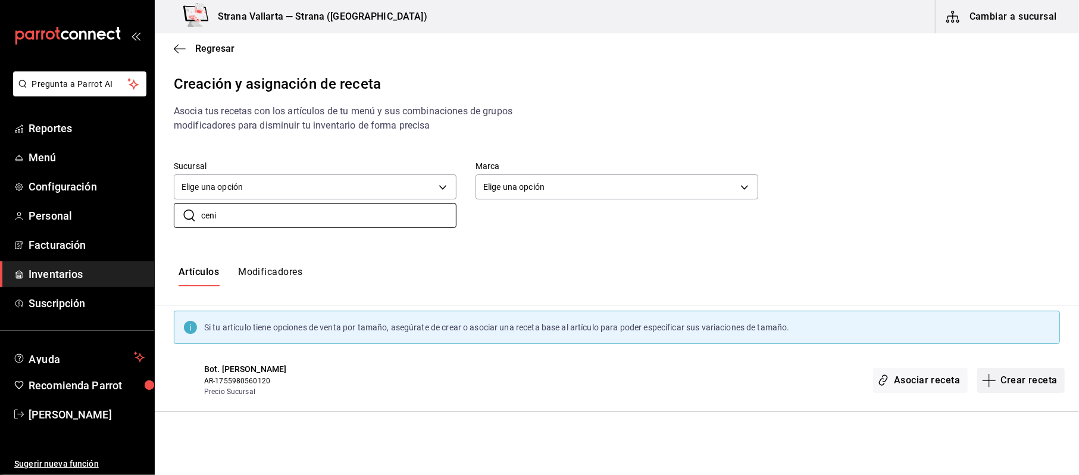
type input "ceni"
click at [1032, 384] on button "Crear receta" at bounding box center [1021, 380] width 88 height 25
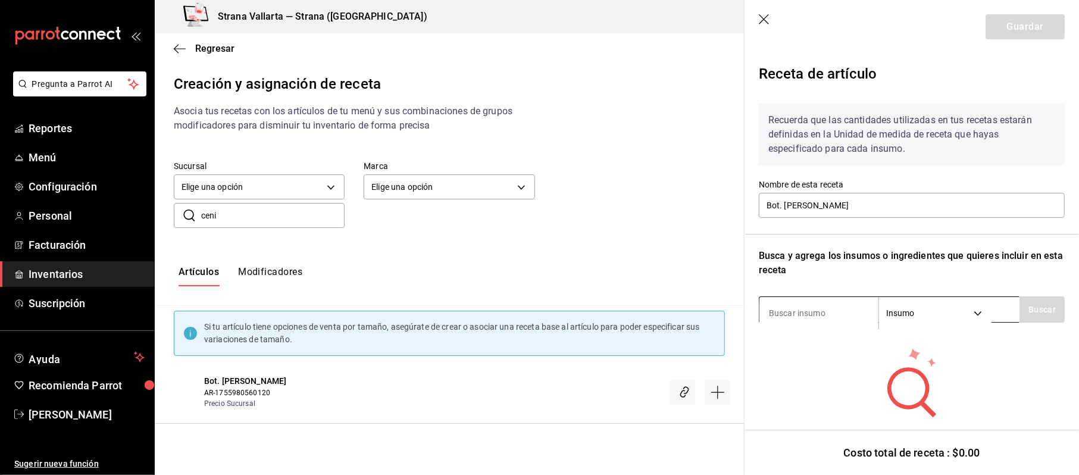
click at [826, 311] on input at bounding box center [818, 312] width 119 height 25
type input "ceni"
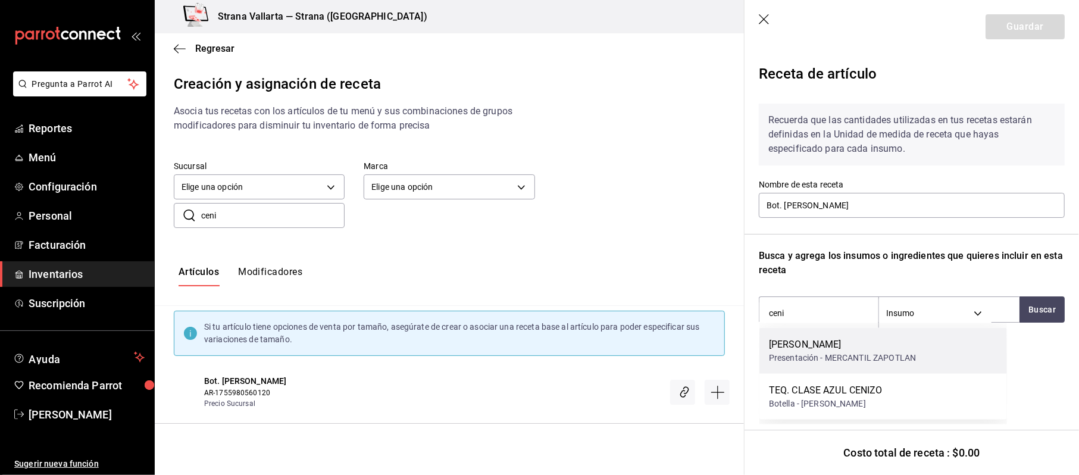
click at [835, 348] on div "Don Julio Cenizo" at bounding box center [842, 344] width 147 height 14
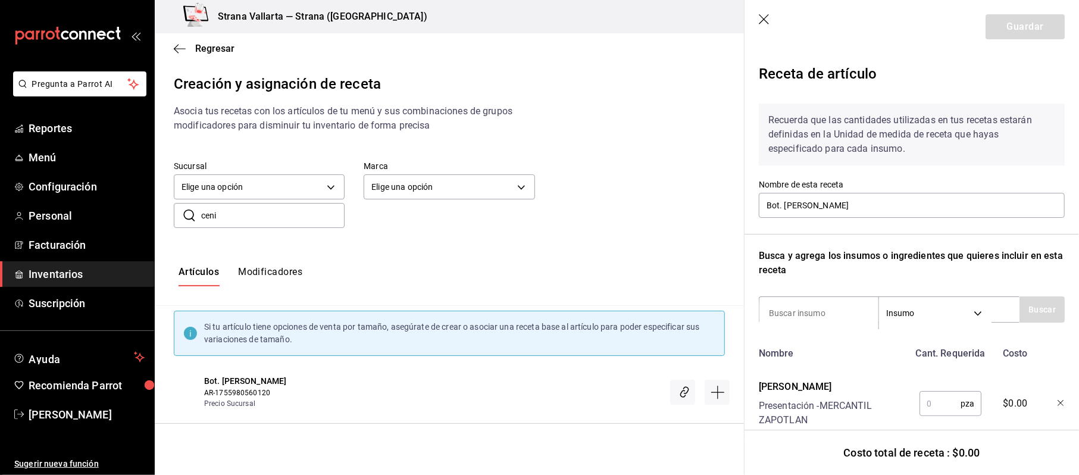
scroll to position [40, 0]
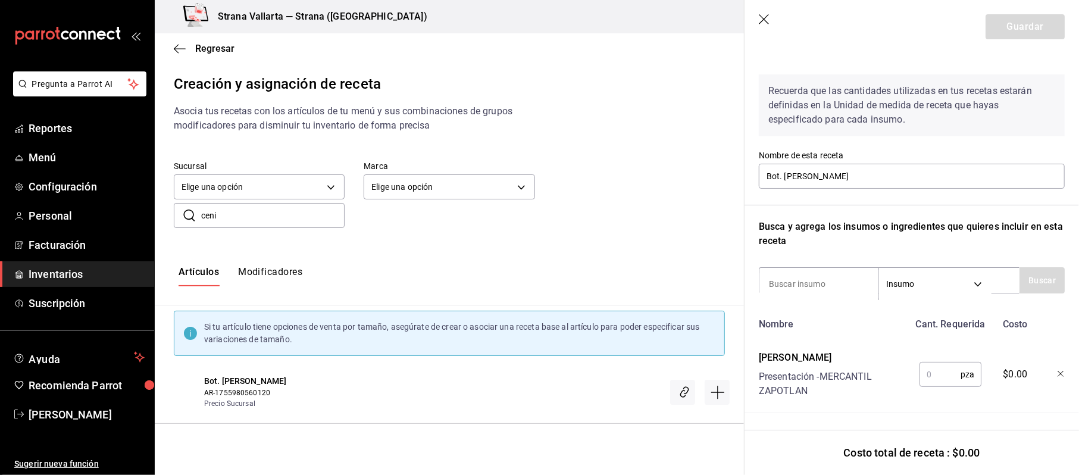
click at [932, 365] on input "text" at bounding box center [939, 374] width 41 height 24
type input "1"
click at [812, 274] on input at bounding box center [818, 283] width 119 height 25
click at [1019, 23] on button "Guardar" at bounding box center [1024, 26] width 79 height 25
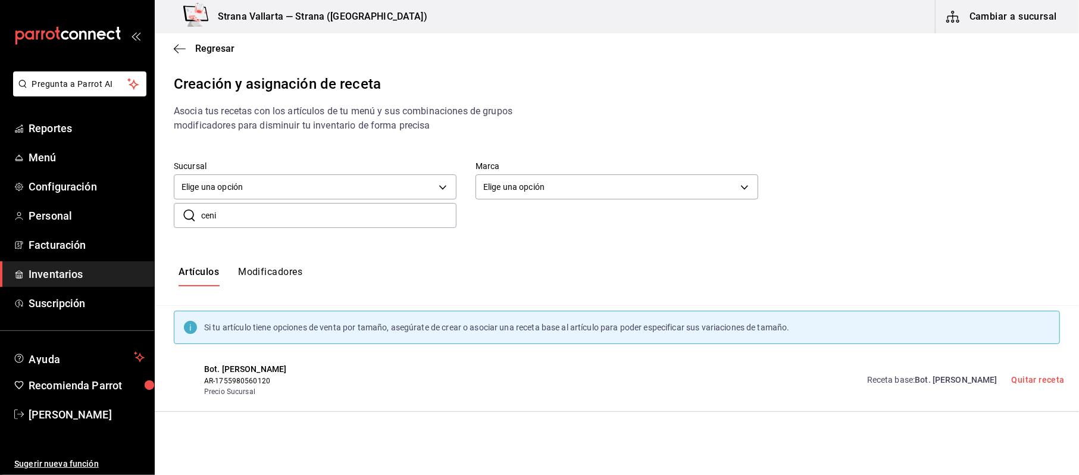
click at [238, 221] on input "ceni" at bounding box center [328, 216] width 255 height 24
drag, startPoint x: 236, startPoint y: 220, endPoint x: 171, endPoint y: 189, distance: 71.6
click at [171, 189] on div "​ ceni ​" at bounding box center [306, 206] width 302 height 44
drag, startPoint x: 234, startPoint y: 213, endPoint x: 124, endPoint y: 193, distance: 111.8
click at [124, 193] on div "Pregunta a Parrot AI Reportes Menú Configuración Personal Facturación Inventari…" at bounding box center [539, 227] width 1079 height 455
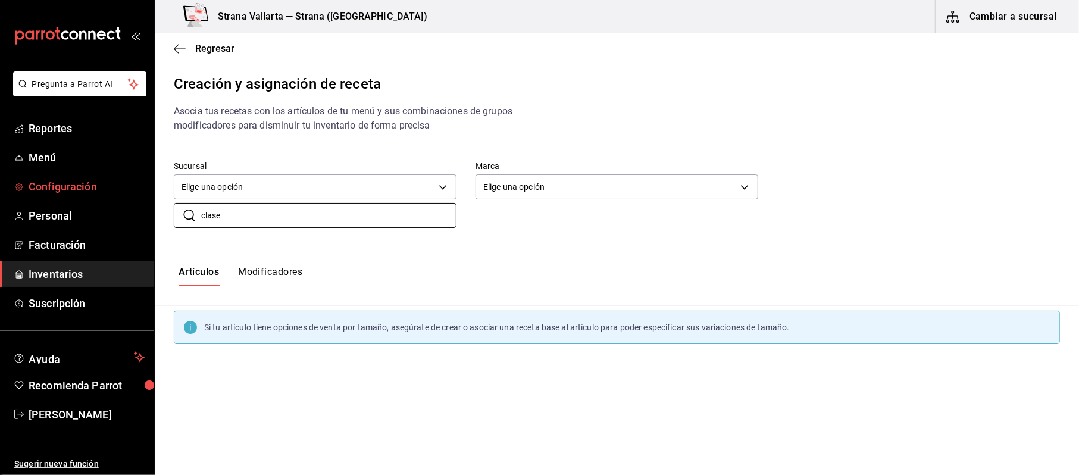
type input "clase"
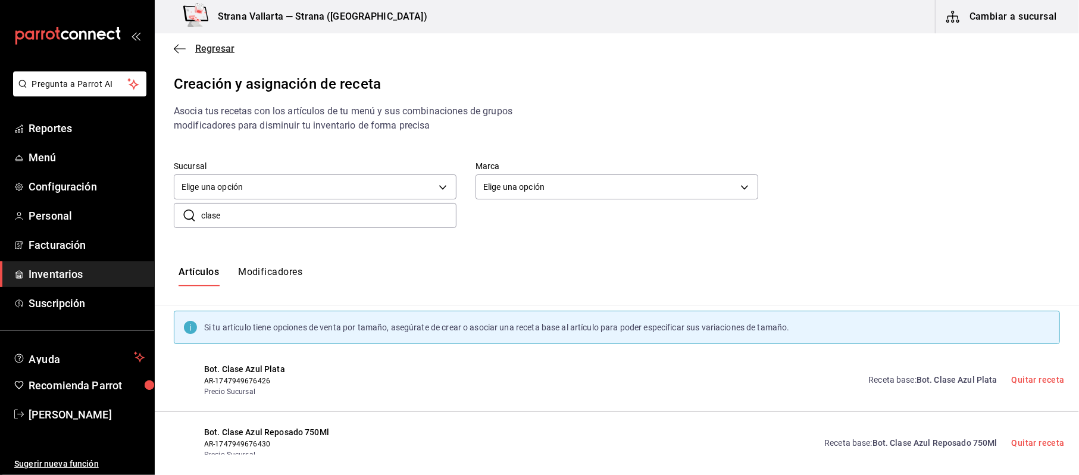
click at [202, 48] on span "Regresar" at bounding box center [214, 48] width 39 height 11
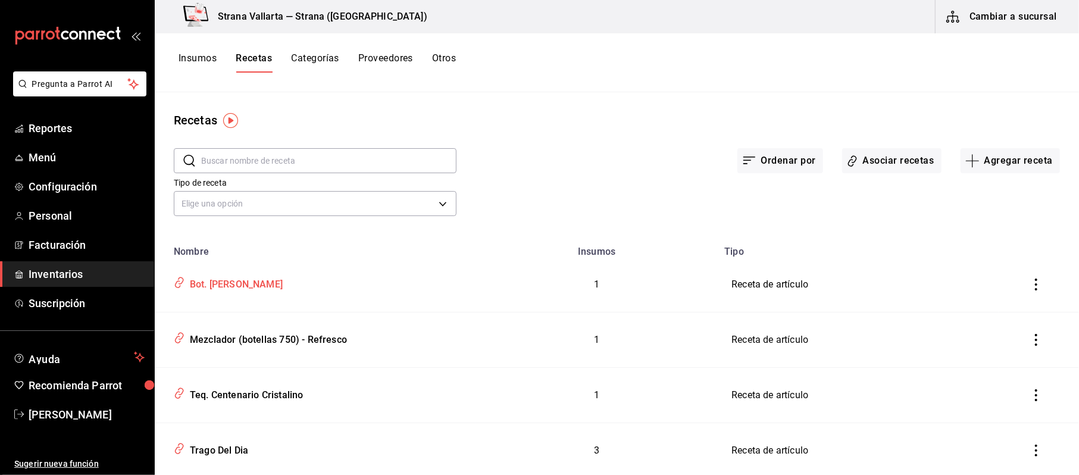
click at [237, 281] on div "Bot. Don Julio Ceniza" at bounding box center [234, 282] width 98 height 18
type input "Bot. Don Julio Ceniza"
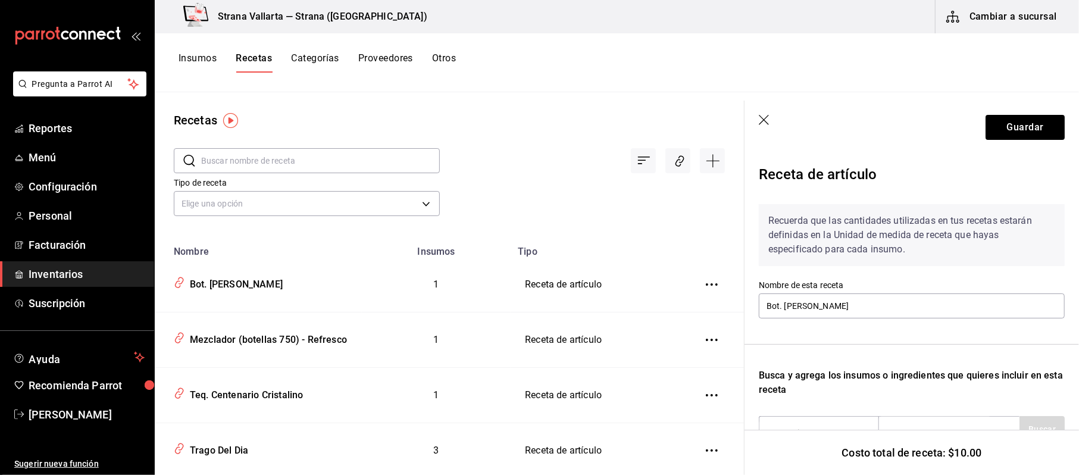
scroll to position [160, 0]
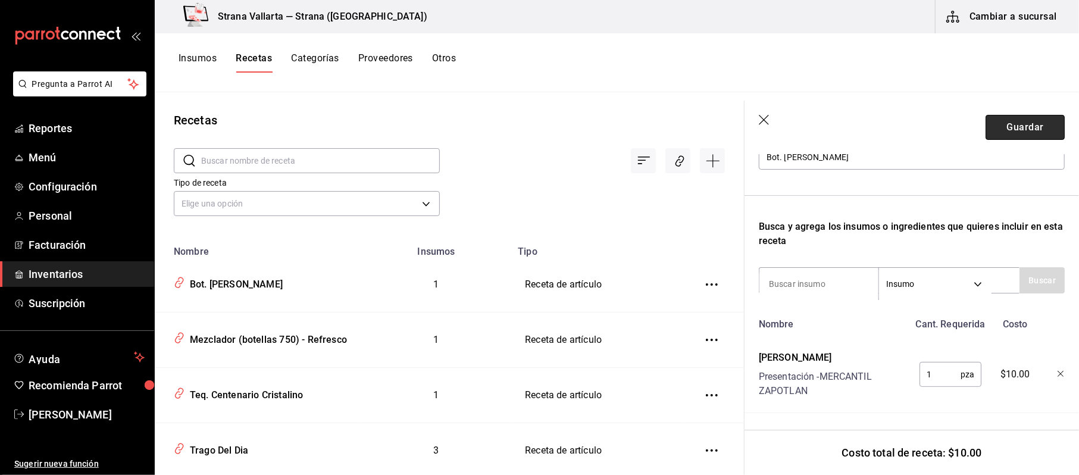
click at [1005, 118] on button "Guardar" at bounding box center [1024, 127] width 79 height 25
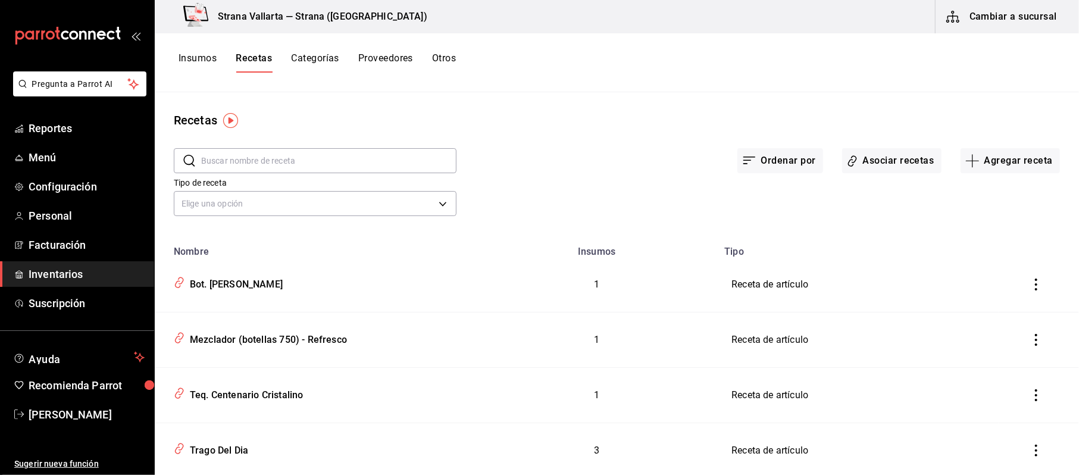
click at [63, 267] on span "Inventarios" at bounding box center [87, 274] width 116 height 16
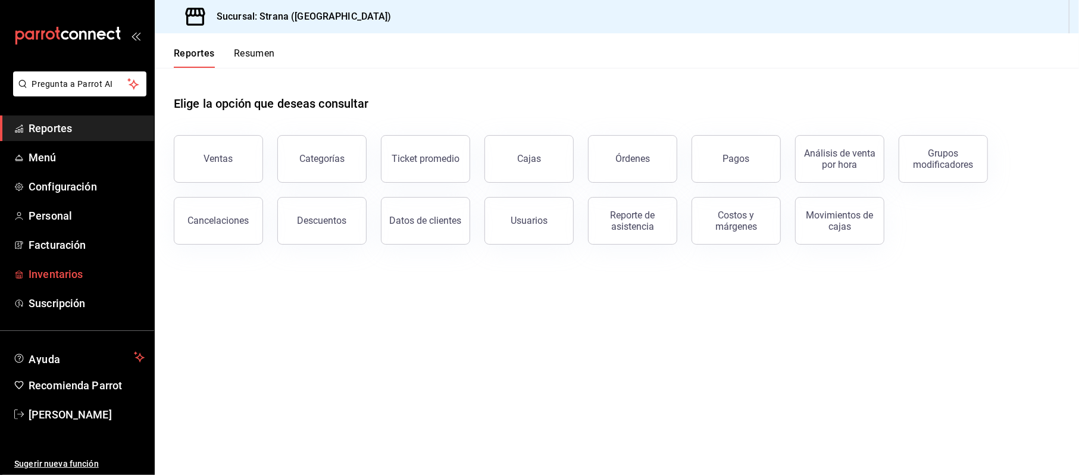
click at [62, 265] on link "Inventarios" at bounding box center [77, 274] width 154 height 26
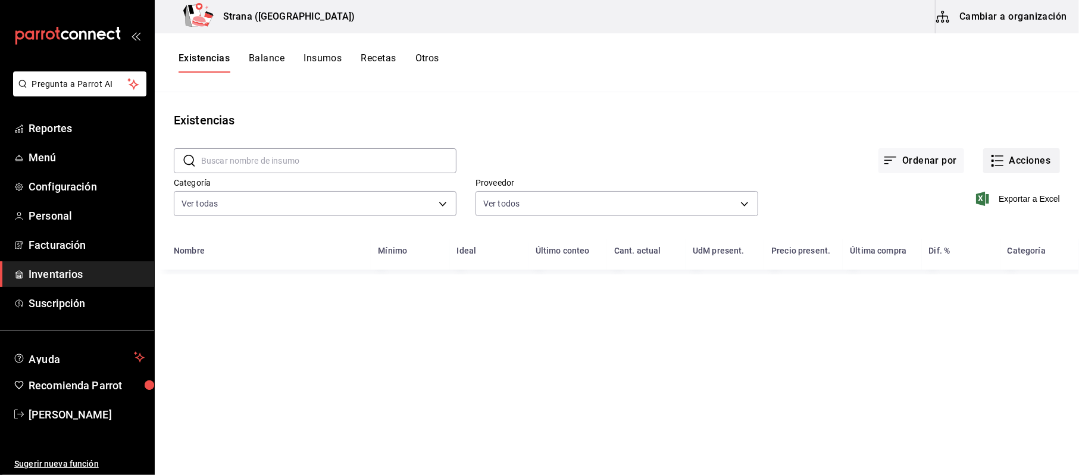
click at [1007, 152] on button "Acciones" at bounding box center [1021, 160] width 77 height 25
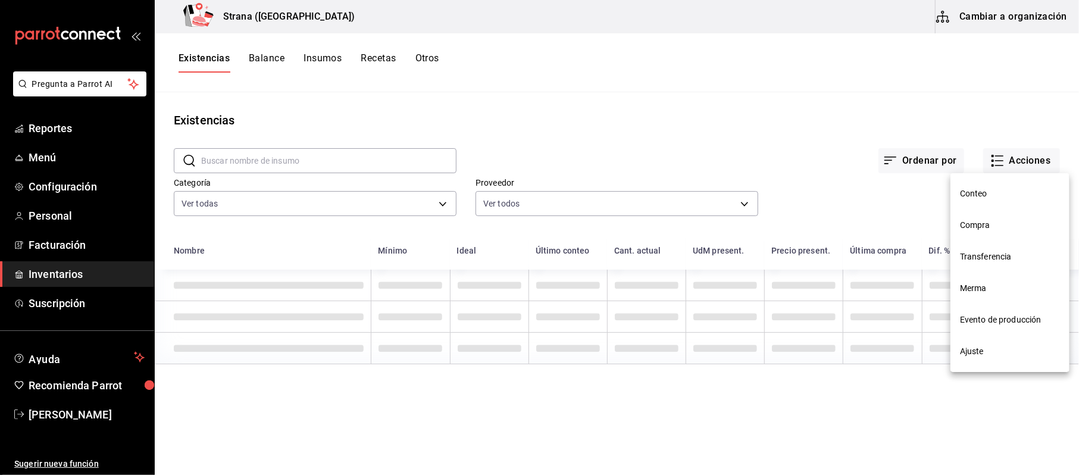
click at [958, 221] on li "Compra" at bounding box center [1009, 225] width 119 height 32
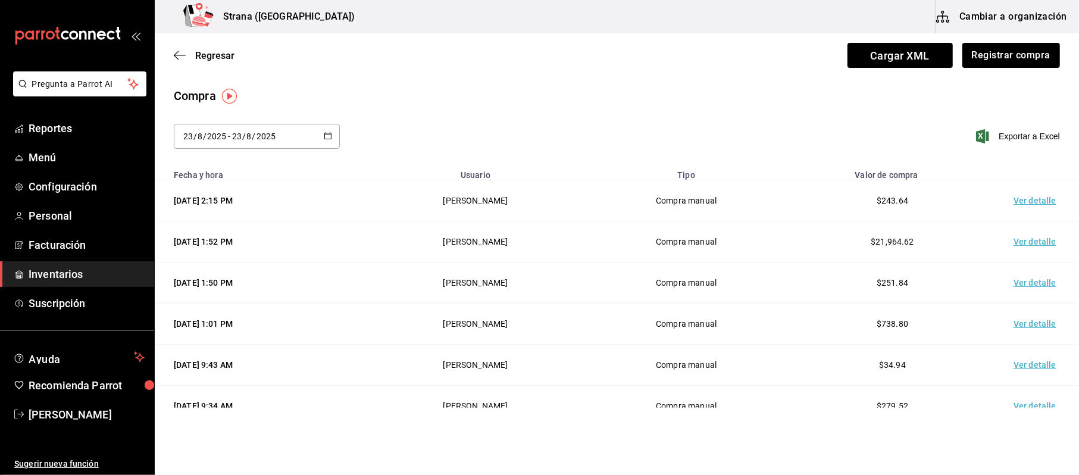
click at [1013, 37] on div "Regresar Cargar XML Registrar compra" at bounding box center [617, 55] width 924 height 44
click at [998, 51] on button "Registrar compra" at bounding box center [1010, 55] width 99 height 25
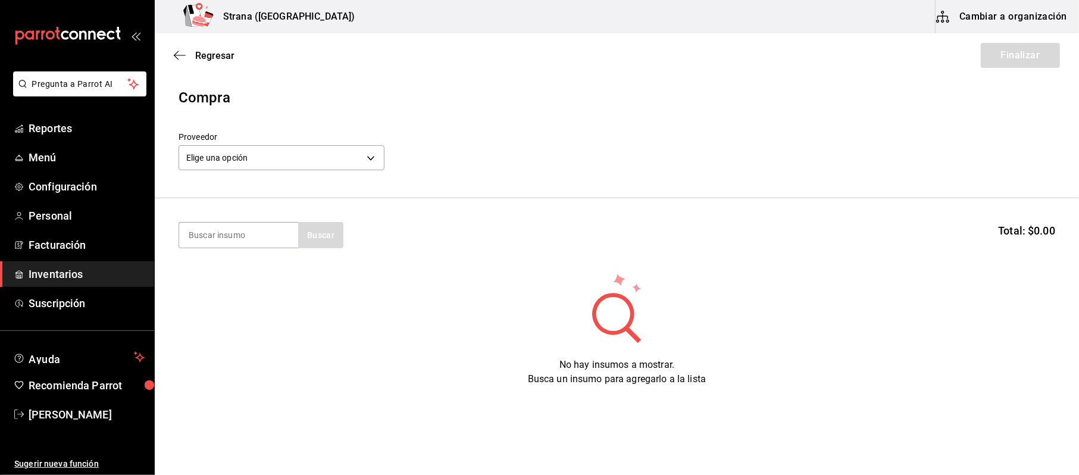
click at [210, 253] on section "Buscar Total: $0.00" at bounding box center [617, 235] width 924 height 74
click at [220, 243] on input at bounding box center [238, 235] width 119 height 25
type input "d"
type input "julio"
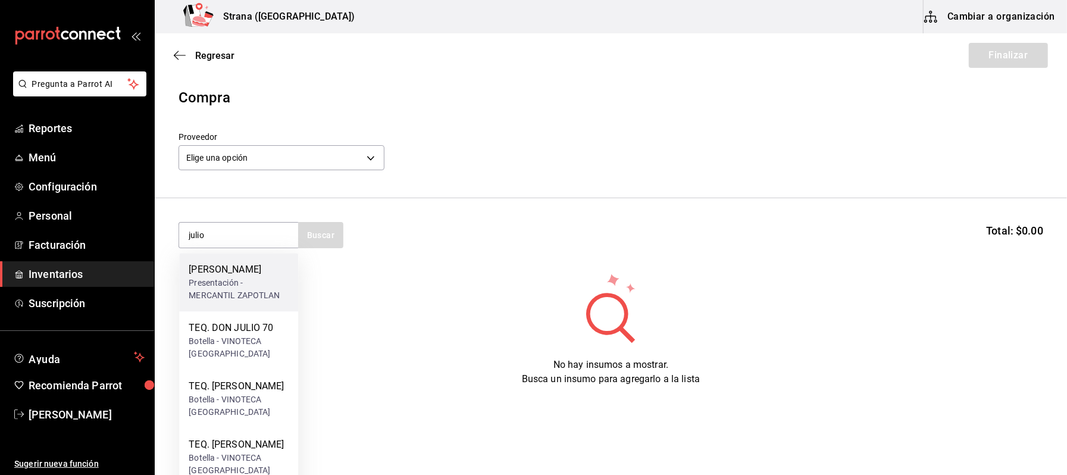
click at [241, 293] on div "Presentación - MERCANTIL ZAPOTLAN" at bounding box center [239, 289] width 100 height 25
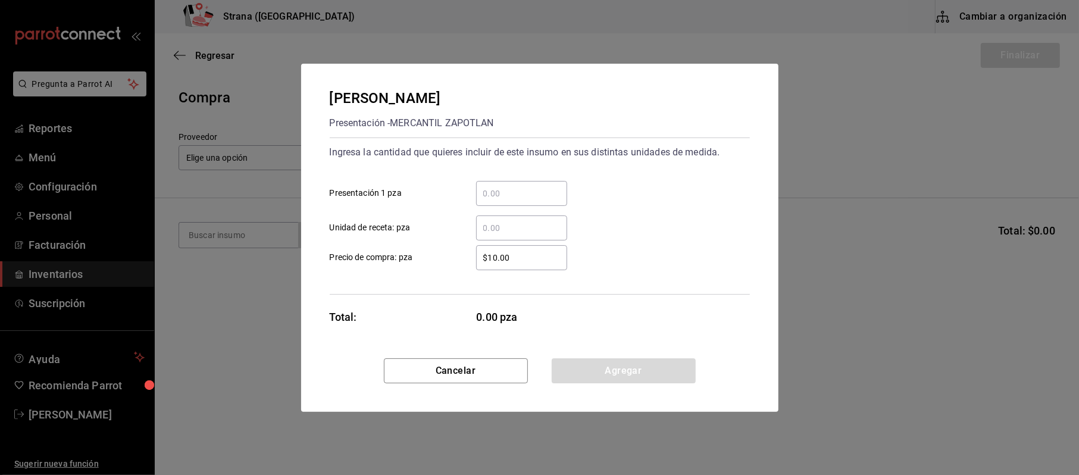
click at [519, 190] on input "​ Presentación 1 pza" at bounding box center [521, 193] width 91 height 14
type input "2"
type input "$1,011"
click at [662, 372] on button "Agregar" at bounding box center [624, 370] width 144 height 25
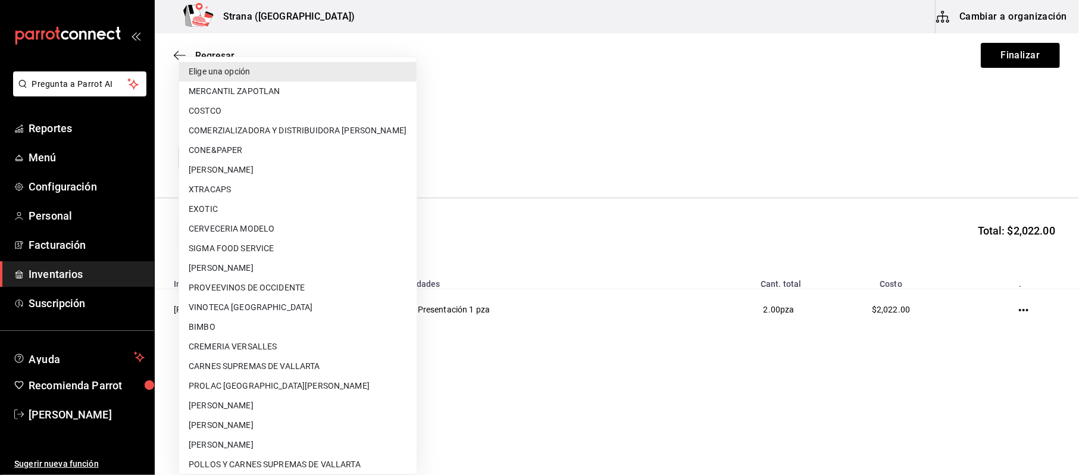
click at [228, 157] on body "Pregunta a Parrot AI Reportes Menú Configuración Personal Facturación Inventari…" at bounding box center [539, 204] width 1079 height 408
click at [232, 94] on li "MERCANTIL ZAPOTLAN" at bounding box center [297, 92] width 237 height 20
type input "9029996a-e7f7-48d6-95f0-e4462486326c"
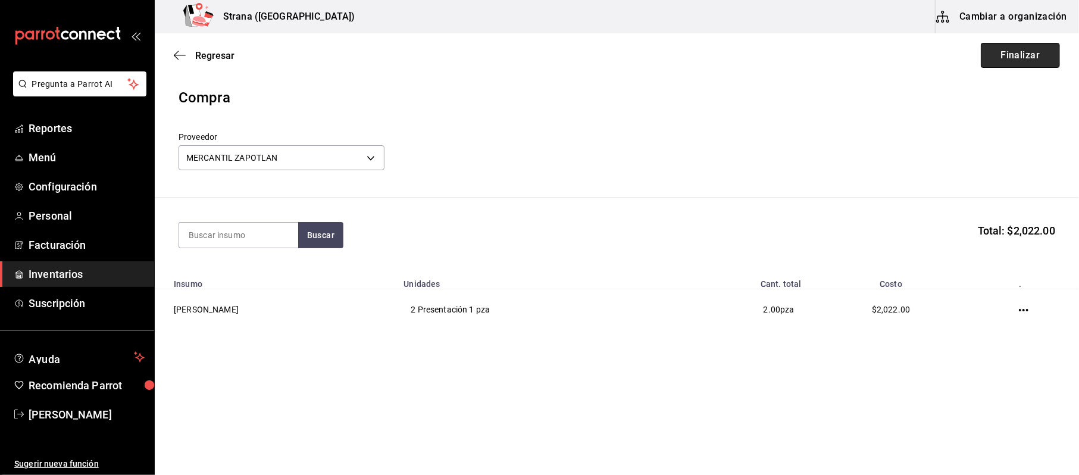
click at [1014, 62] on button "Finalizar" at bounding box center [1020, 55] width 79 height 25
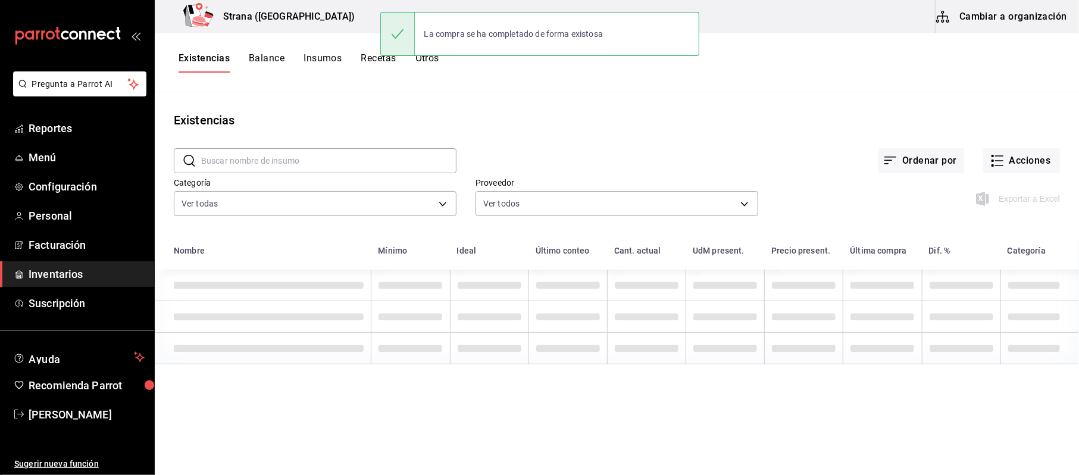
click at [1012, 174] on div "Exportar a Excel" at bounding box center [909, 189] width 302 height 61
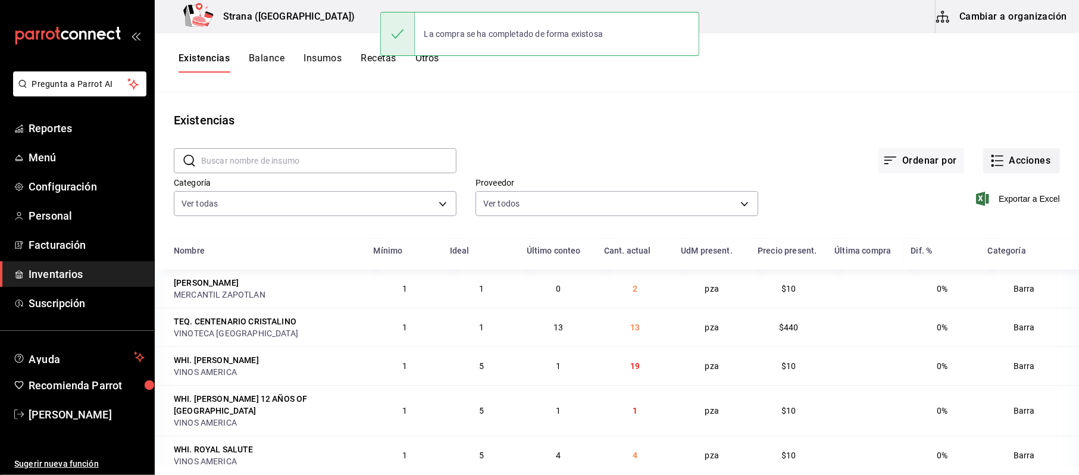
click at [1012, 162] on button "Acciones" at bounding box center [1021, 160] width 77 height 25
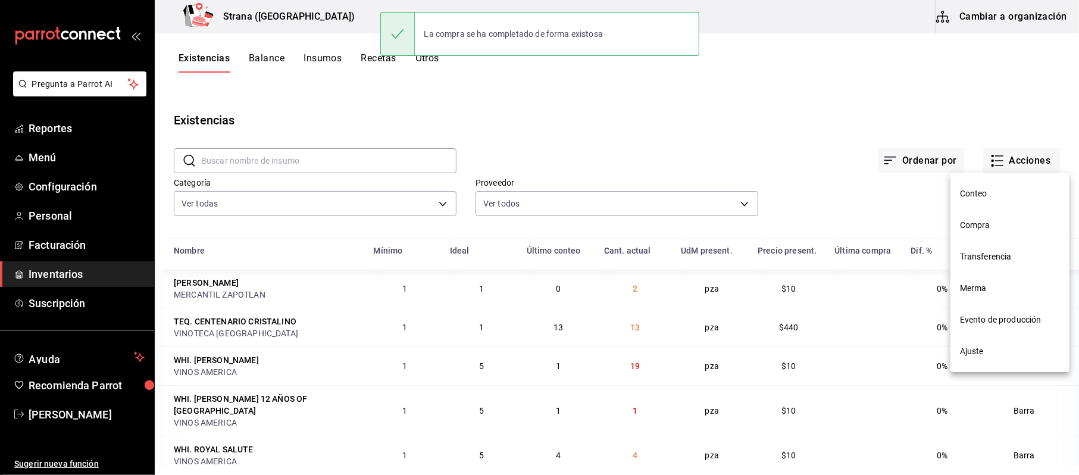
click at [1002, 221] on span "Compra" at bounding box center [1010, 225] width 100 height 12
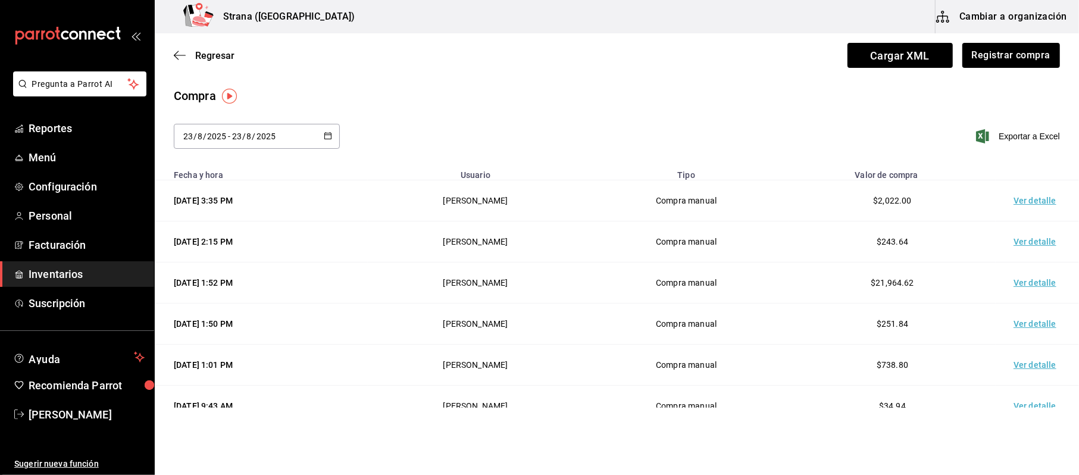
click at [1031, 201] on td "Ver detalle" at bounding box center [1037, 200] width 83 height 41
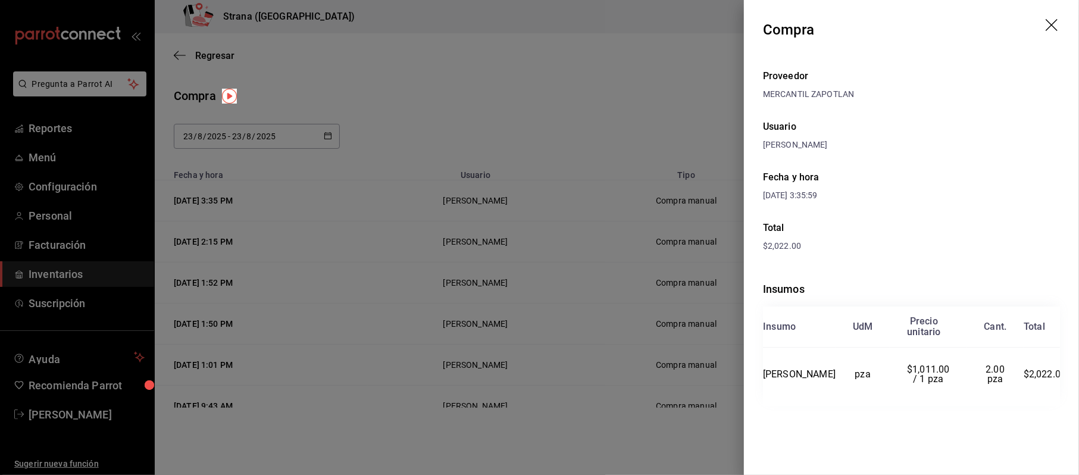
drag, startPoint x: 951, startPoint y: 179, endPoint x: 919, endPoint y: 164, distance: 35.4
click at [951, 179] on div "Fecha y hora 23/08/2025 3:35:59" at bounding box center [911, 186] width 297 height 51
click at [565, 23] on div at bounding box center [539, 237] width 1079 height 475
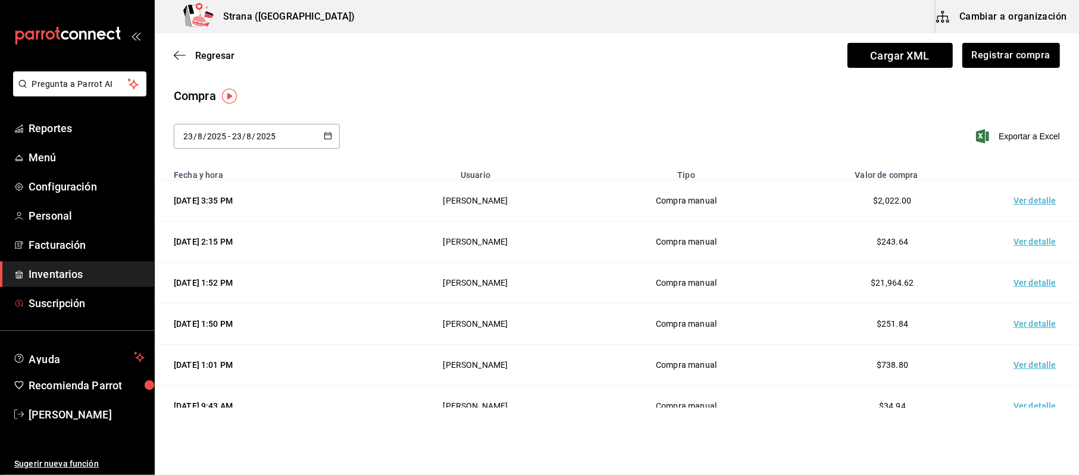
click at [71, 286] on link "Inventarios" at bounding box center [77, 274] width 154 height 26
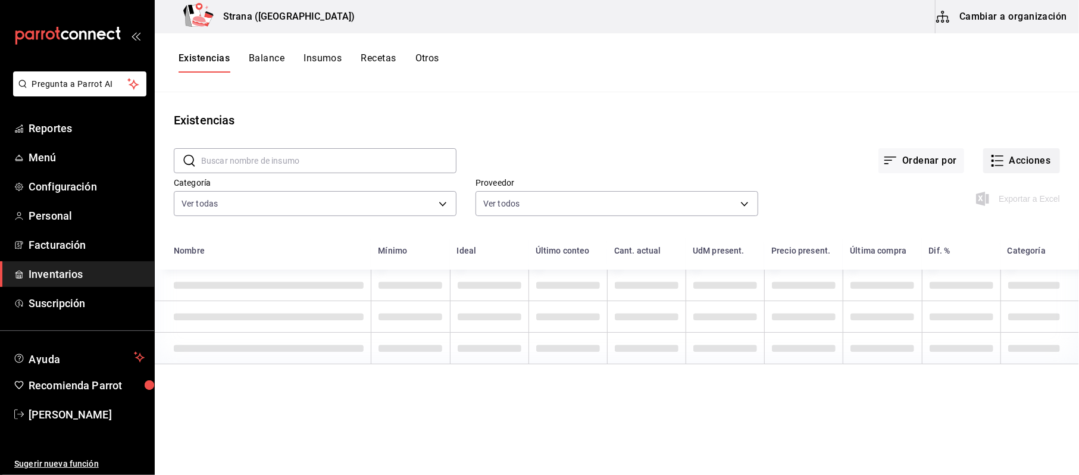
click at [1020, 156] on button "Acciones" at bounding box center [1021, 160] width 77 height 25
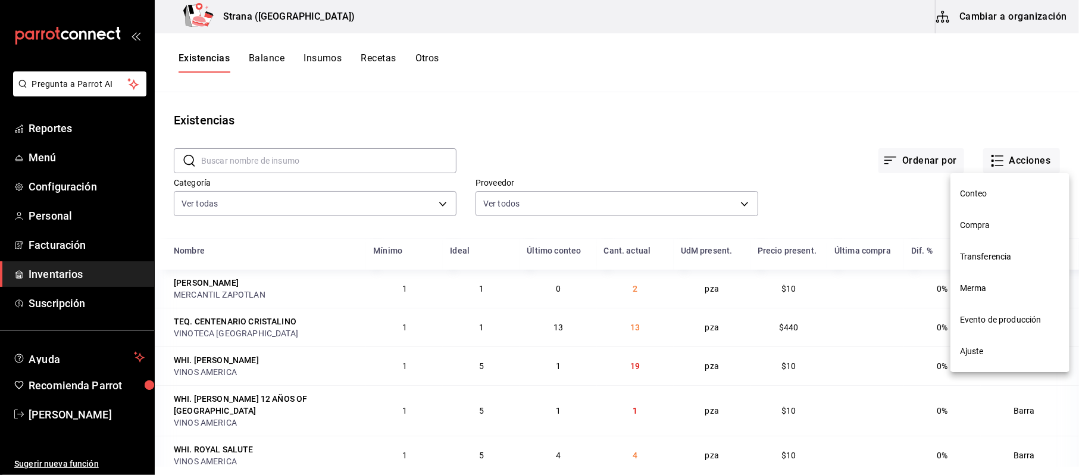
click at [539, 121] on div at bounding box center [539, 237] width 1079 height 475
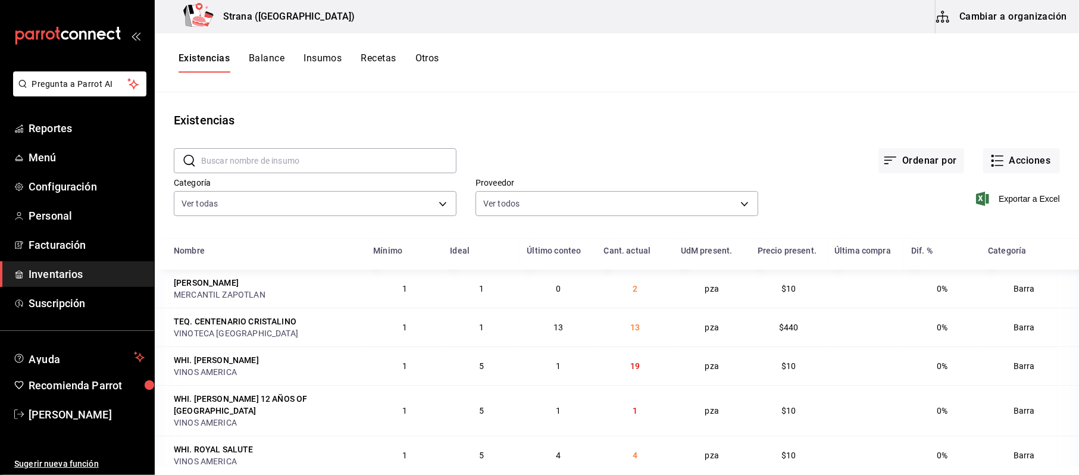
click at [944, 15] on icon "button" at bounding box center [942, 17] width 13 height 12
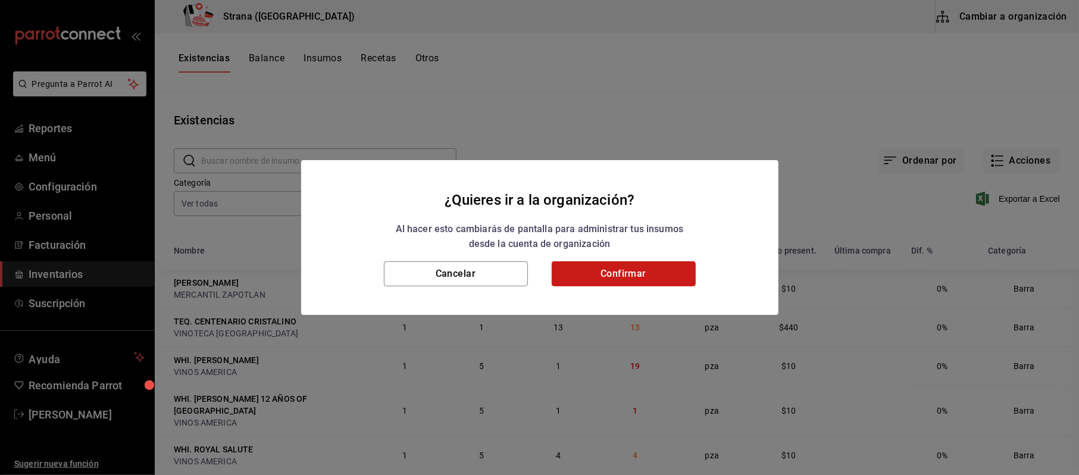
click at [597, 273] on button "Confirmar" at bounding box center [624, 273] width 144 height 25
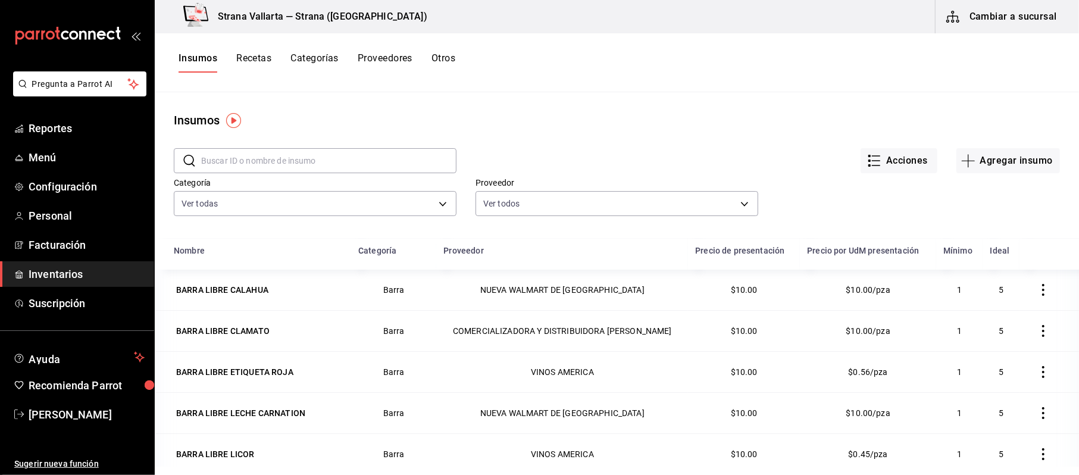
click at [274, 162] on input "text" at bounding box center [328, 161] width 255 height 24
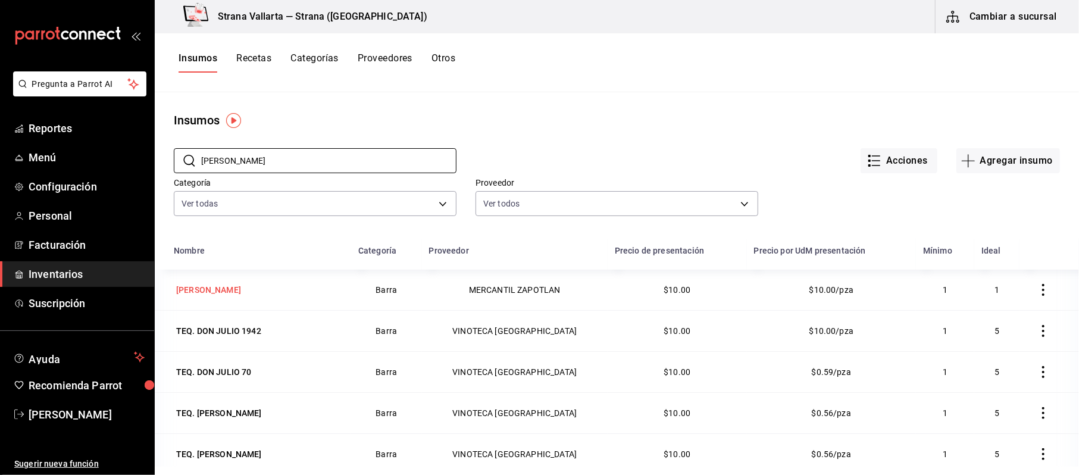
type input "DON JU"
click at [212, 291] on div "Don Julio Cenizo" at bounding box center [208, 290] width 65 height 12
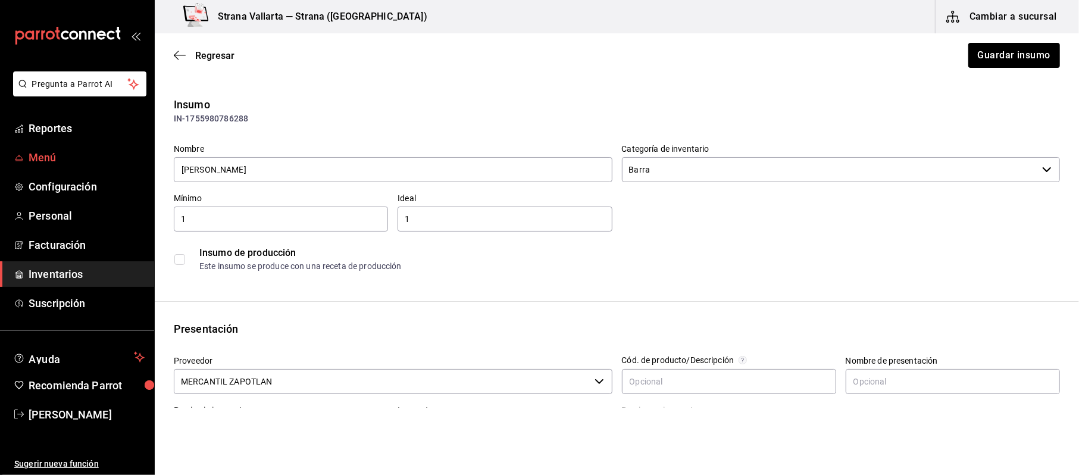
drag, startPoint x: 298, startPoint y: 169, endPoint x: 0, endPoint y: 153, distance: 298.6
click at [0, 153] on div "Pregunta a Parrot AI Reportes Menú Configuración Personal Facturación Inventari…" at bounding box center [539, 204] width 1079 height 408
type input "TEQ. DON JULIO CENIZO"
click at [977, 48] on button "Guardar insumo" at bounding box center [1013, 55] width 93 height 25
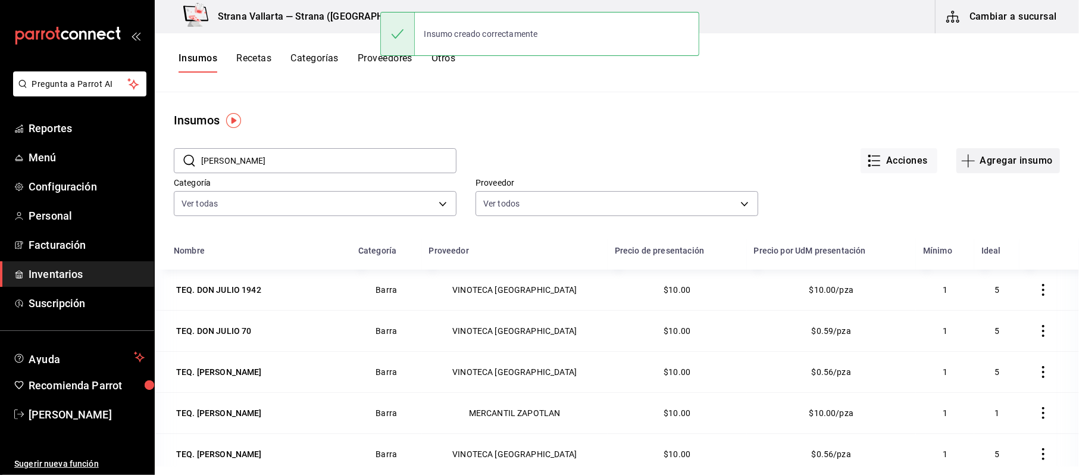
click at [1028, 162] on button "Agregar insumo" at bounding box center [1008, 160] width 104 height 25
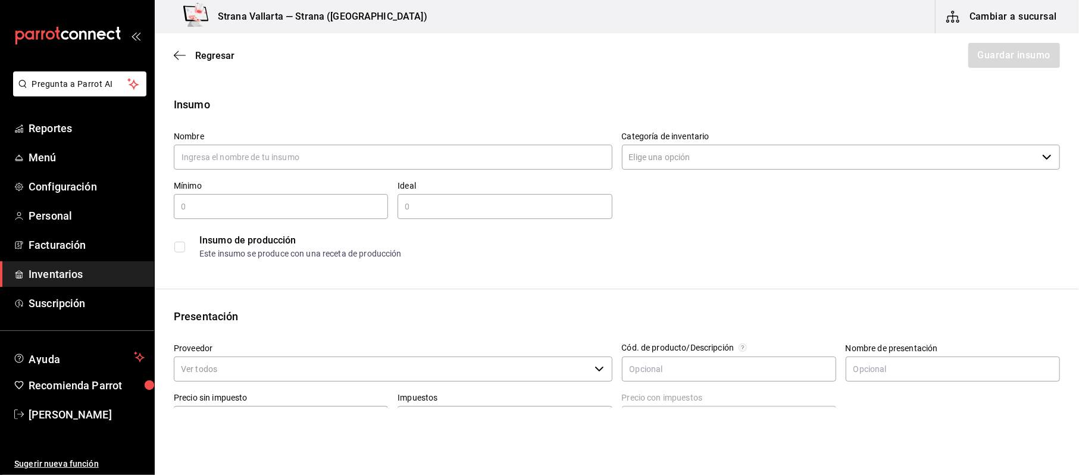
click at [242, 43] on div "Regresar Guardar insumo" at bounding box center [617, 55] width 924 height 44
click at [212, 52] on span "Regresar" at bounding box center [214, 55] width 39 height 11
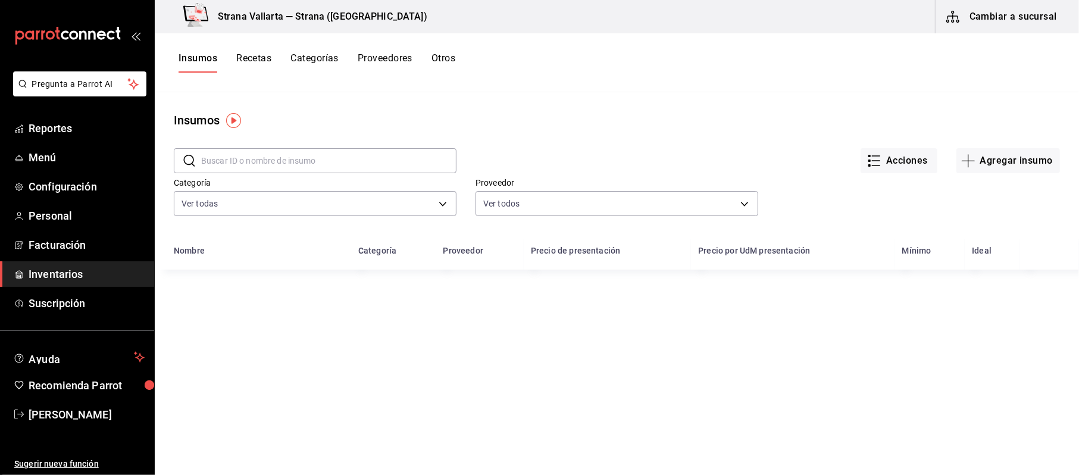
click at [65, 280] on span "Inventarios" at bounding box center [87, 274] width 116 height 16
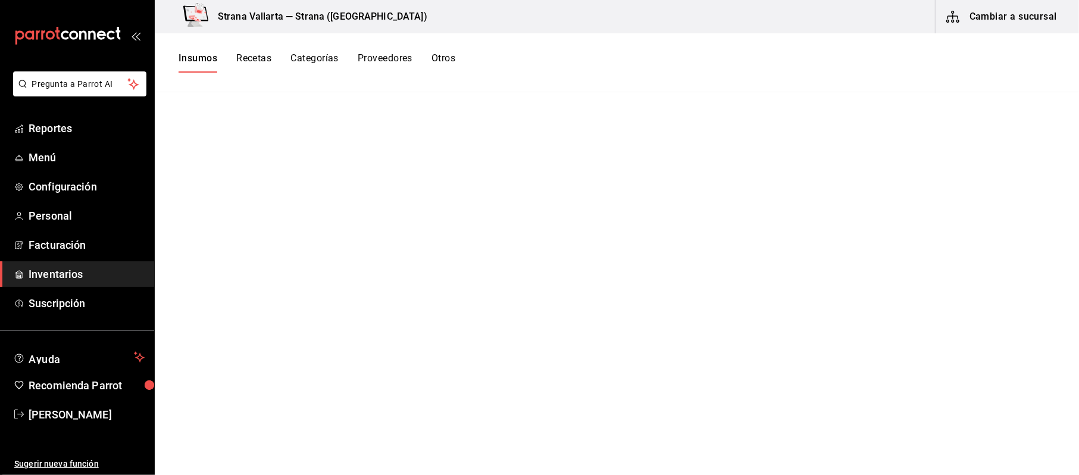
click at [968, 0] on button "Cambiar a sucursal" at bounding box center [1002, 16] width 134 height 33
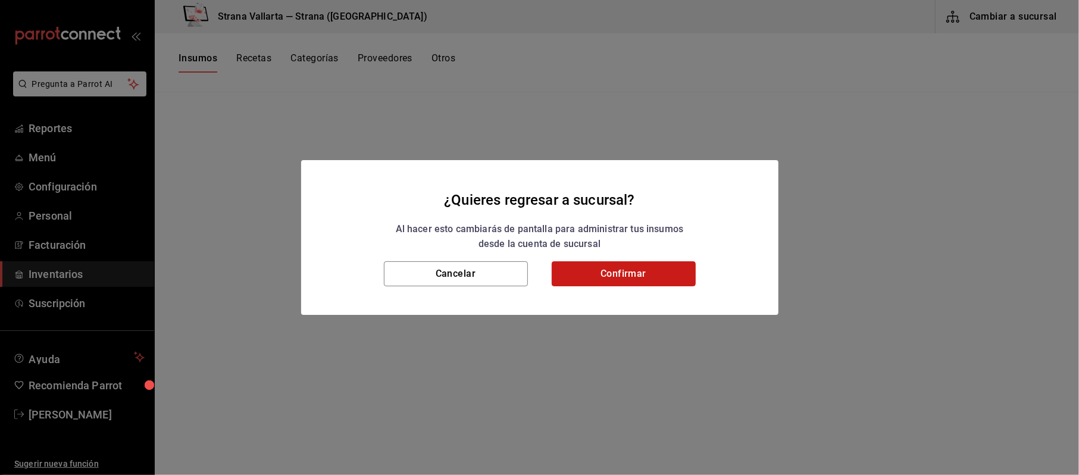
click at [577, 286] on button "Confirmar" at bounding box center [624, 273] width 144 height 25
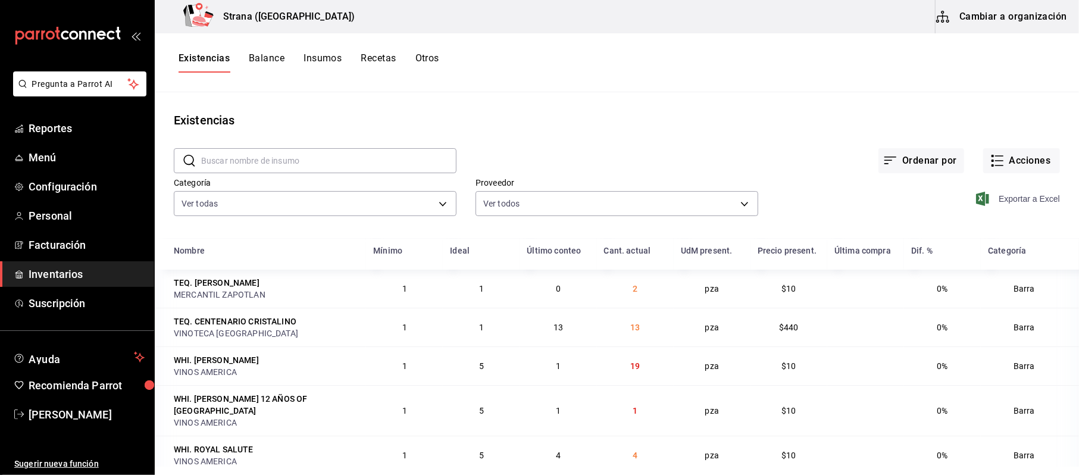
click at [1010, 200] on span "Exportar a Excel" at bounding box center [1019, 199] width 82 height 14
click at [350, 192] on body "Pregunta a Parrot AI Reportes Menú Configuración Personal Facturación Inventari…" at bounding box center [539, 233] width 1079 height 467
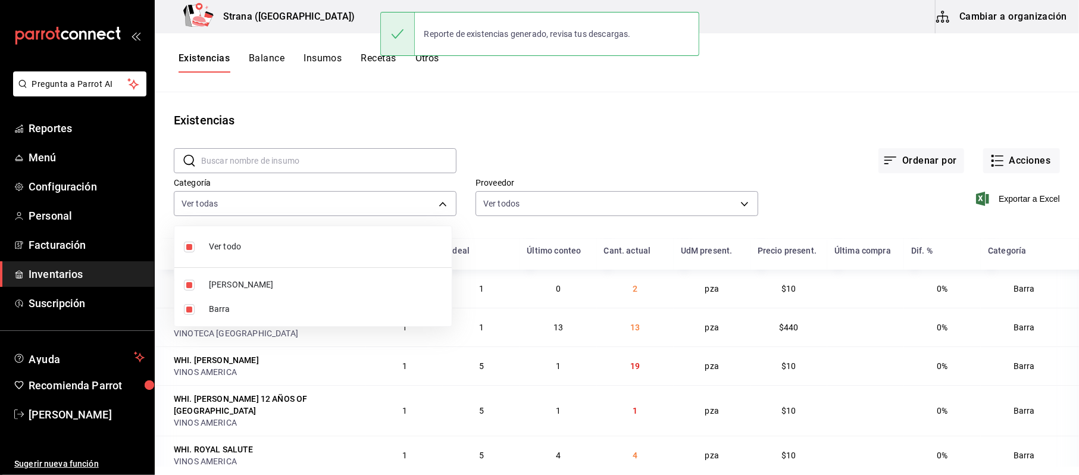
click at [199, 312] on label at bounding box center [191, 309] width 15 height 11
click at [195, 312] on input "checkbox" at bounding box center [189, 309] width 11 height 11
checkbox input "true"
type input "b11263f3-316c-490f-b5ca-428fcbb9defe,22ec9f2c-e042-44ea-8d53-bf0e1d8c11ed"
checkbox input "true"
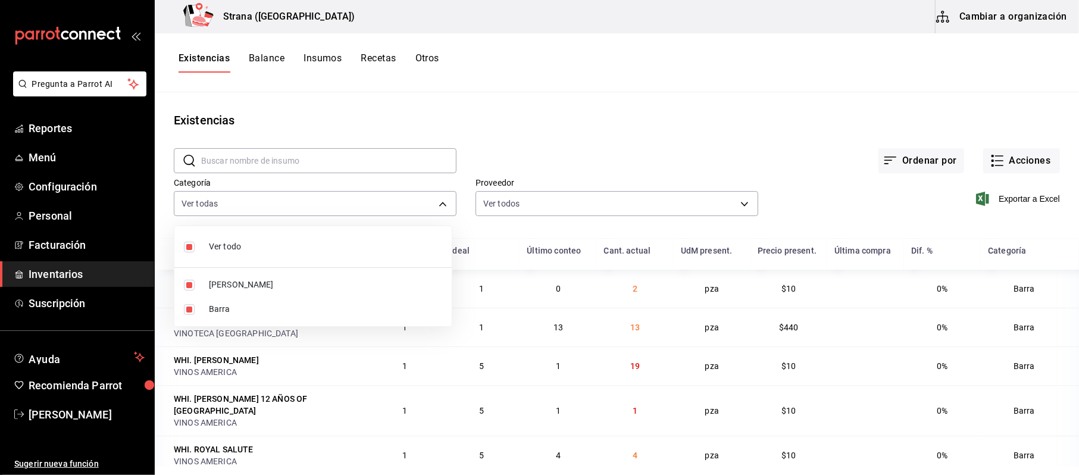
click at [189, 308] on input "checkbox" at bounding box center [189, 309] width 11 height 11
checkbox input "false"
type input "b11263f3-316c-490f-b5ca-428fcbb9defe"
checkbox input "false"
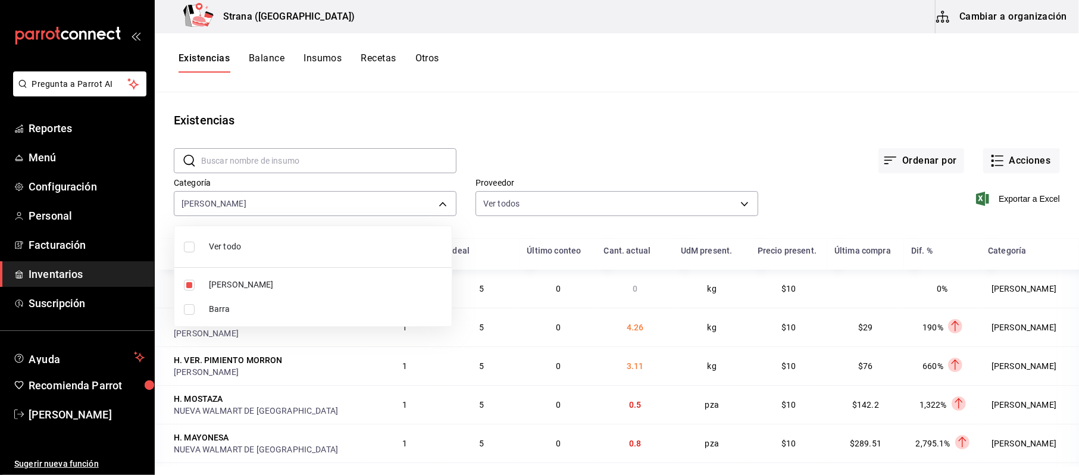
click at [1007, 196] on div at bounding box center [539, 237] width 1079 height 475
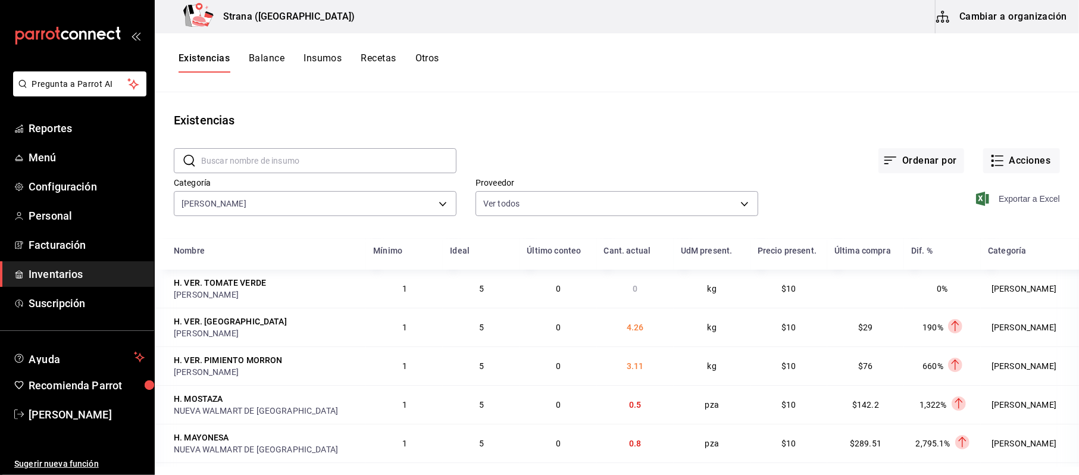
click at [1008, 199] on span "Exportar a Excel" at bounding box center [1019, 199] width 82 height 14
click at [329, 209] on body "Pregunta a Parrot AI Reportes Menú Configuración Personal Facturación Inventari…" at bounding box center [539, 233] width 1079 height 467
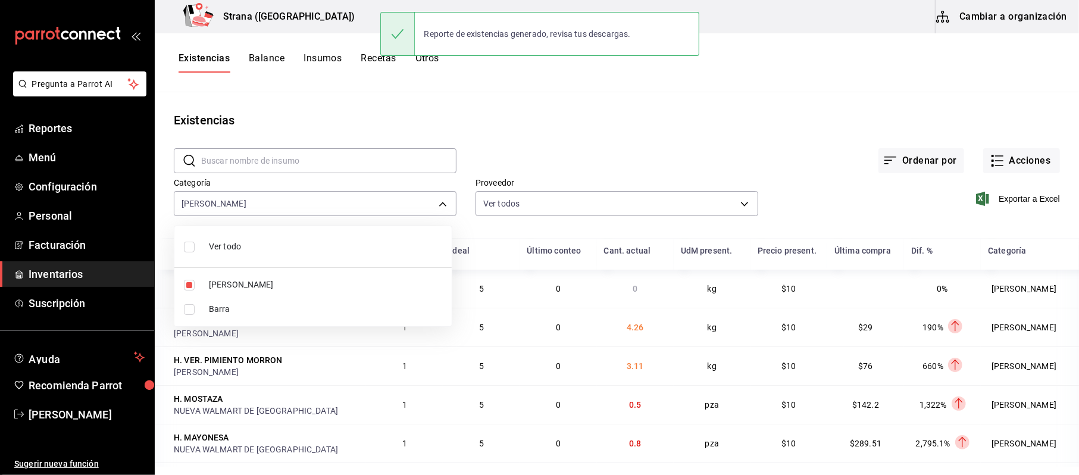
click at [242, 274] on li "HOLLY" at bounding box center [312, 285] width 277 height 24
checkbox input "false"
click at [212, 308] on span "Barra" at bounding box center [325, 309] width 233 height 12
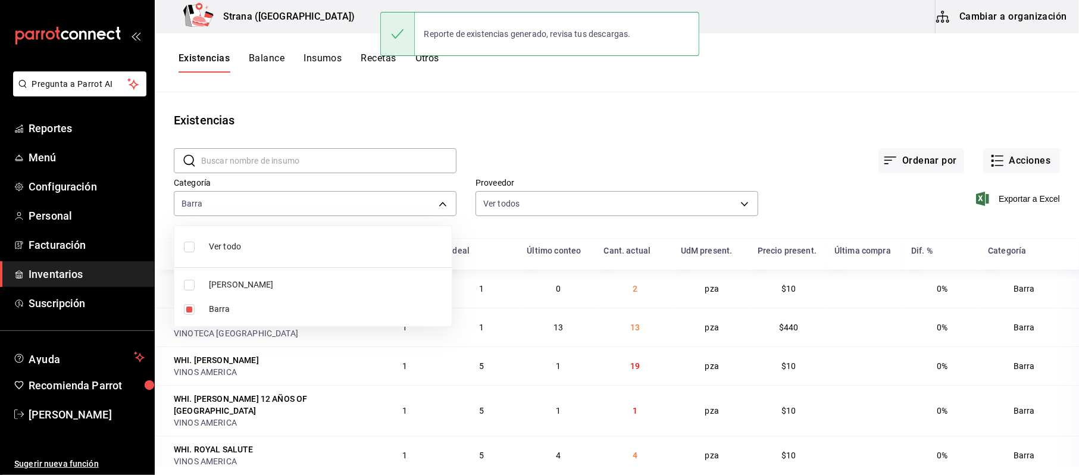
type input "22ec9f2c-e042-44ea-8d53-bf0e1d8c11ed"
checkbox input "true"
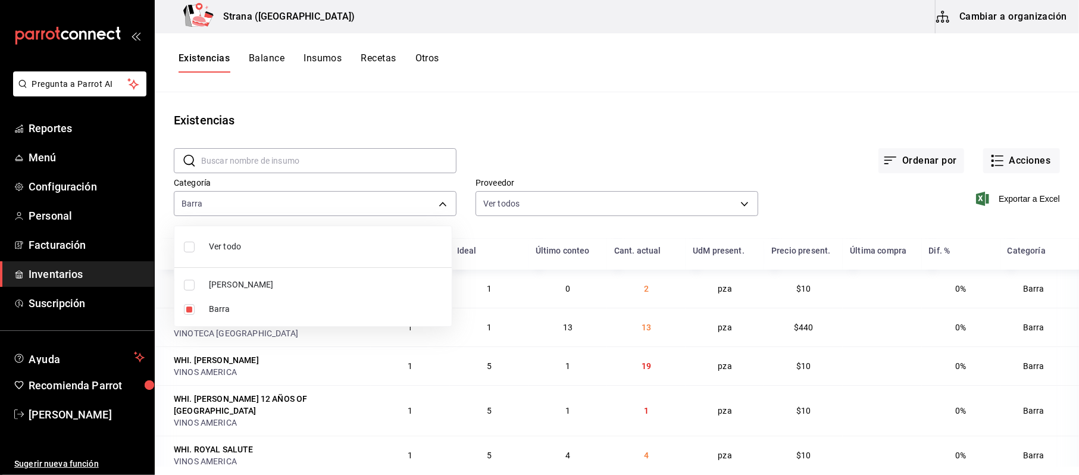
click at [1000, 196] on div at bounding box center [539, 237] width 1079 height 475
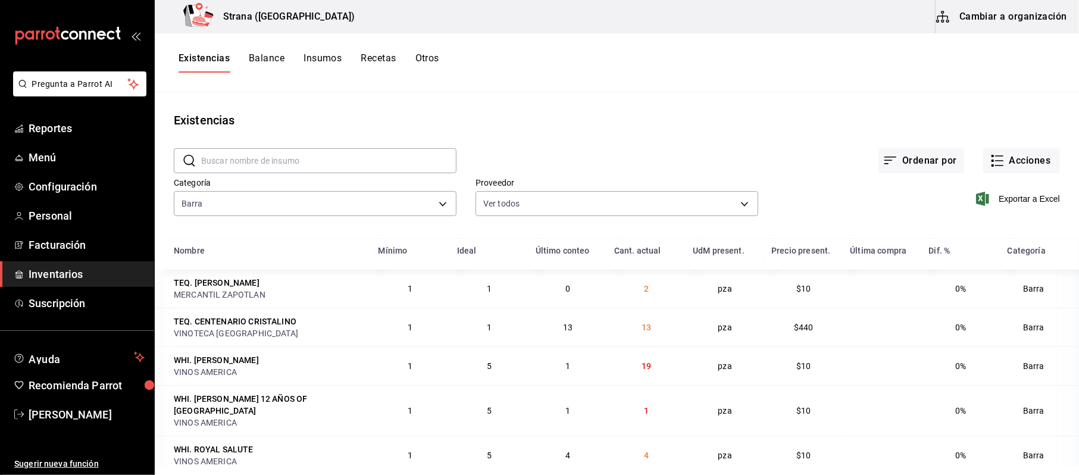
click at [994, 206] on div "Exportar a Excel" at bounding box center [909, 189] width 302 height 61
click at [1001, 202] on span "Exportar a Excel" at bounding box center [1019, 199] width 82 height 14
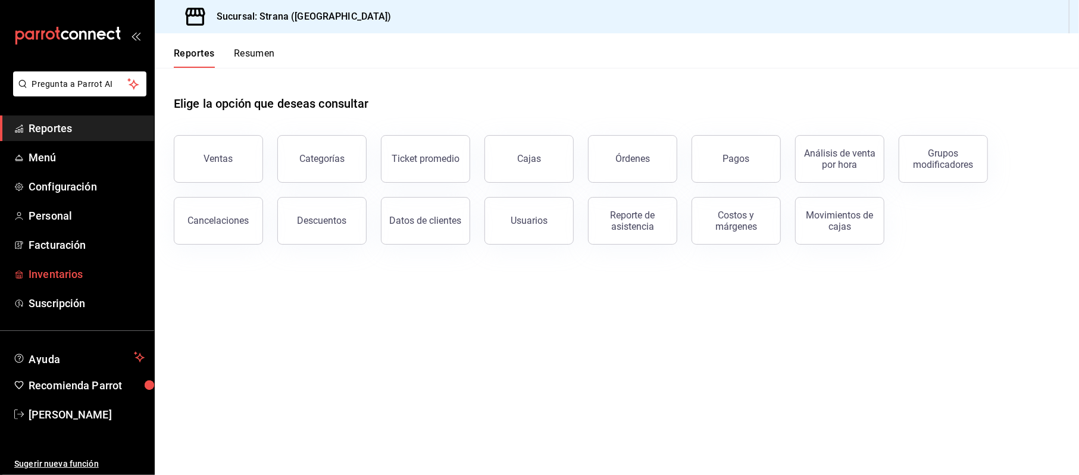
click at [49, 268] on span "Inventarios" at bounding box center [87, 274] width 116 height 16
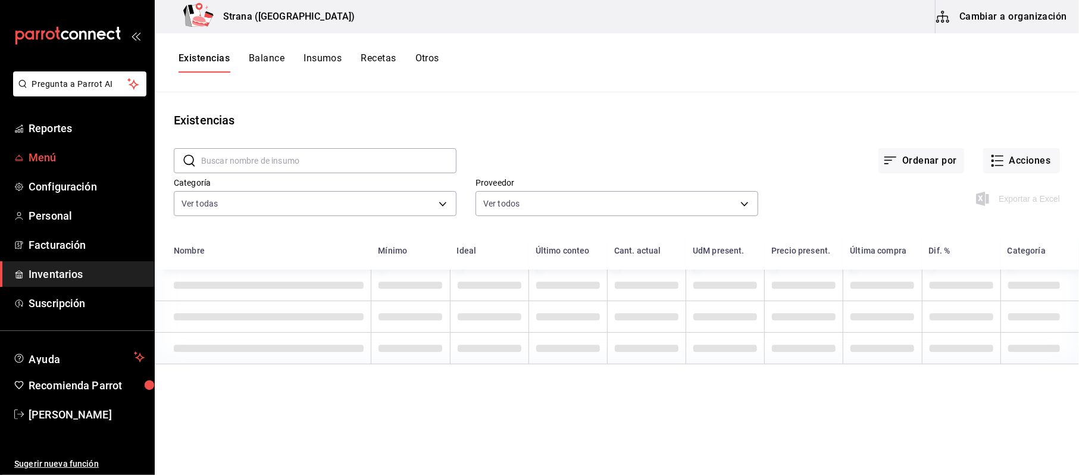
click at [51, 165] on link "Menú" at bounding box center [77, 158] width 154 height 26
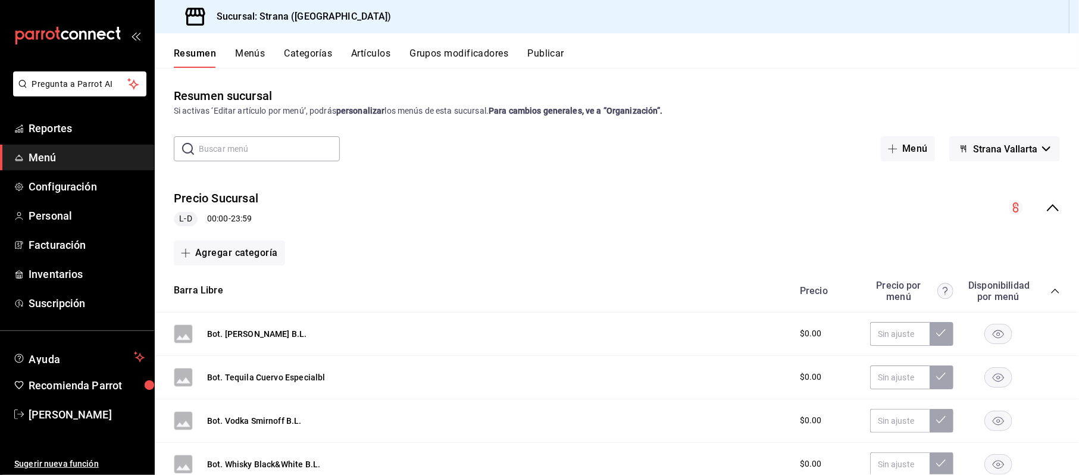
click at [55, 160] on span "Menú" at bounding box center [87, 157] width 116 height 16
click at [46, 164] on span "Menú" at bounding box center [87, 157] width 116 height 16
